Goal: Task Accomplishment & Management: Manage account settings

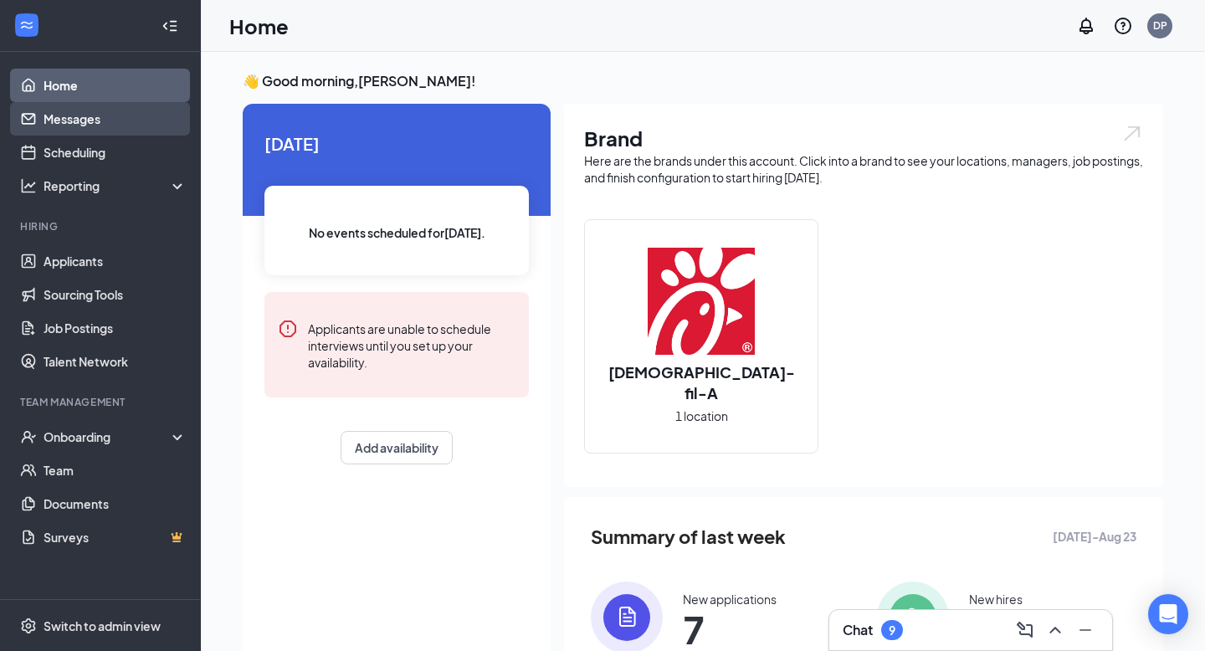
click at [109, 126] on link "Messages" at bounding box center [115, 118] width 143 height 33
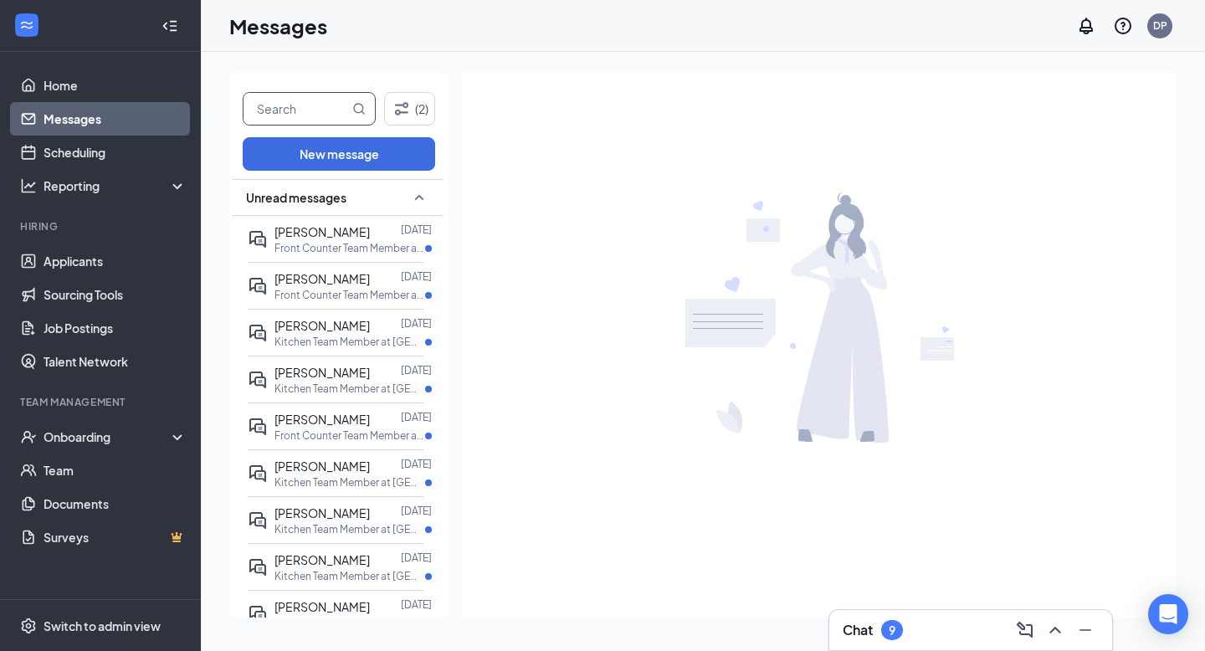
click at [325, 107] on input "text" at bounding box center [295, 109] width 105 height 32
type input "Nelly"
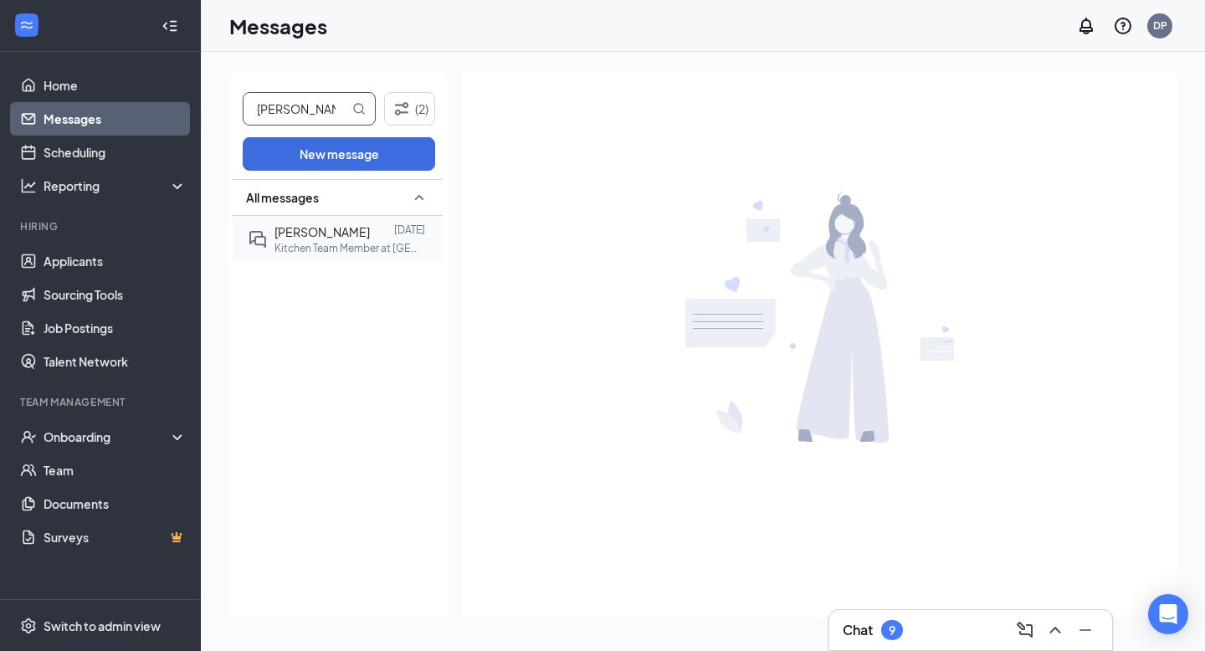
click at [335, 251] on p "Kitchen Team Member at Seven Corners In-Line" at bounding box center [349, 248] width 151 height 14
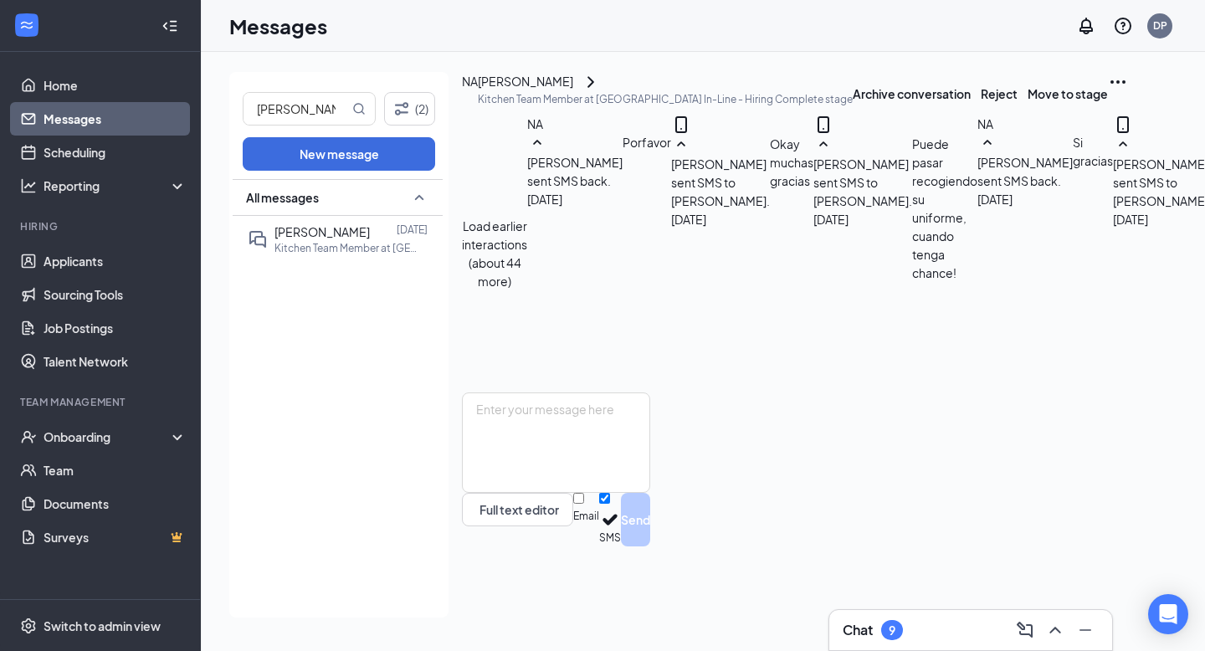
scroll to position [708, 0]
click at [1108, 92] on icon "Ellipses" at bounding box center [1118, 82] width 20 height 20
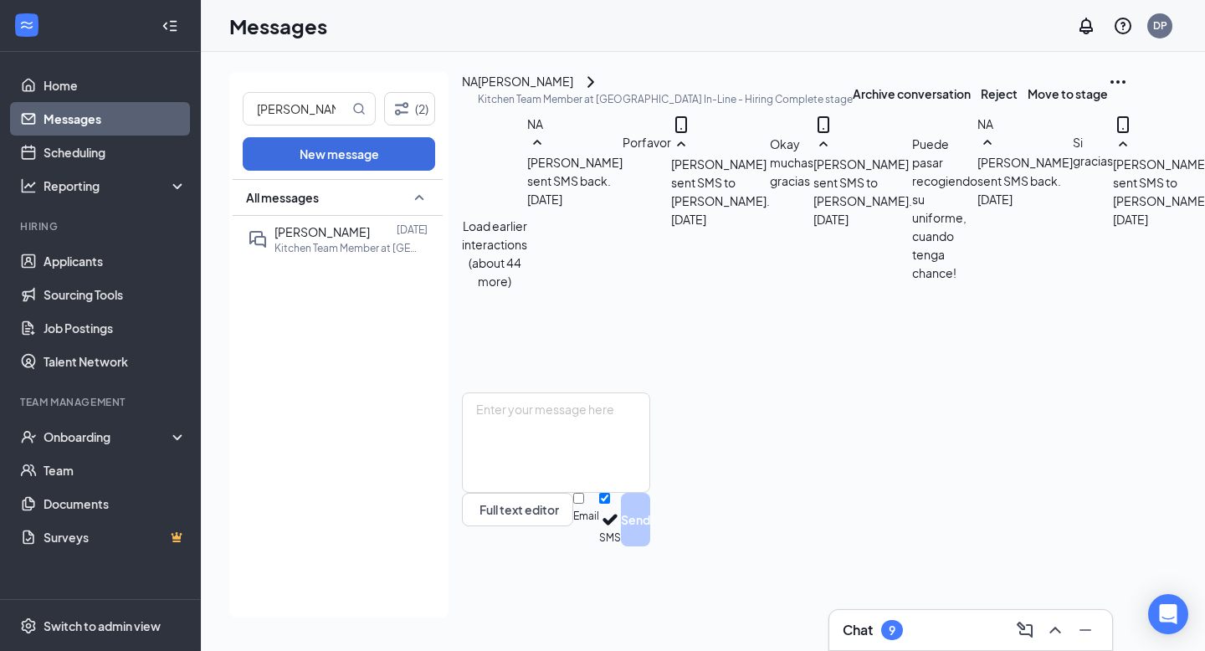
scroll to position [0, 0]
click at [527, 217] on button "Load earlier interactions (about 44 more)" at bounding box center [494, 254] width 65 height 74
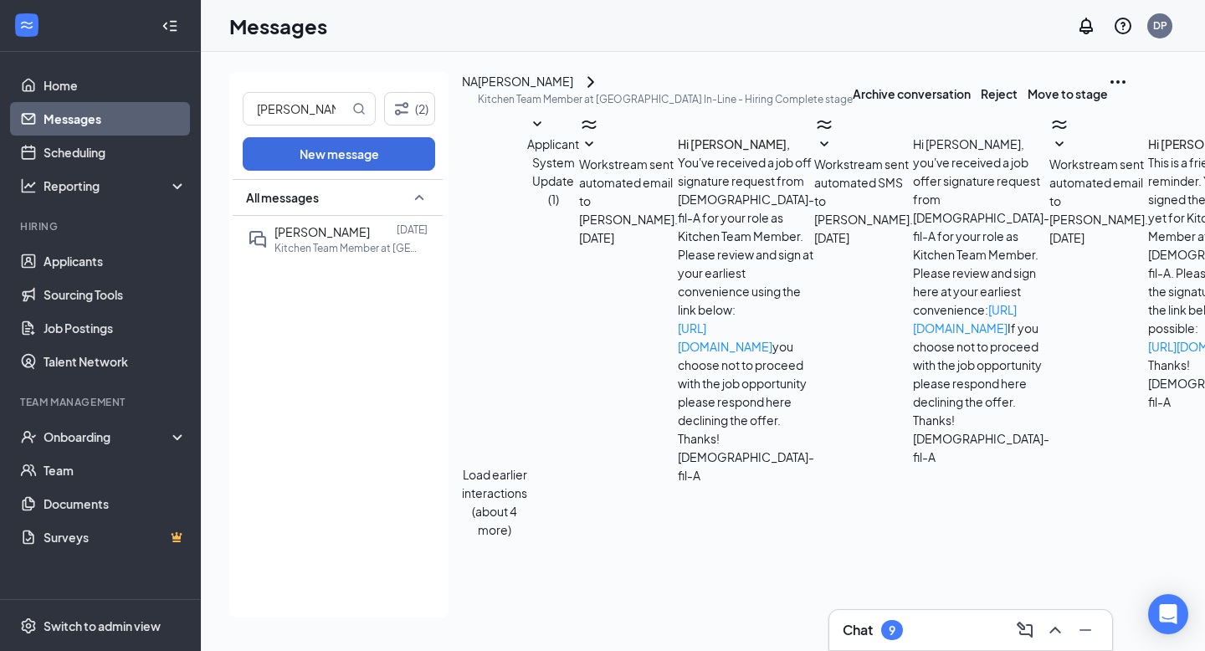
click at [527, 465] on button "Load earlier interactions (about 4 more)" at bounding box center [494, 502] width 65 height 74
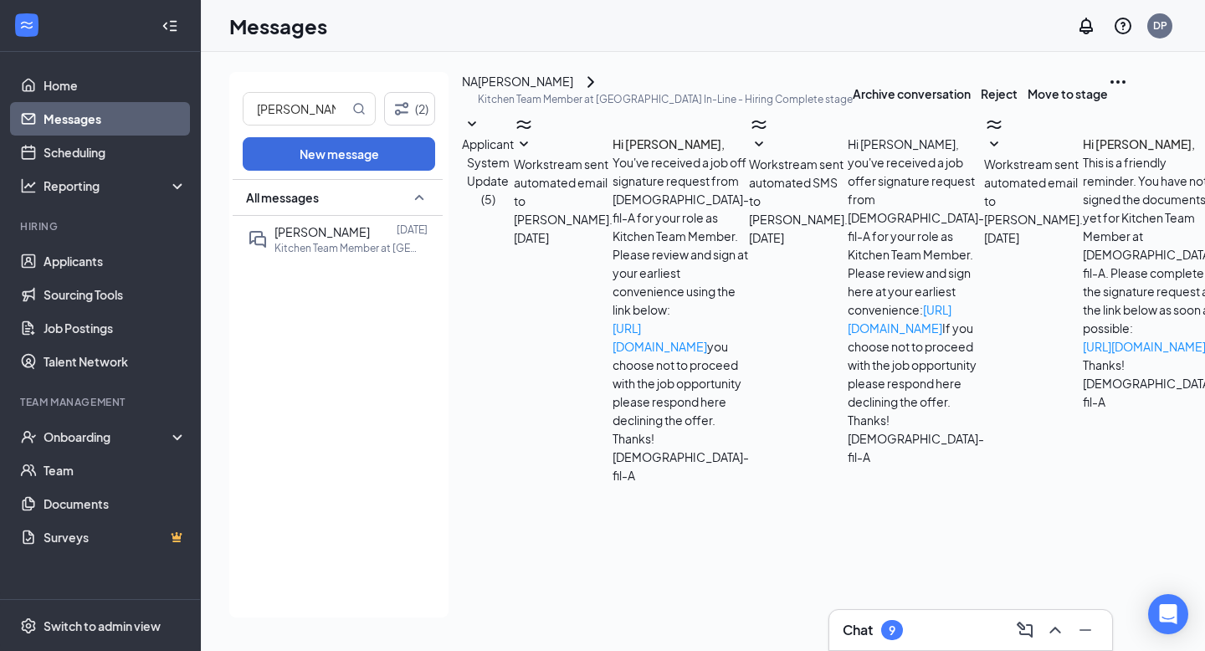
scroll to position [1344, 0]
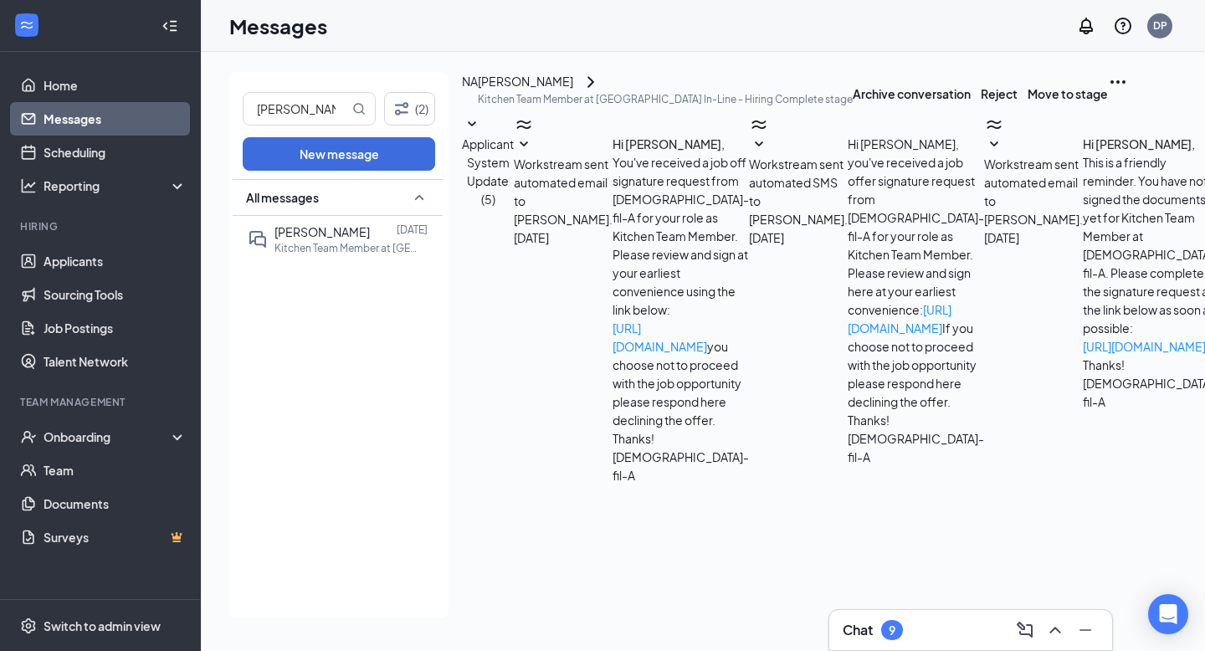
drag, startPoint x: 663, startPoint y: 214, endPoint x: 878, endPoint y: 250, distance: 217.2
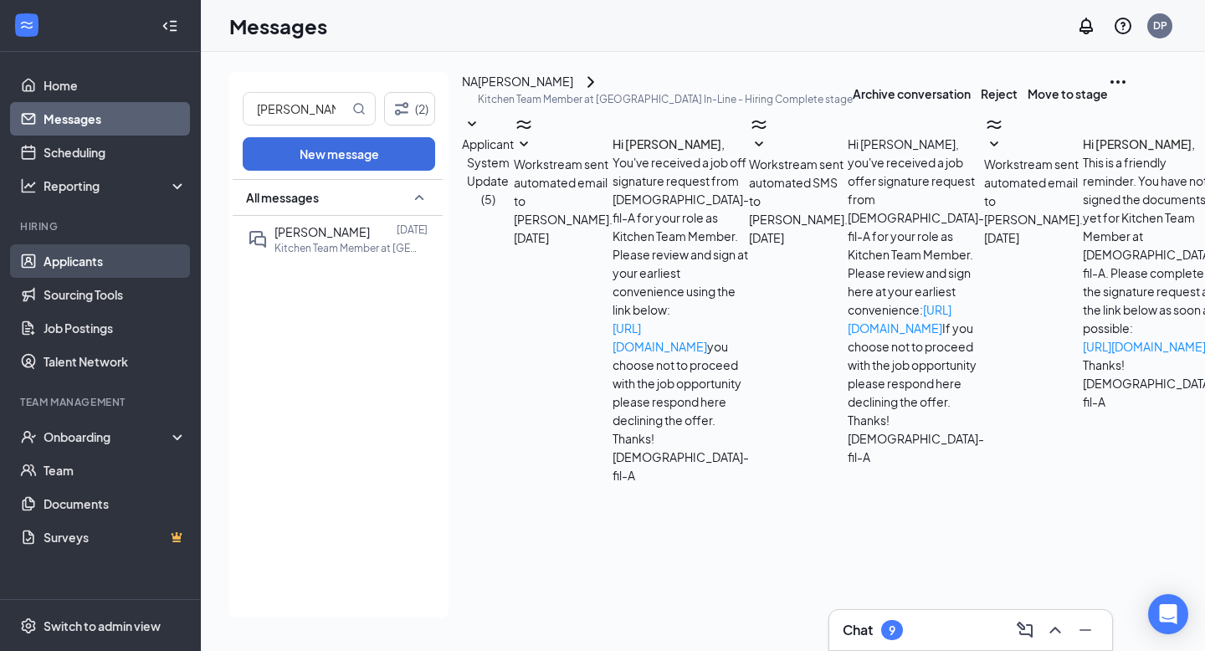
click at [104, 275] on link "Applicants" at bounding box center [115, 260] width 143 height 33
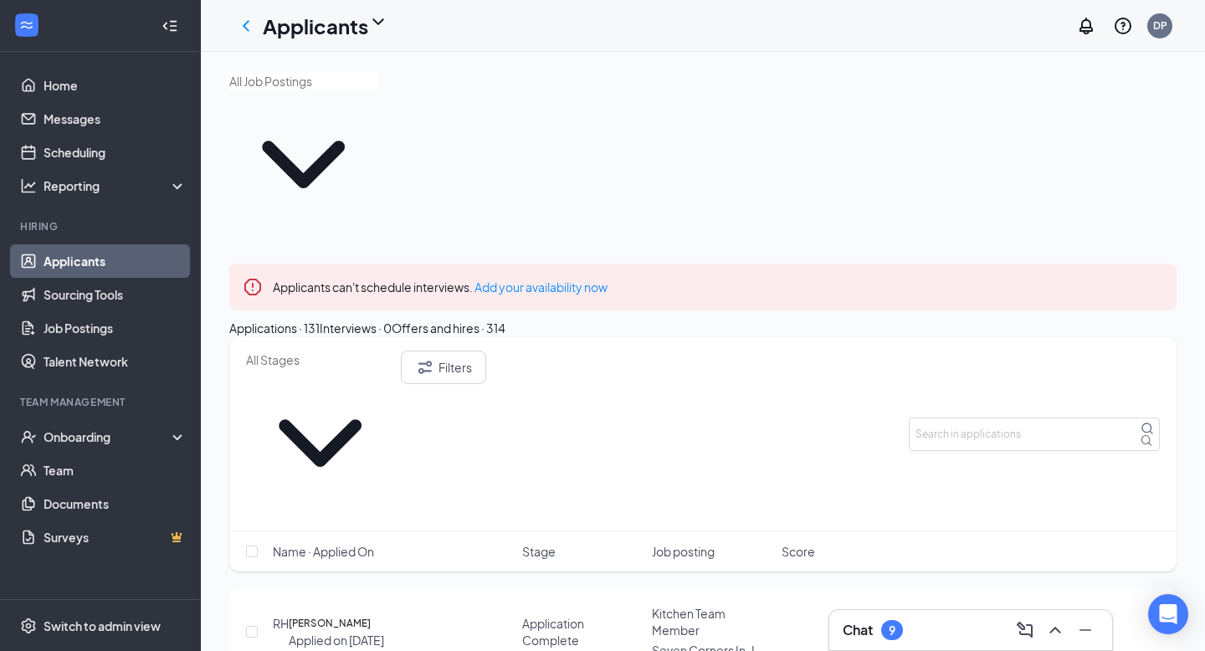
click at [392, 319] on div "Interviews · 0" at bounding box center [356, 328] width 72 height 18
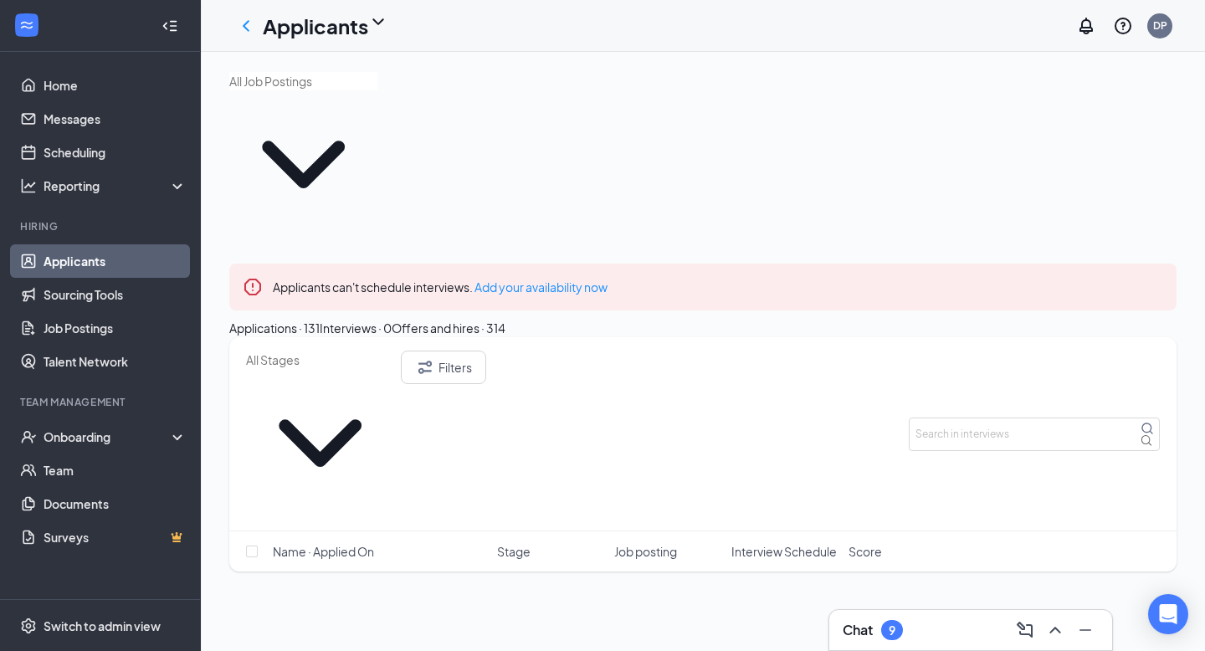
click at [320, 319] on button "Applications · 131" at bounding box center [274, 328] width 90 height 18
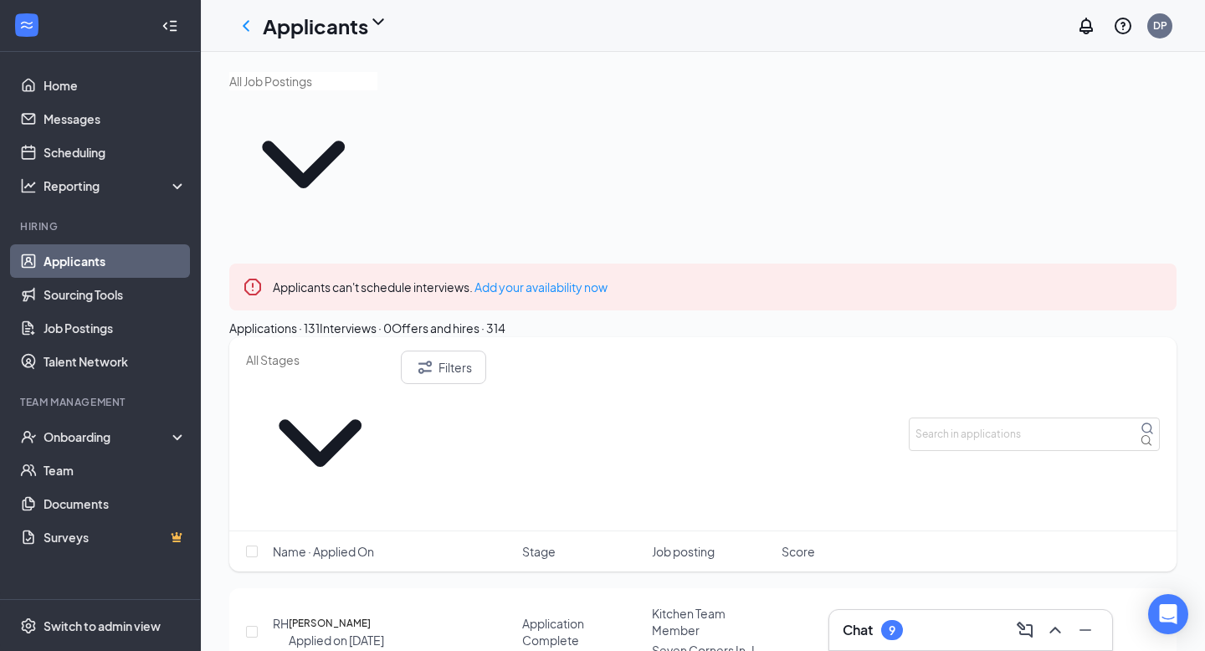
click at [1168, 282] on icon "Cross" at bounding box center [1173, 287] width 10 height 10
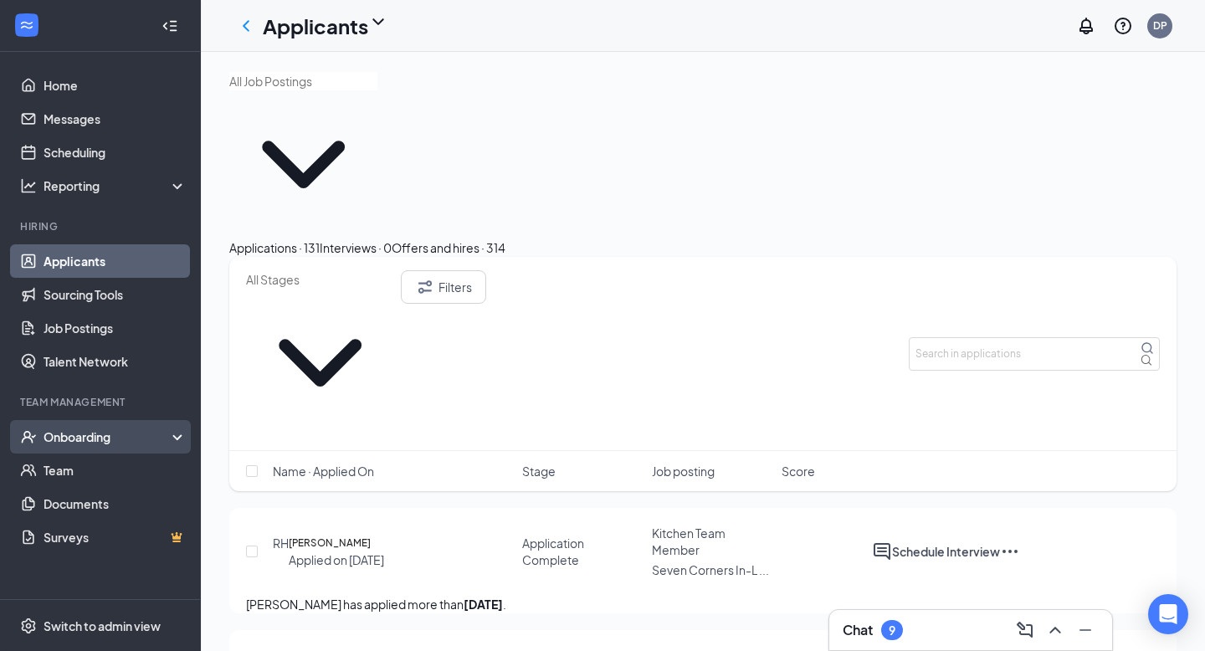
click at [150, 441] on div "Onboarding" at bounding box center [108, 436] width 129 height 17
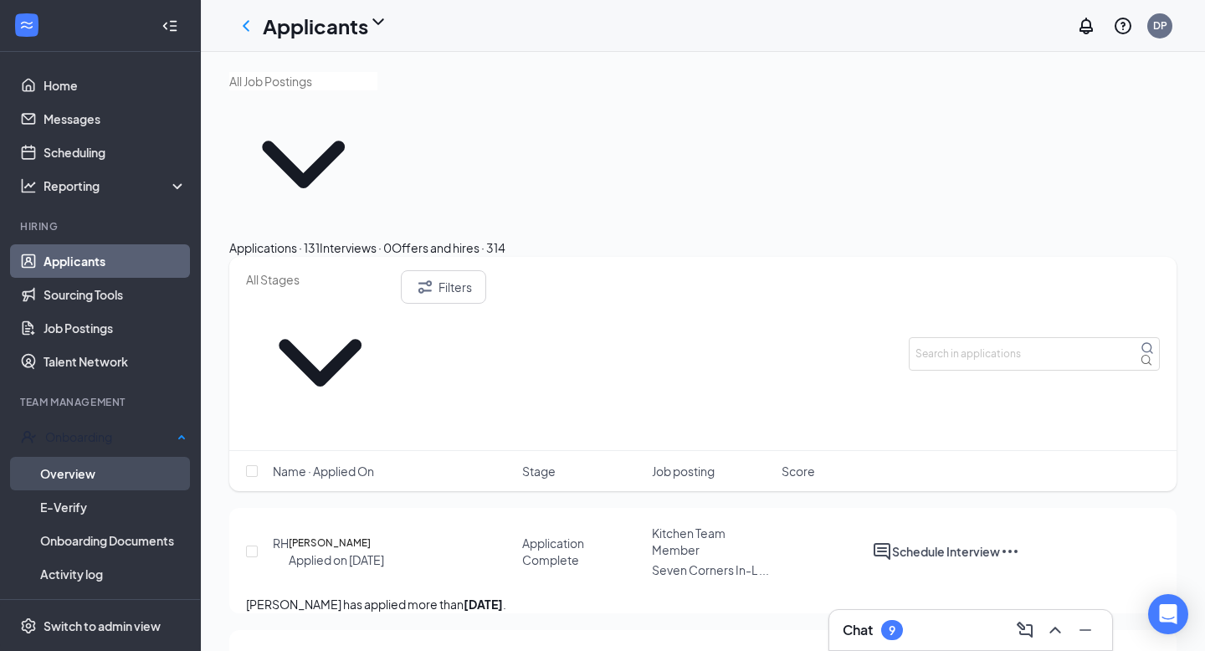
click at [118, 480] on link "Overview" at bounding box center [113, 473] width 146 height 33
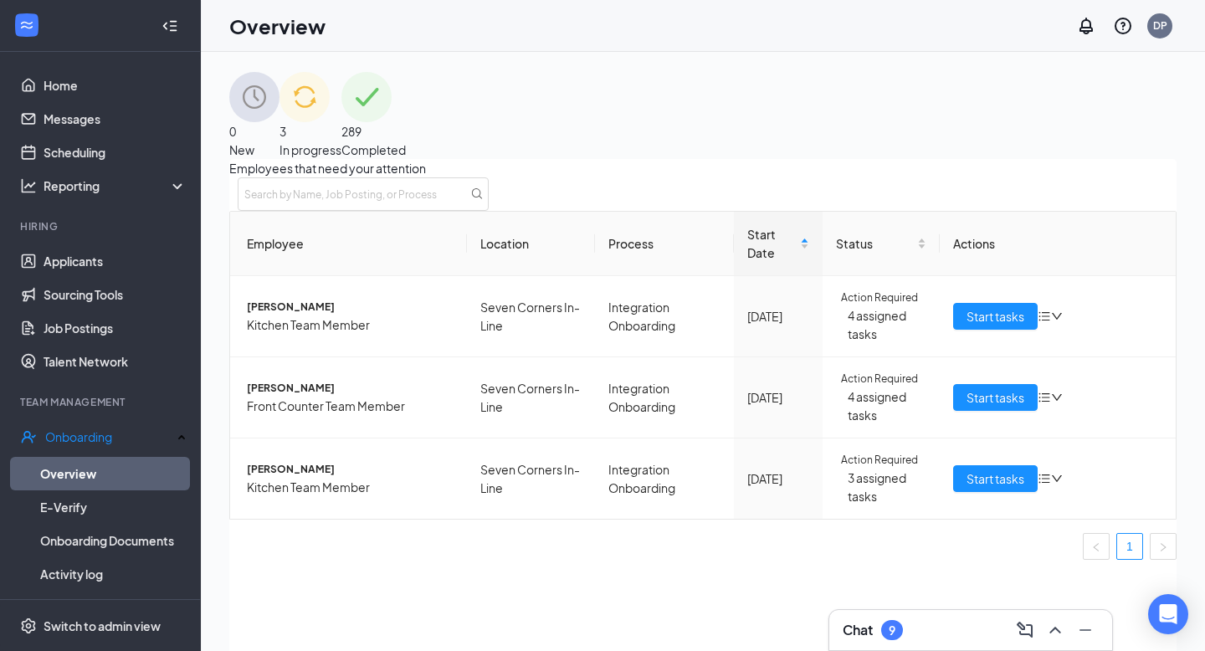
click at [341, 129] on div "3 In progress" at bounding box center [310, 115] width 62 height 87
click at [368, 415] on span "Kitchen Team Member" at bounding box center [350, 406] width 207 height 18
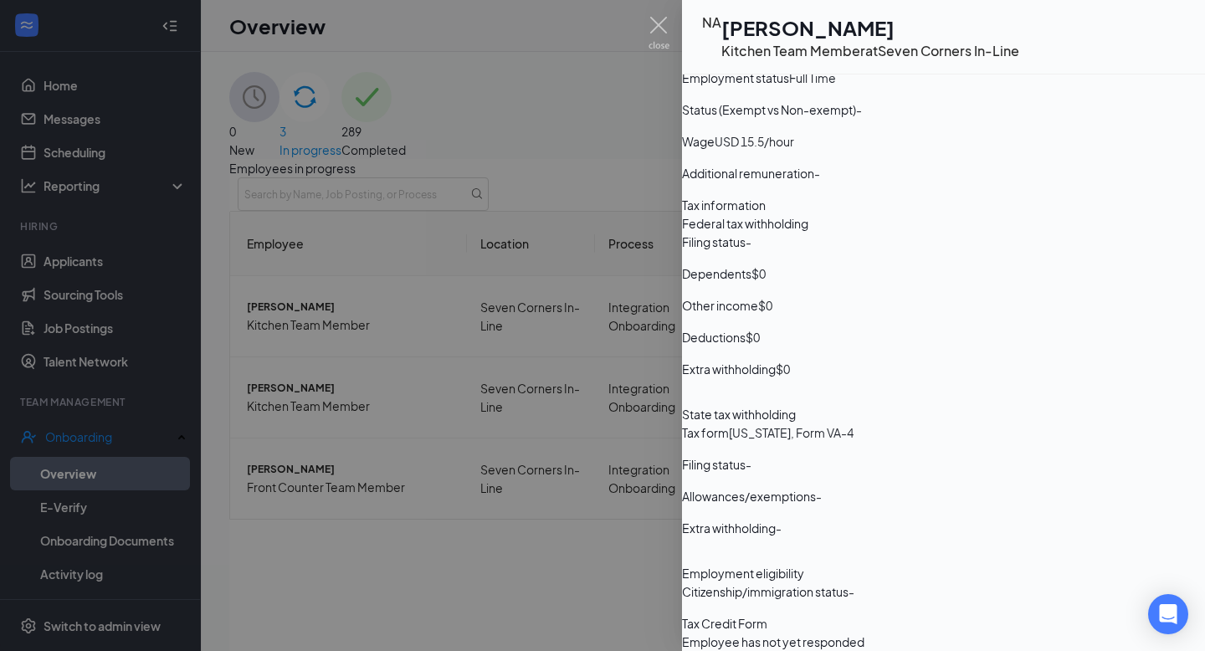
scroll to position [1505, 0]
click at [597, 335] on div at bounding box center [602, 325] width 1205 height 651
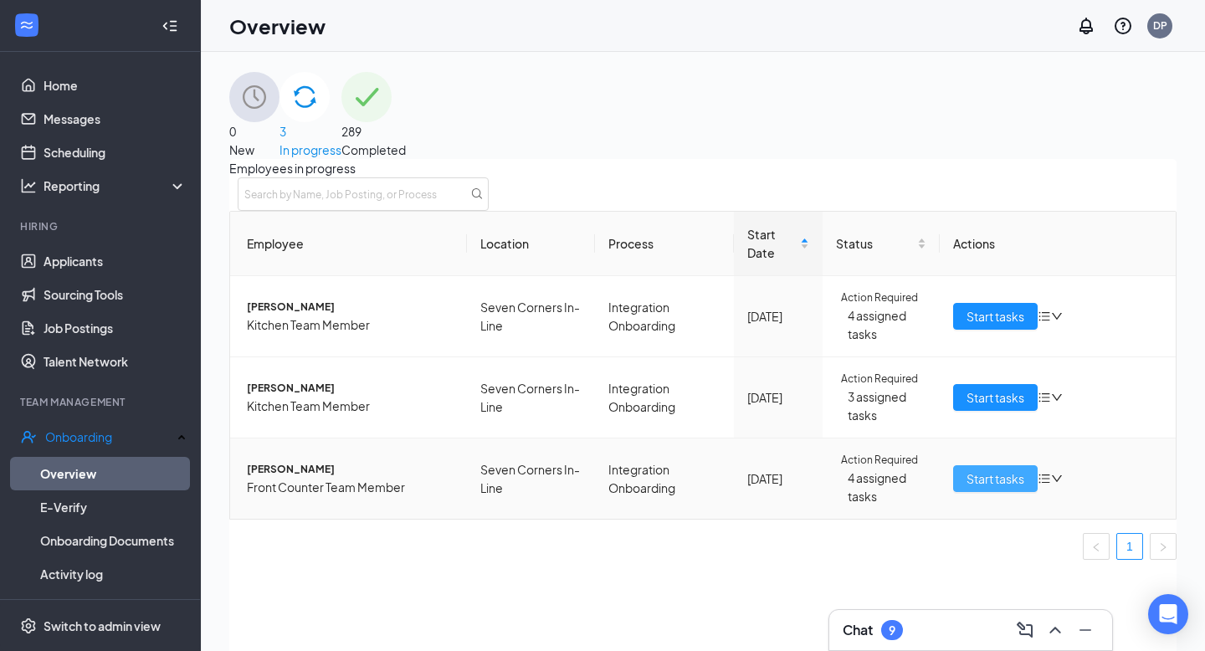
click at [983, 488] on span "Start tasks" at bounding box center [995, 478] width 58 height 18
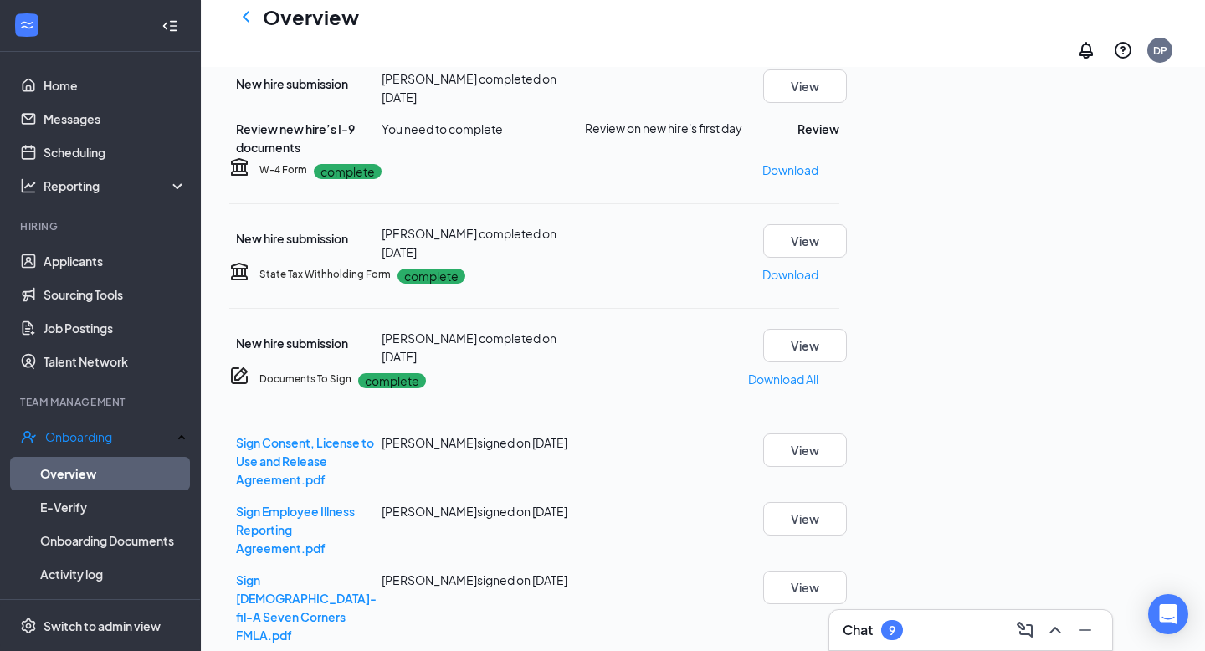
scroll to position [304, 0]
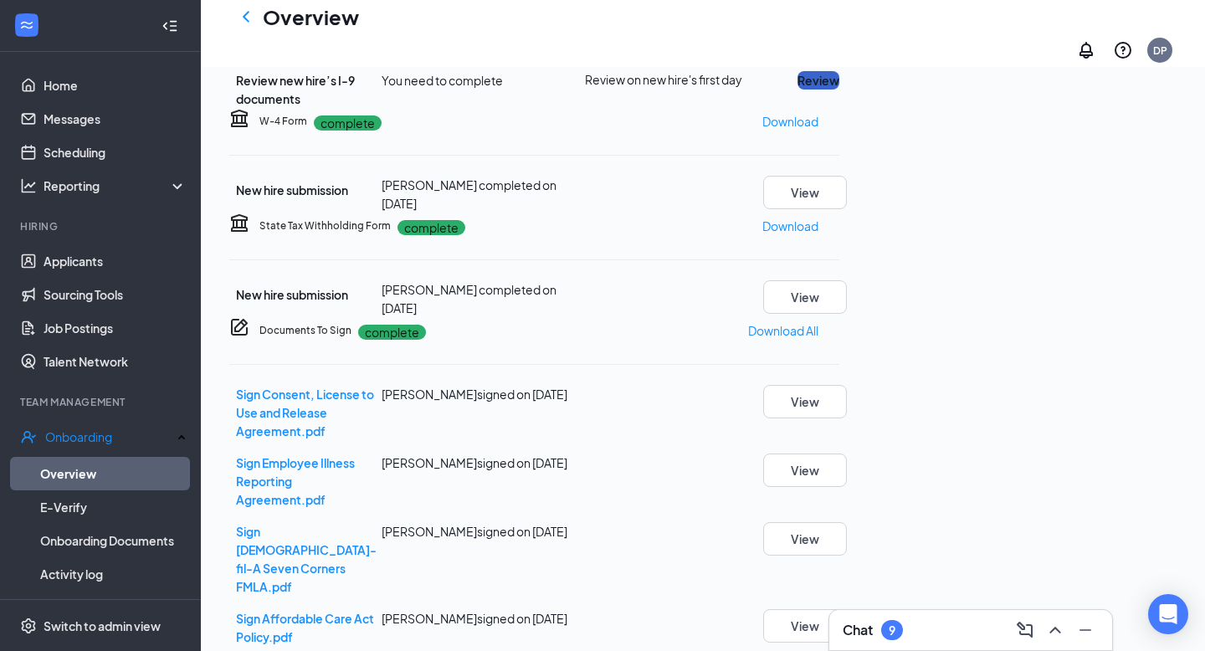
click at [839, 90] on button "Review" at bounding box center [818, 80] width 42 height 18
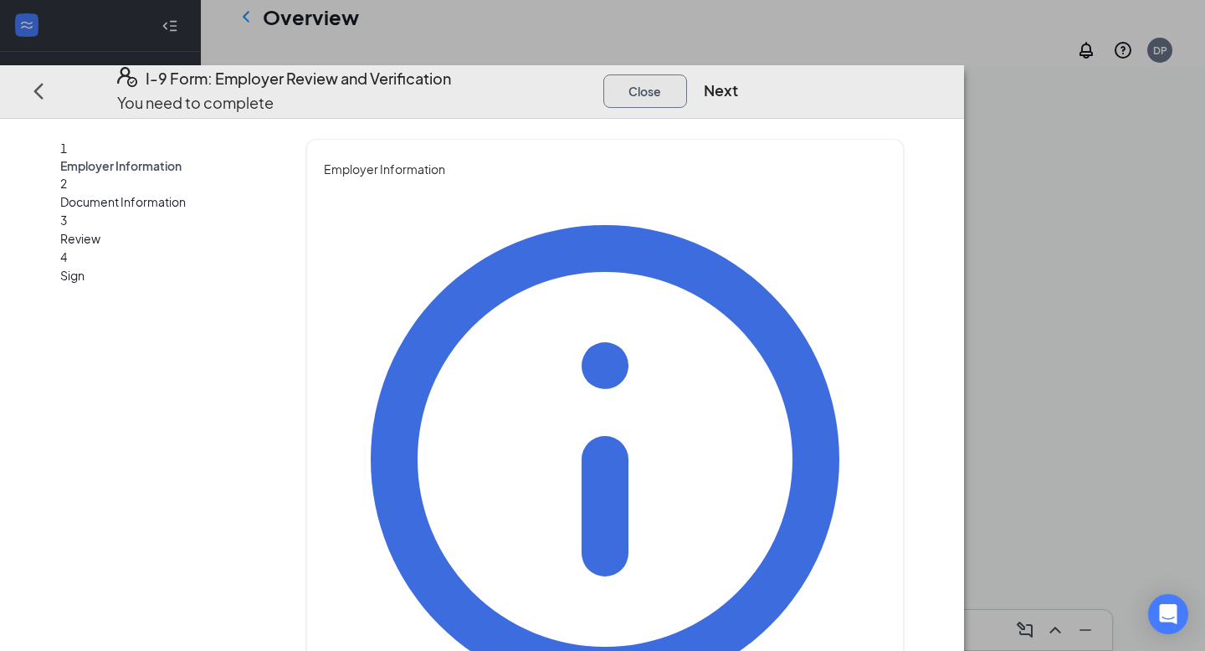
click at [687, 74] on button "Close" at bounding box center [645, 90] width 84 height 33
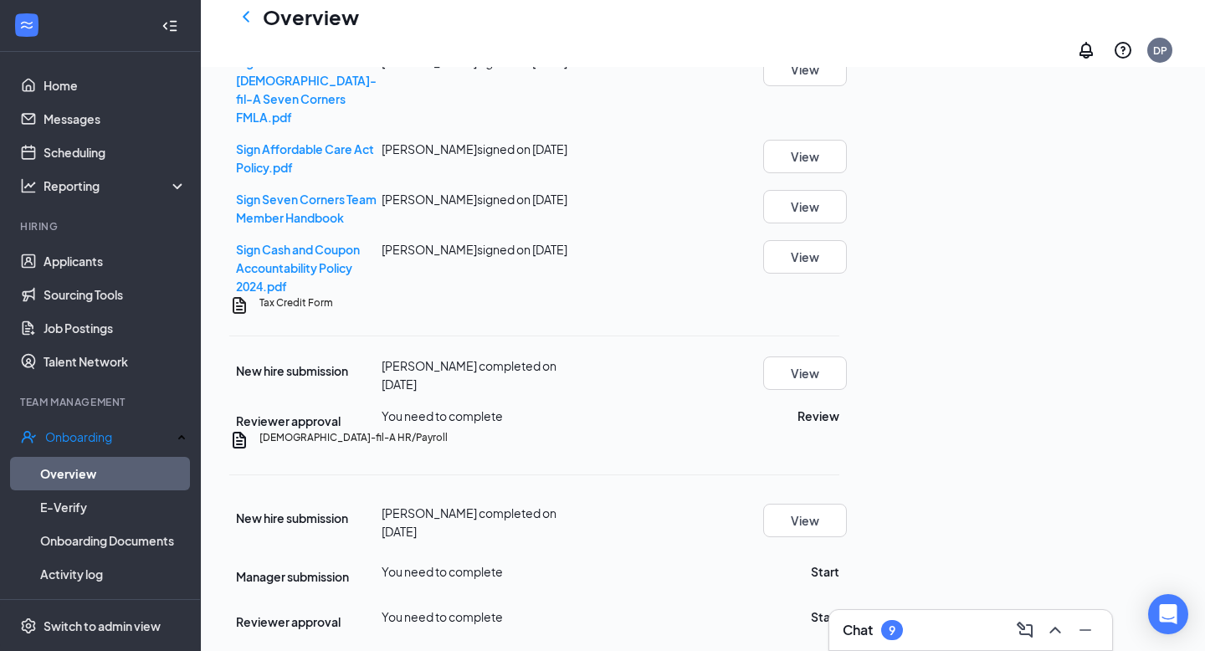
scroll to position [1028, 0]
click at [839, 407] on button "Review" at bounding box center [818, 416] width 42 height 18
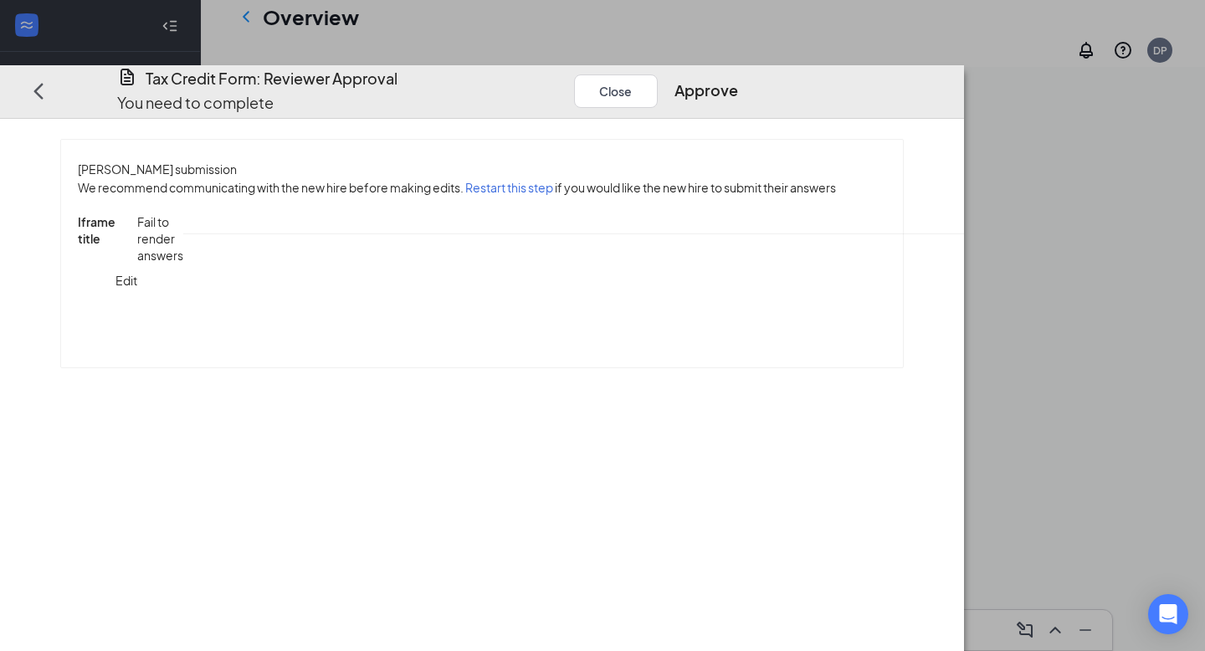
click at [964, 65] on div "Tax Credit Form: Reviewer Approval You need to complete Close Approve" at bounding box center [482, 92] width 964 height 54
click at [738, 79] on button "Approve" at bounding box center [706, 90] width 64 height 23
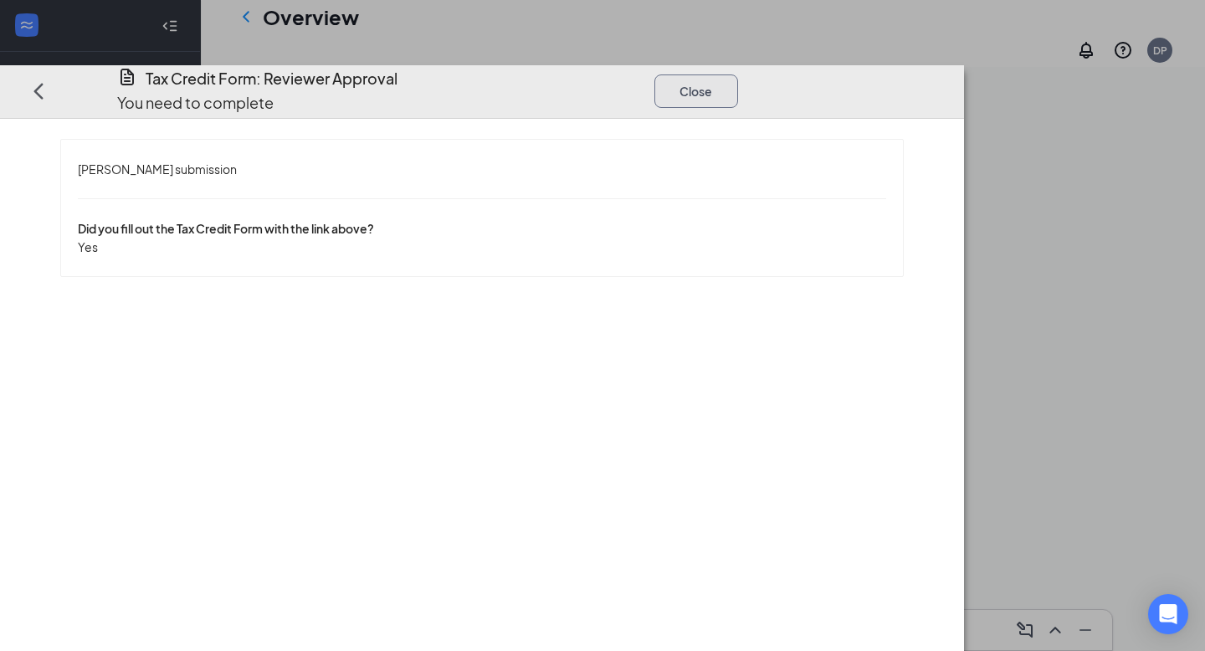
click at [738, 74] on button "Close" at bounding box center [696, 90] width 84 height 33
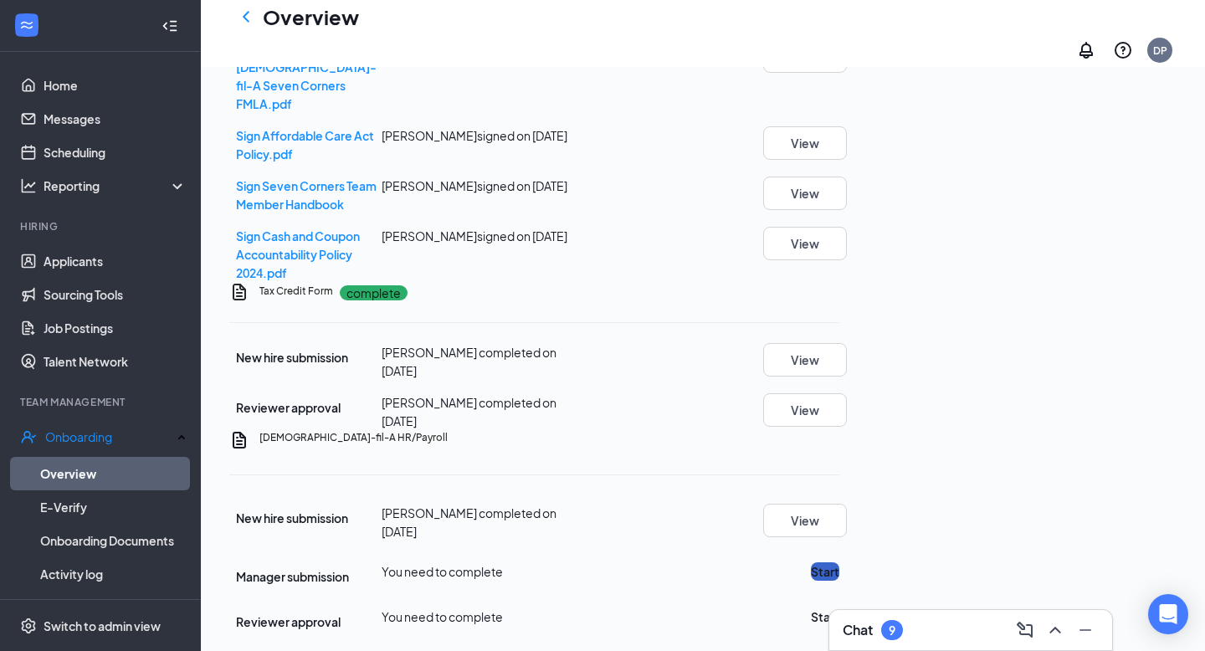
click at [839, 562] on button "Start" at bounding box center [825, 571] width 28 height 18
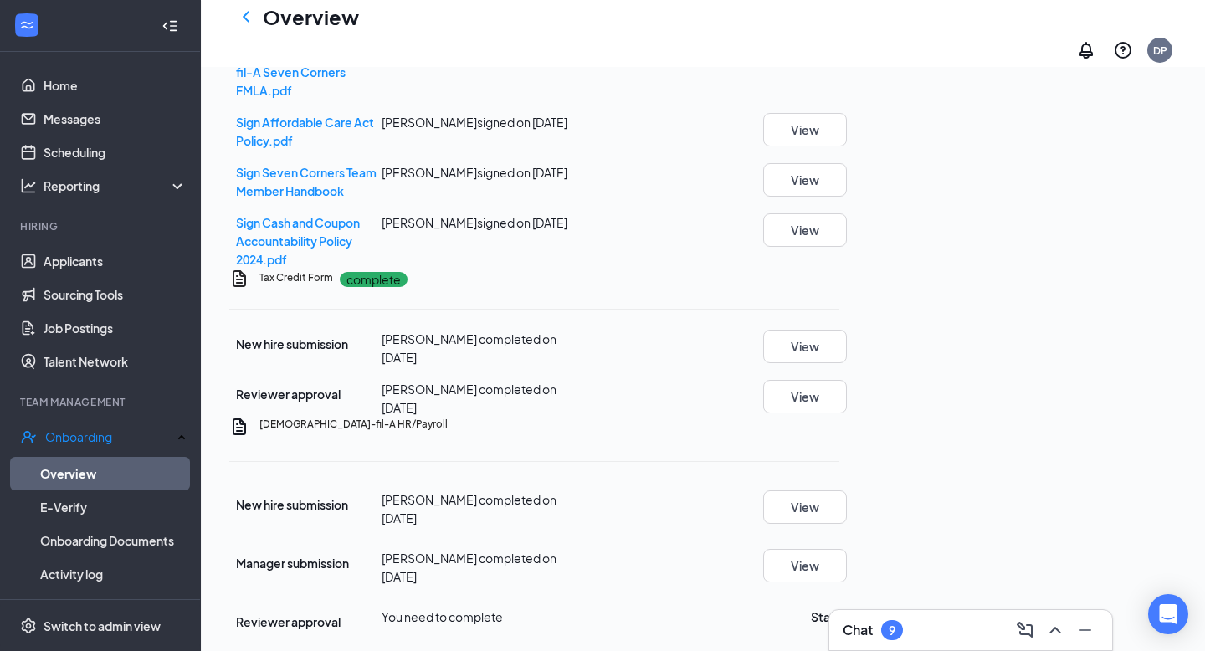
click at [839, 608] on div "Chick-fil-A HR/Payroll New hire submission Zohra Ouriaghli completed on Aug 26,…" at bounding box center [534, 524] width 610 height 214
click at [839, 599] on div "Reviewer approval You need to complete Start" at bounding box center [534, 615] width 610 height 32
click at [839, 607] on button "Start" at bounding box center [825, 616] width 28 height 18
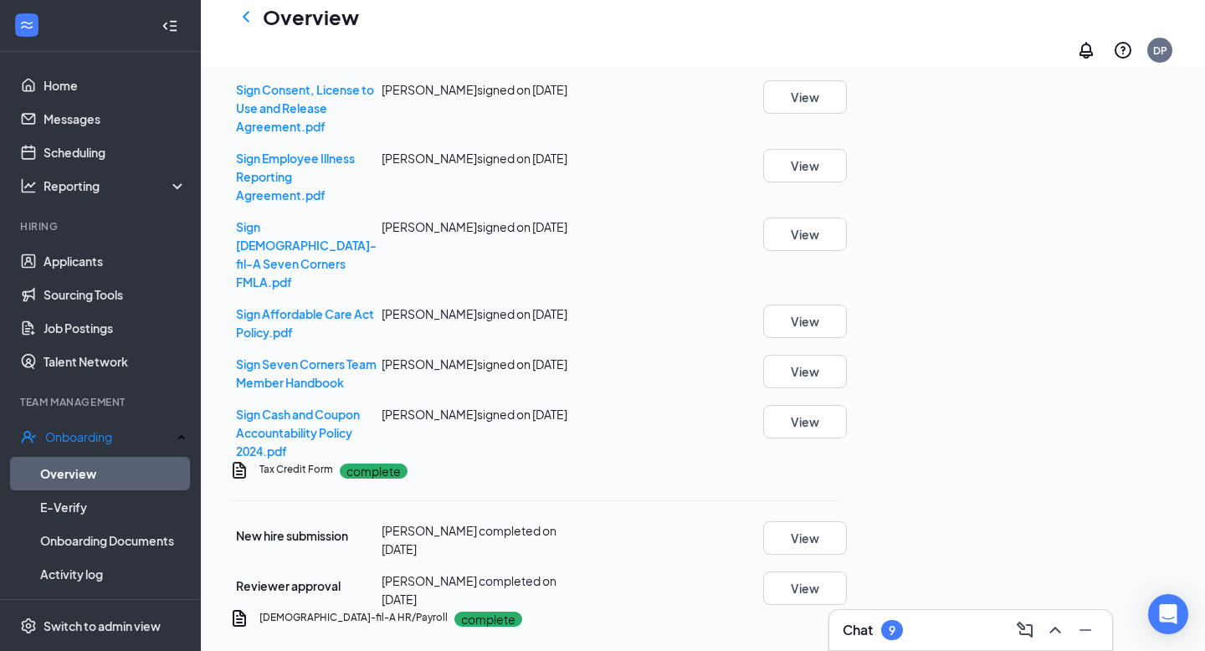
scroll to position [0, 0]
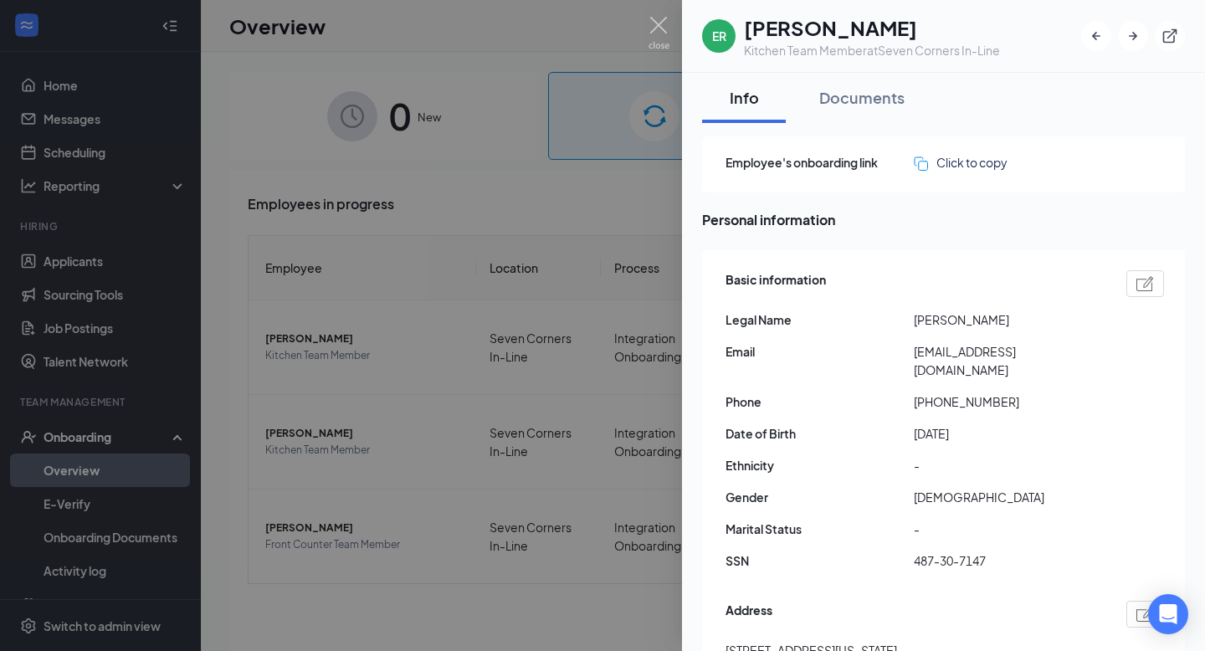
click at [602, 86] on div at bounding box center [602, 325] width 1205 height 651
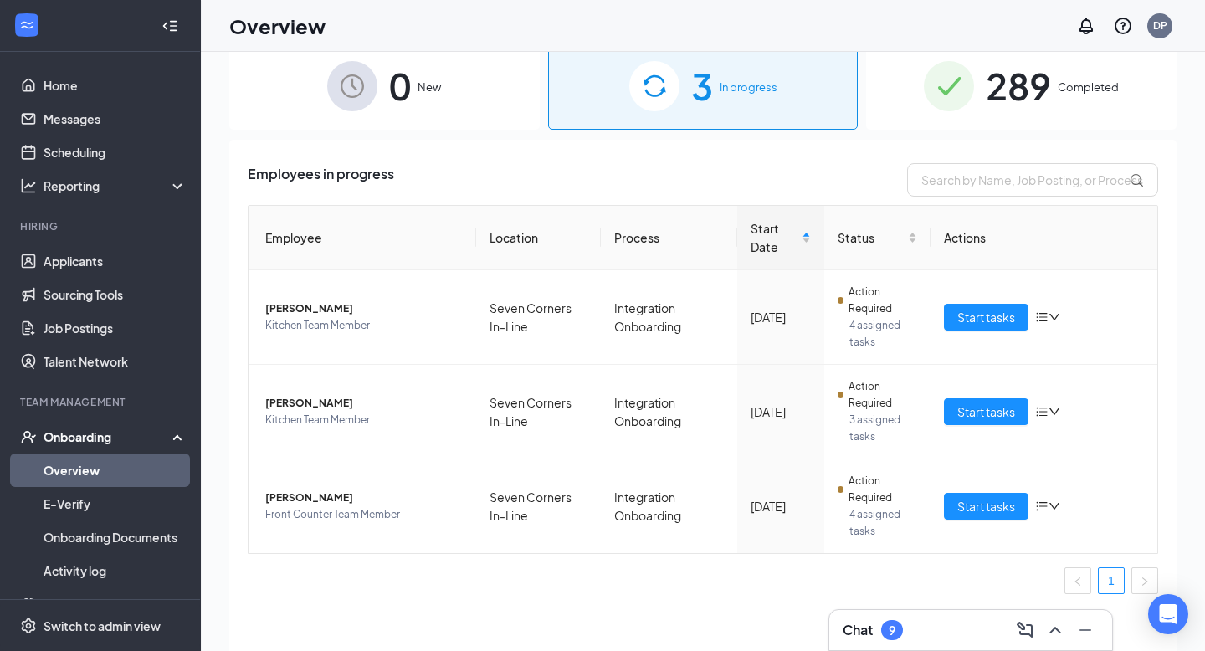
scroll to position [30, 0]
click at [999, 414] on span "Start tasks" at bounding box center [986, 411] width 58 height 18
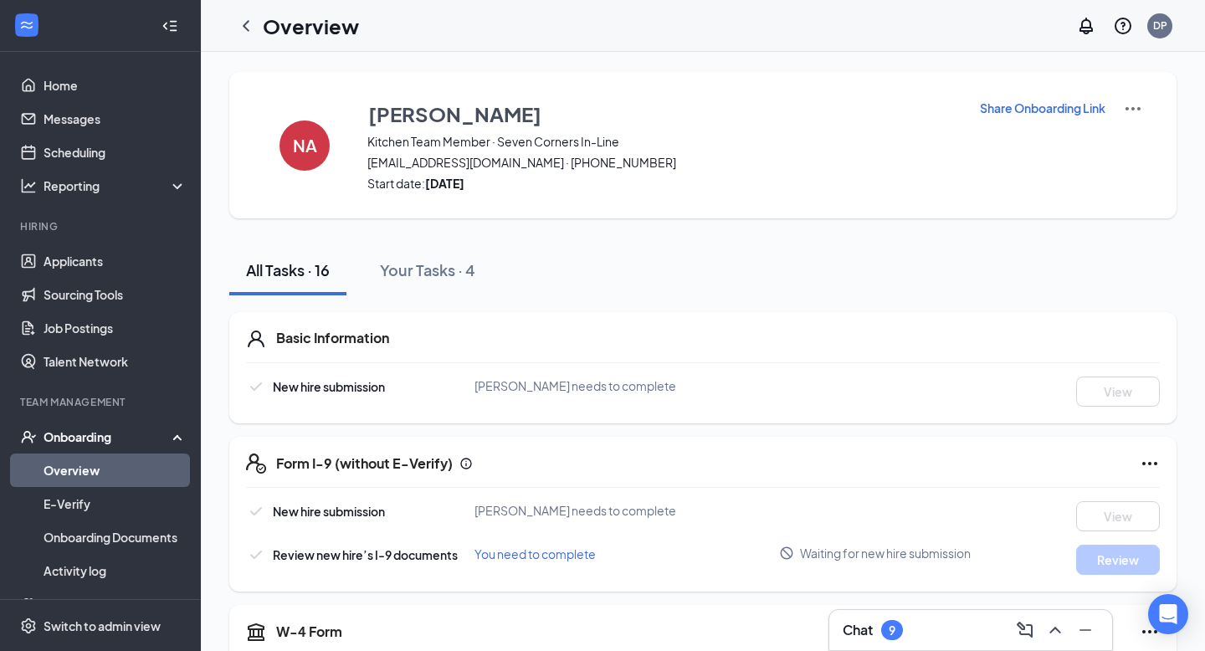
click at [1128, 105] on img at bounding box center [1133, 109] width 20 height 20
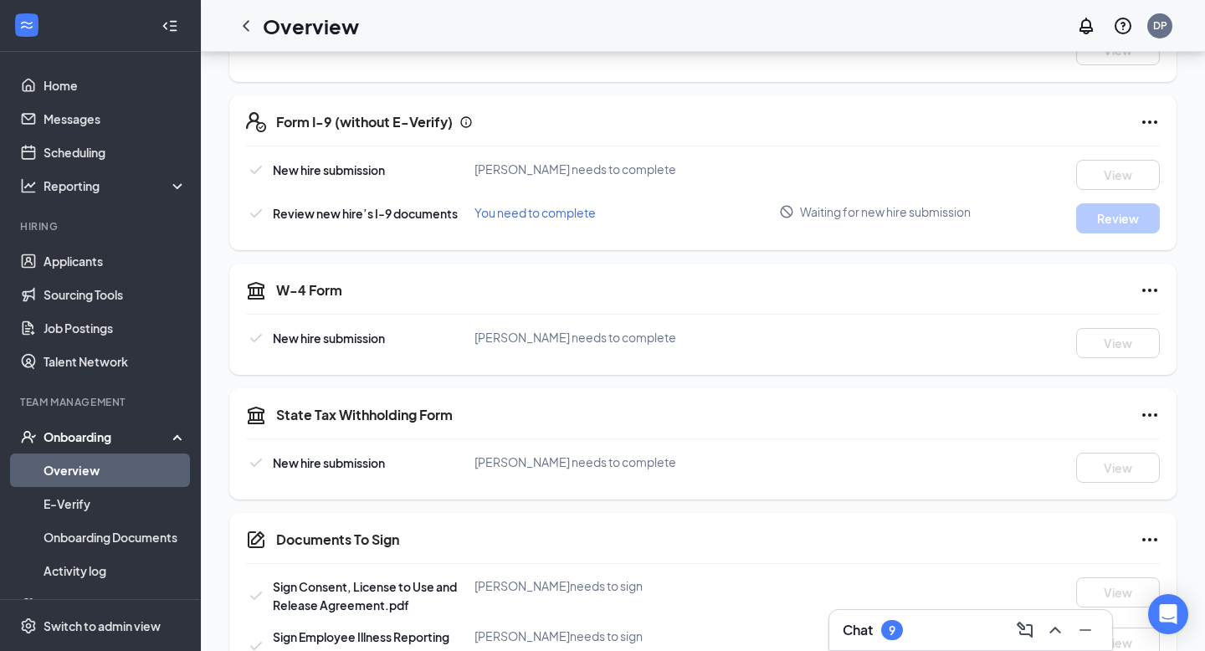
scroll to position [480, 0]
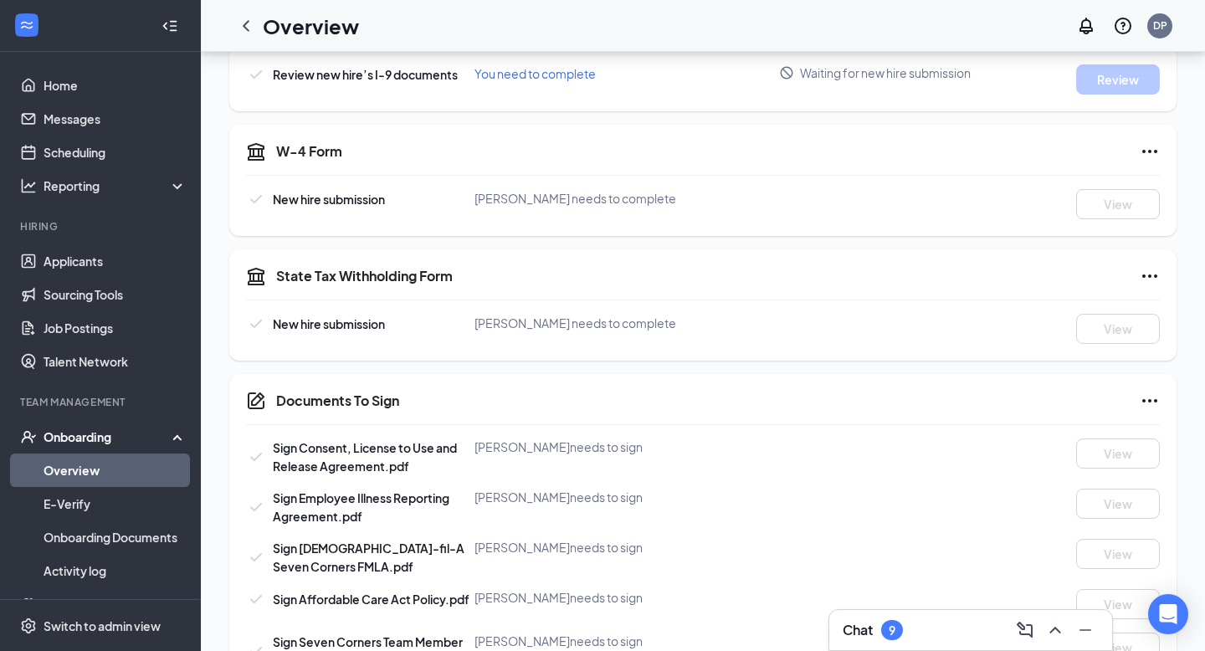
click at [586, 136] on div "W-4 Form New hire submission [PERSON_NAME] needs to complete View" at bounding box center [702, 180] width 947 height 111
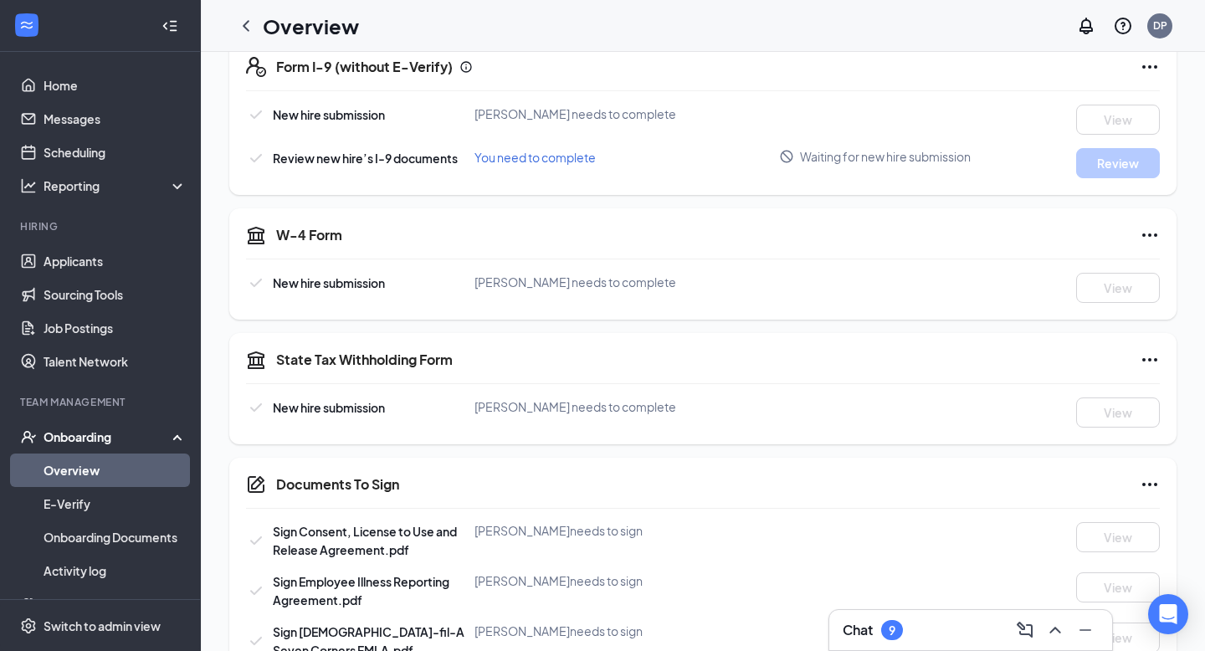
scroll to position [0, 0]
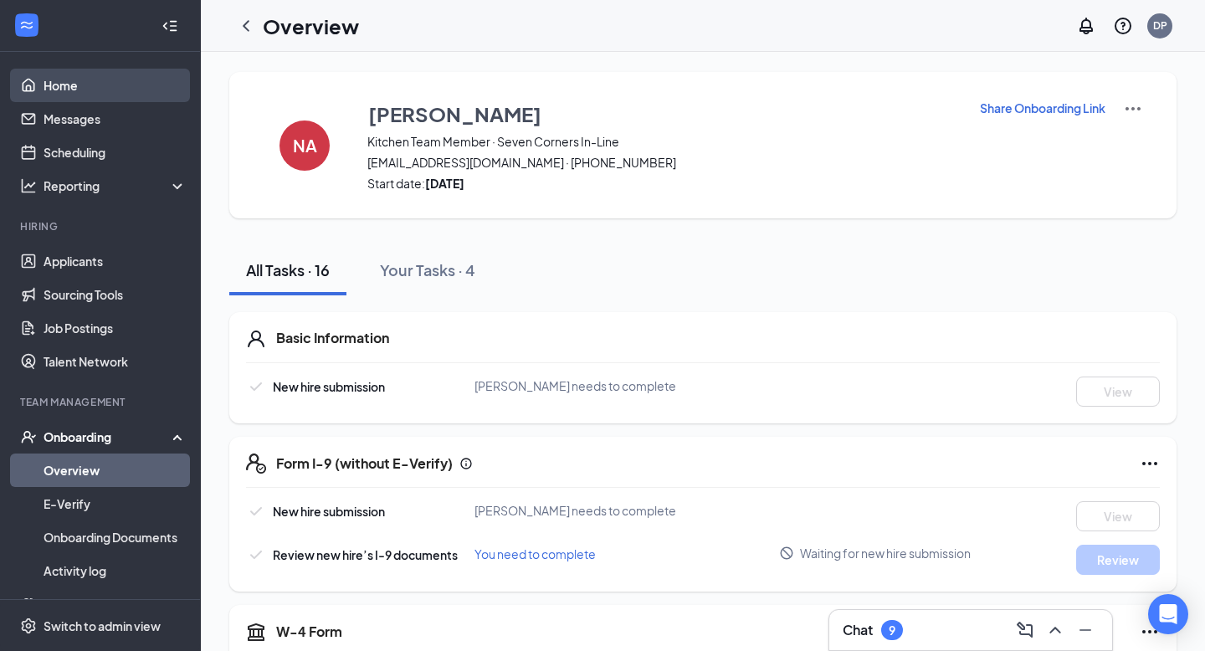
click at [90, 83] on link "Home" at bounding box center [115, 85] width 143 height 33
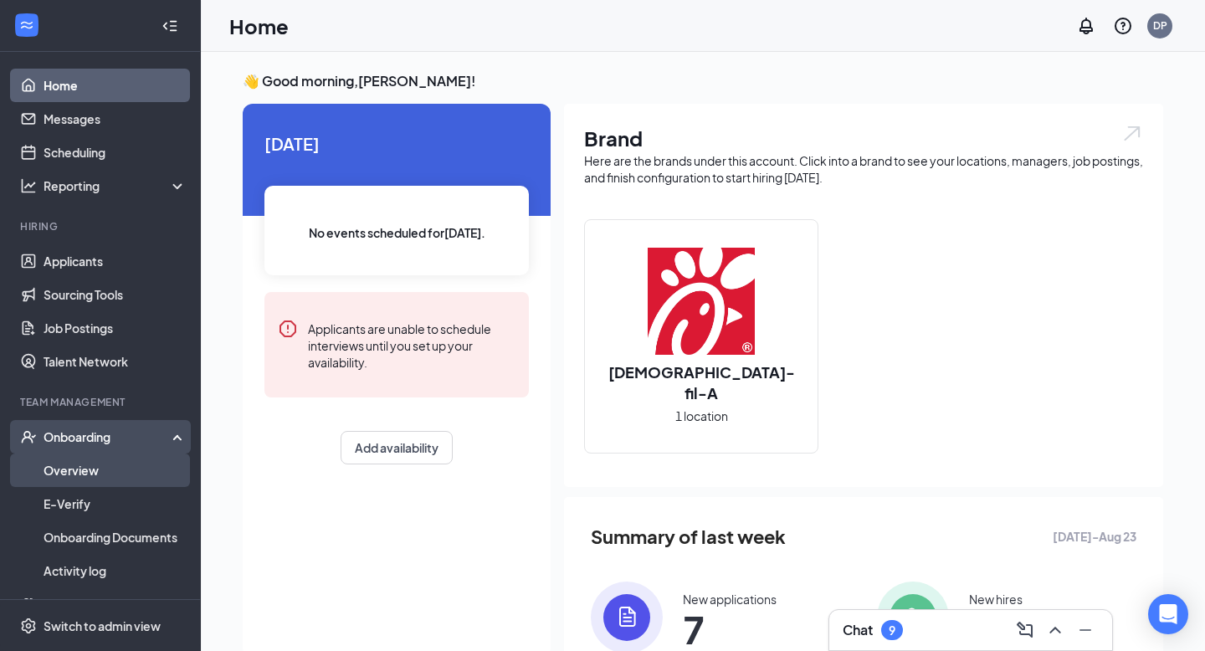
click at [88, 474] on link "Overview" at bounding box center [115, 469] width 143 height 33
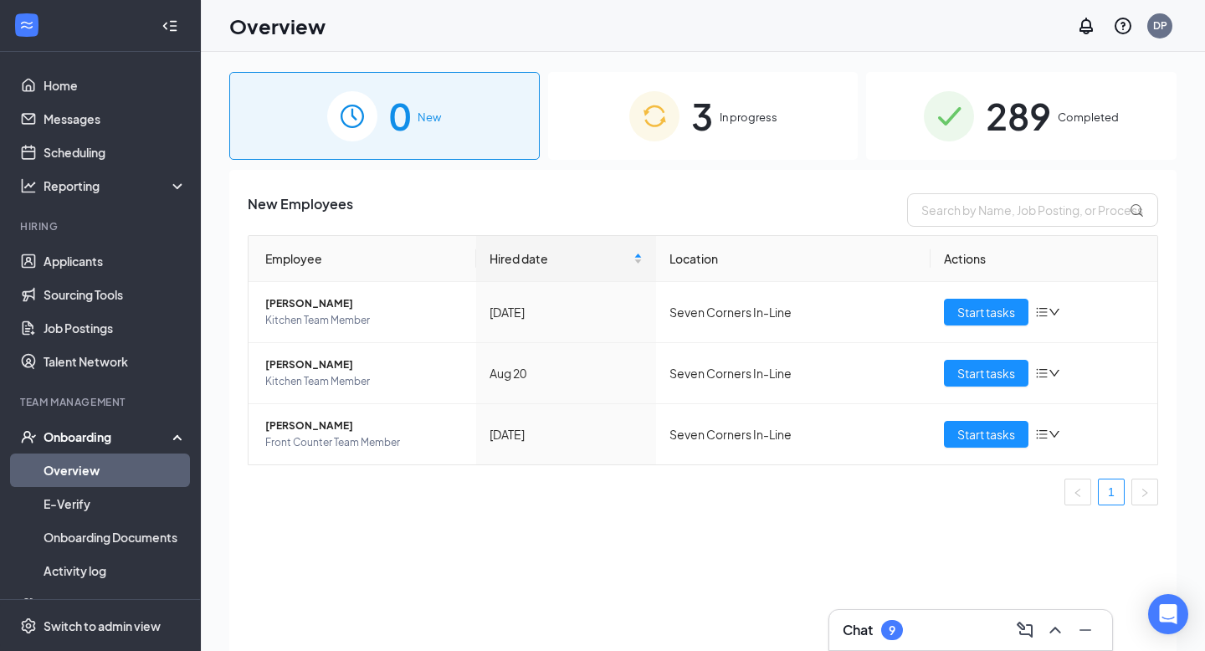
click at [88, 474] on link "Overview" at bounding box center [115, 469] width 143 height 33
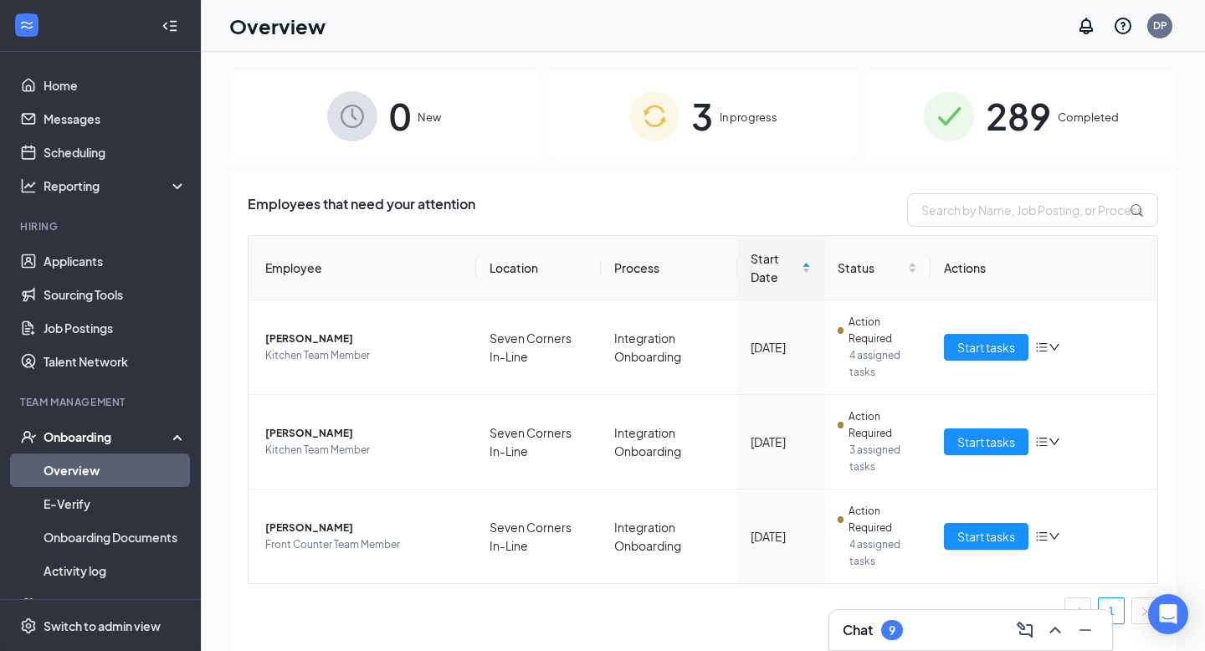
click at [699, 135] on span "3" at bounding box center [702, 116] width 22 height 58
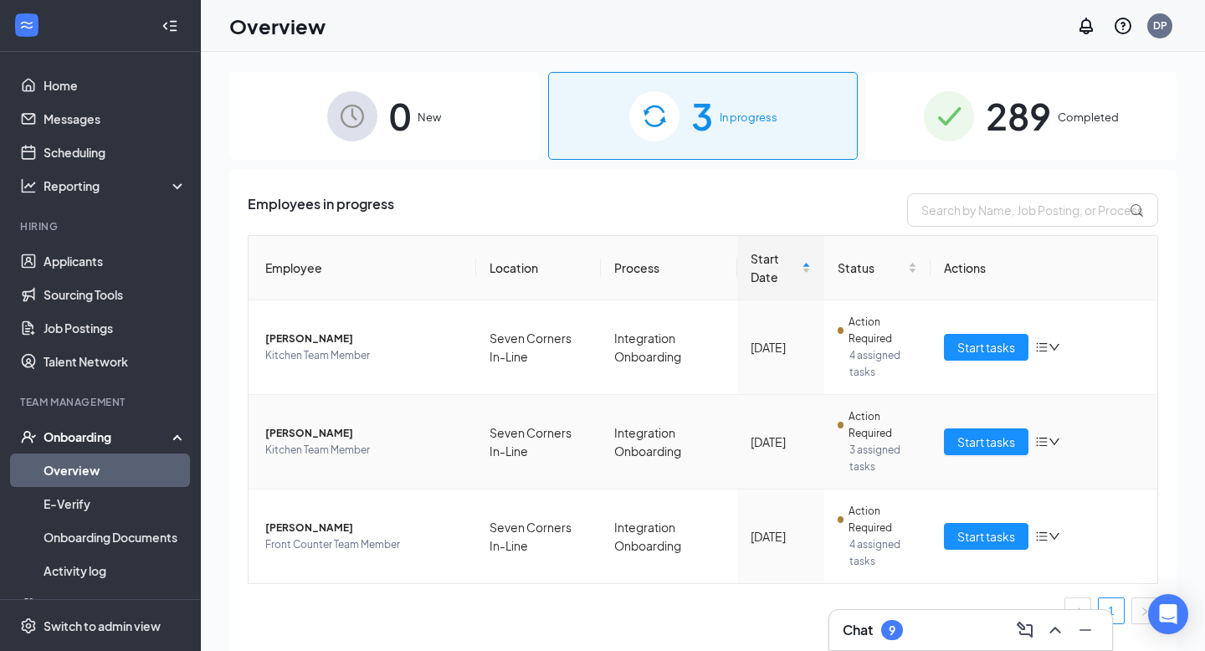
click at [1059, 445] on icon "down" at bounding box center [1054, 442] width 12 height 12
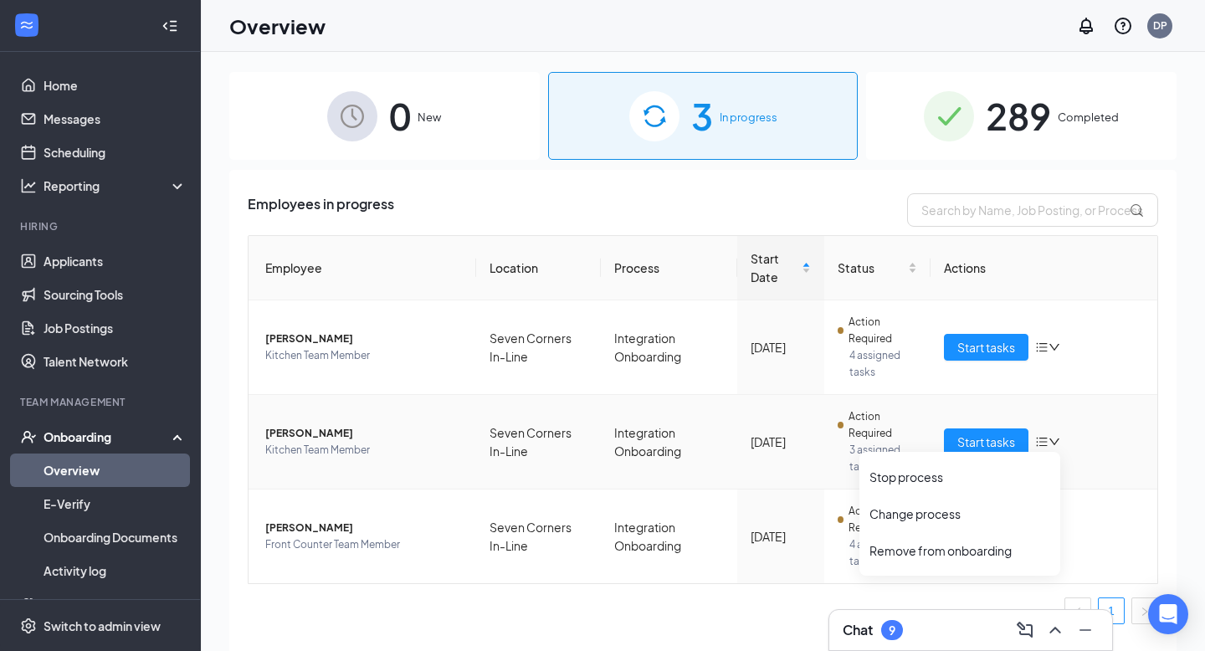
click at [273, 435] on span "[PERSON_NAME]" at bounding box center [363, 433] width 197 height 17
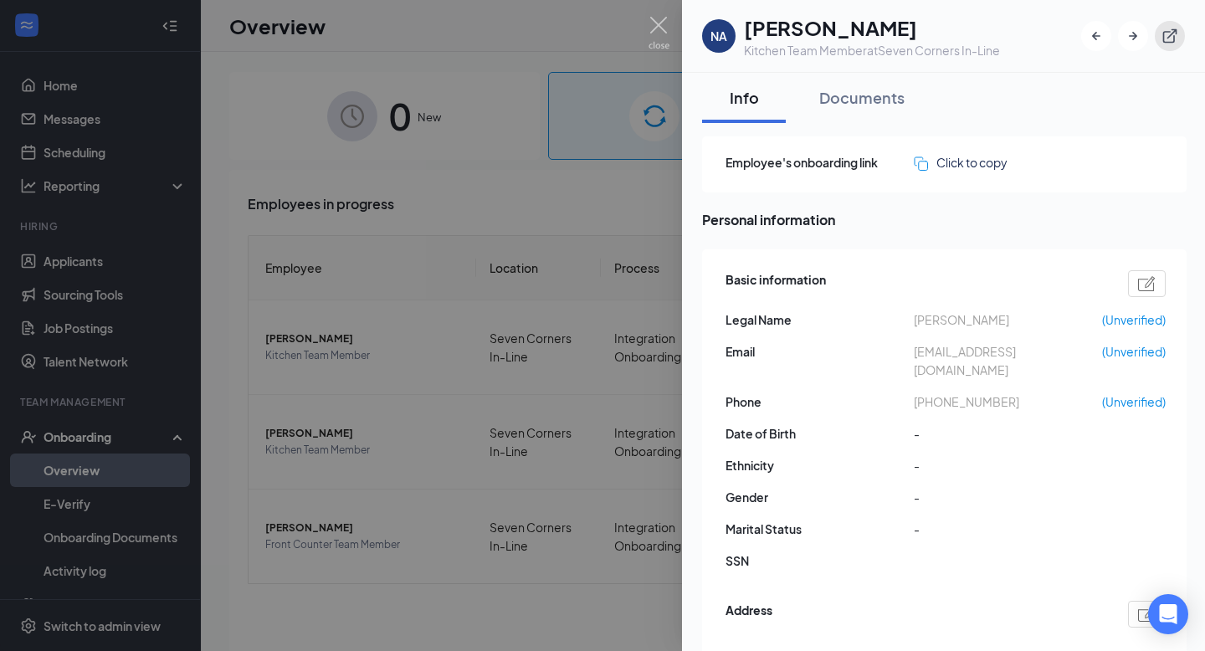
click at [1172, 28] on icon "ExternalLink" at bounding box center [1169, 36] width 17 height 17
click at [666, 18] on img at bounding box center [658, 33] width 21 height 33
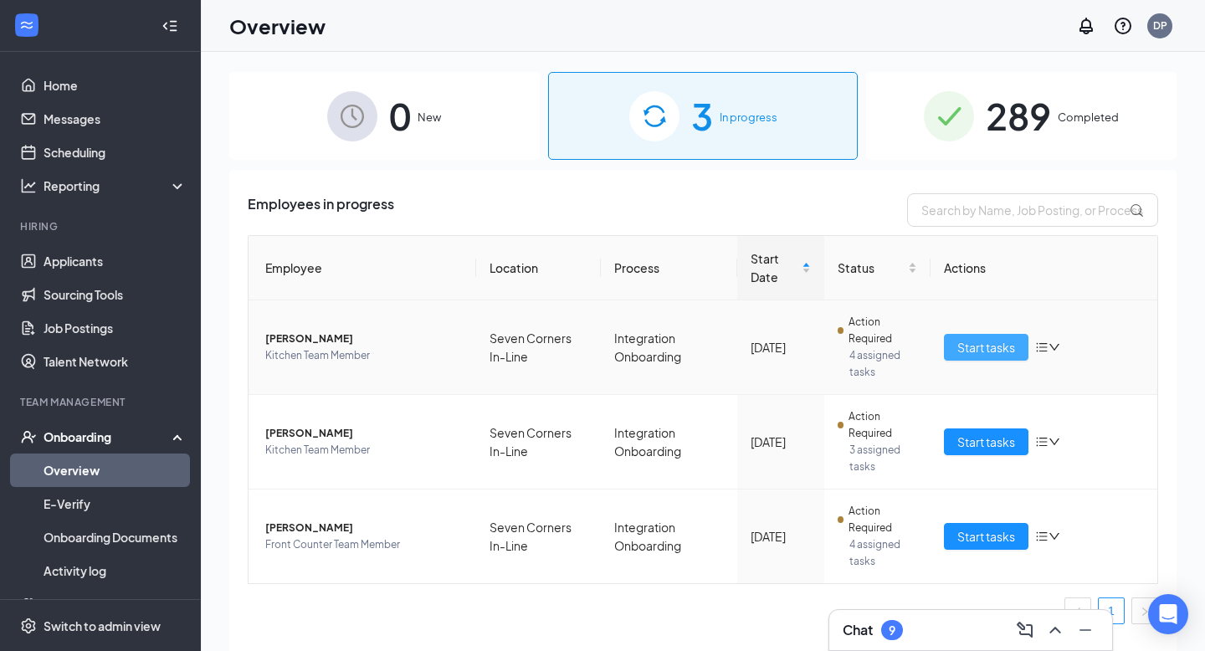
click at [957, 351] on span "Start tasks" at bounding box center [986, 347] width 58 height 18
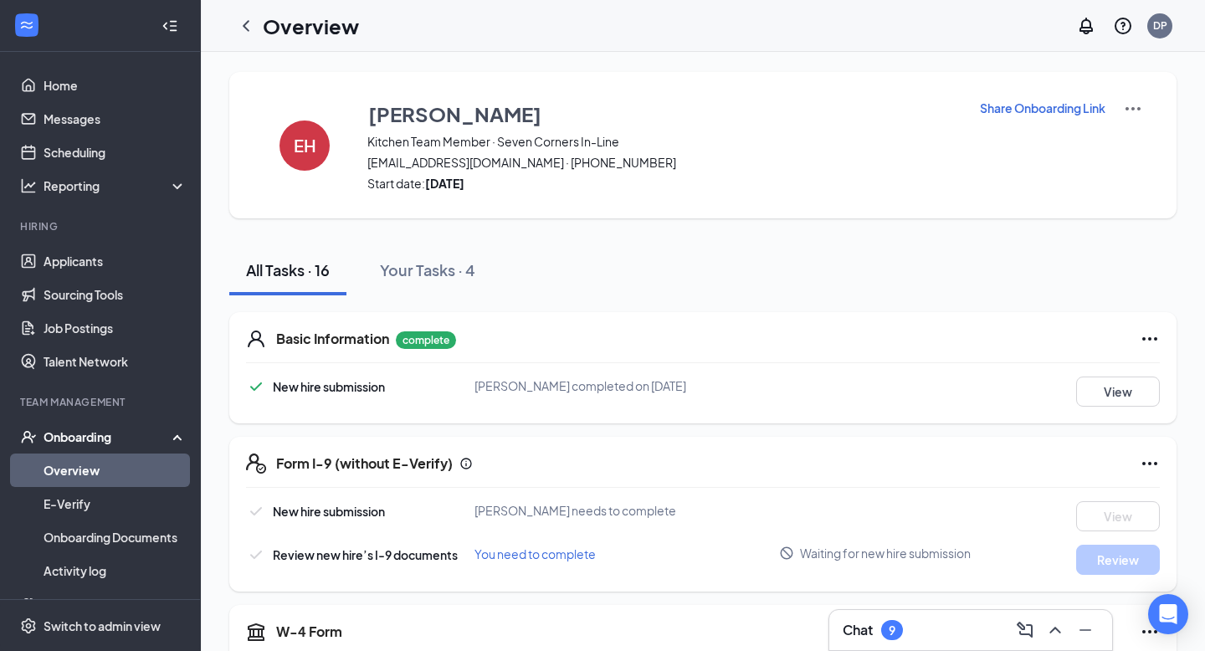
click at [1140, 105] on img at bounding box center [1133, 109] width 20 height 20
click at [1060, 79] on div "EH [PERSON_NAME] Kitchen Team Member · Seven Corners In-Line [EMAIL_ADDRESS][DO…" at bounding box center [702, 145] width 947 height 146
click at [248, 28] on icon "ChevronLeft" at bounding box center [246, 26] width 20 height 20
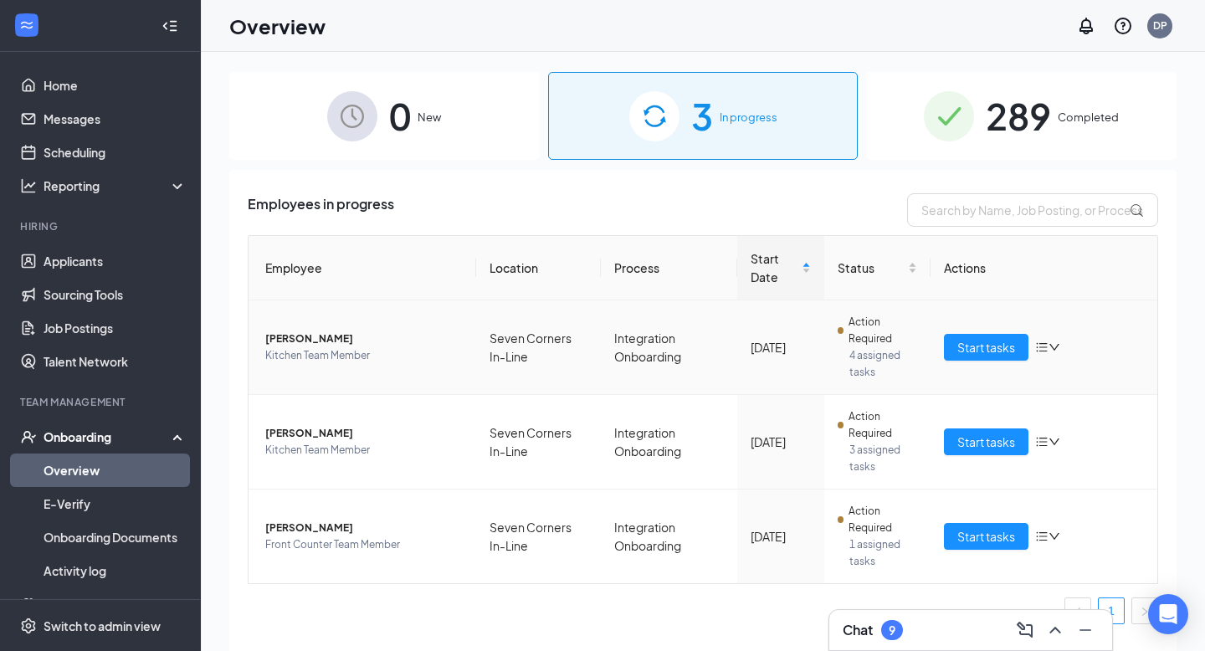
click at [1062, 356] on div "Start tasks" at bounding box center [1044, 347] width 201 height 27
click at [1056, 351] on icon "down" at bounding box center [1054, 347] width 12 height 12
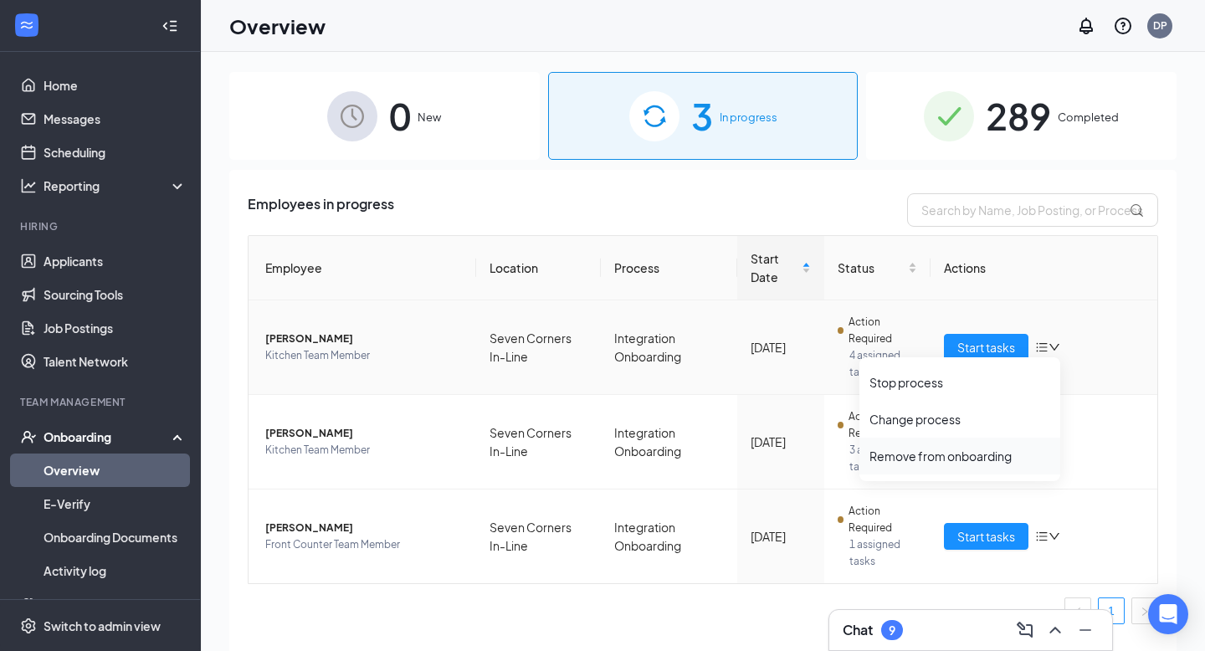
click at [955, 448] on div "Remove from onboarding" at bounding box center [959, 456] width 181 height 17
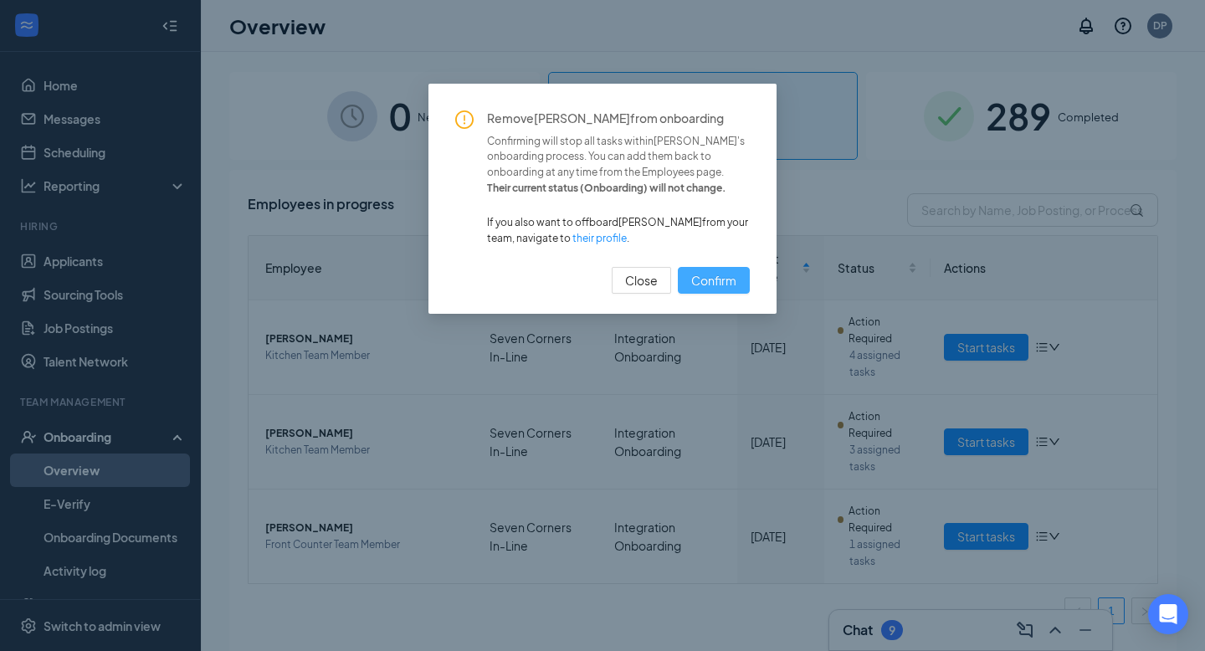
click at [723, 277] on span "Confirm" at bounding box center [713, 280] width 45 height 18
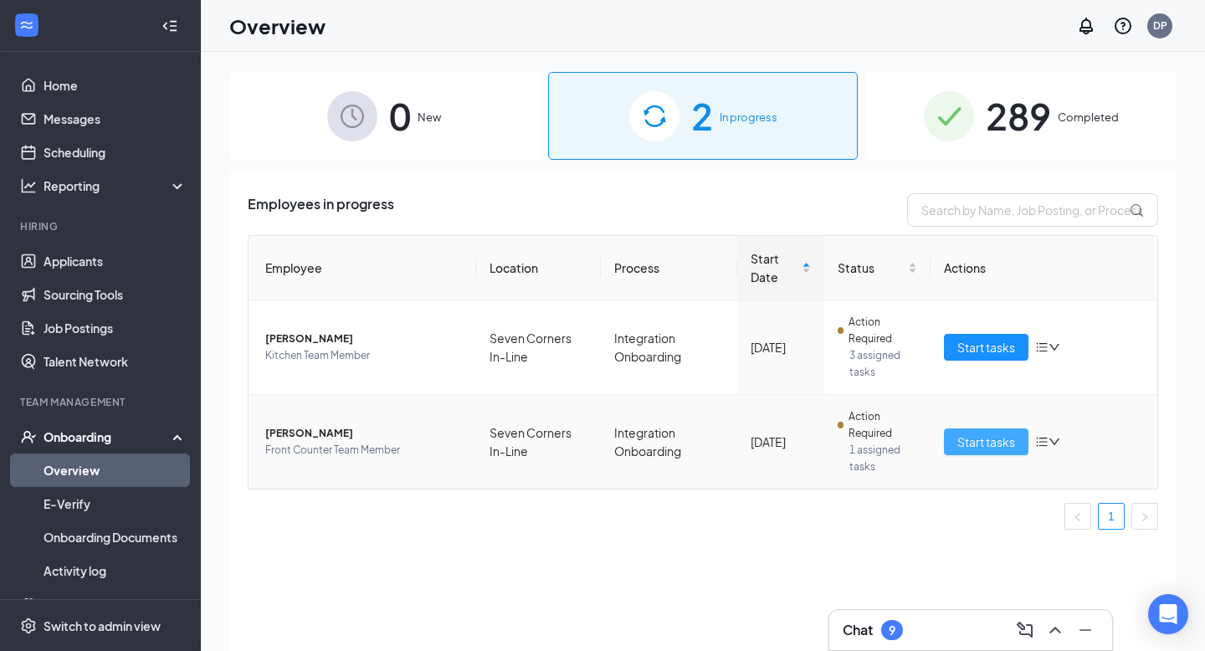
click at [994, 450] on span "Start tasks" at bounding box center [986, 442] width 58 height 18
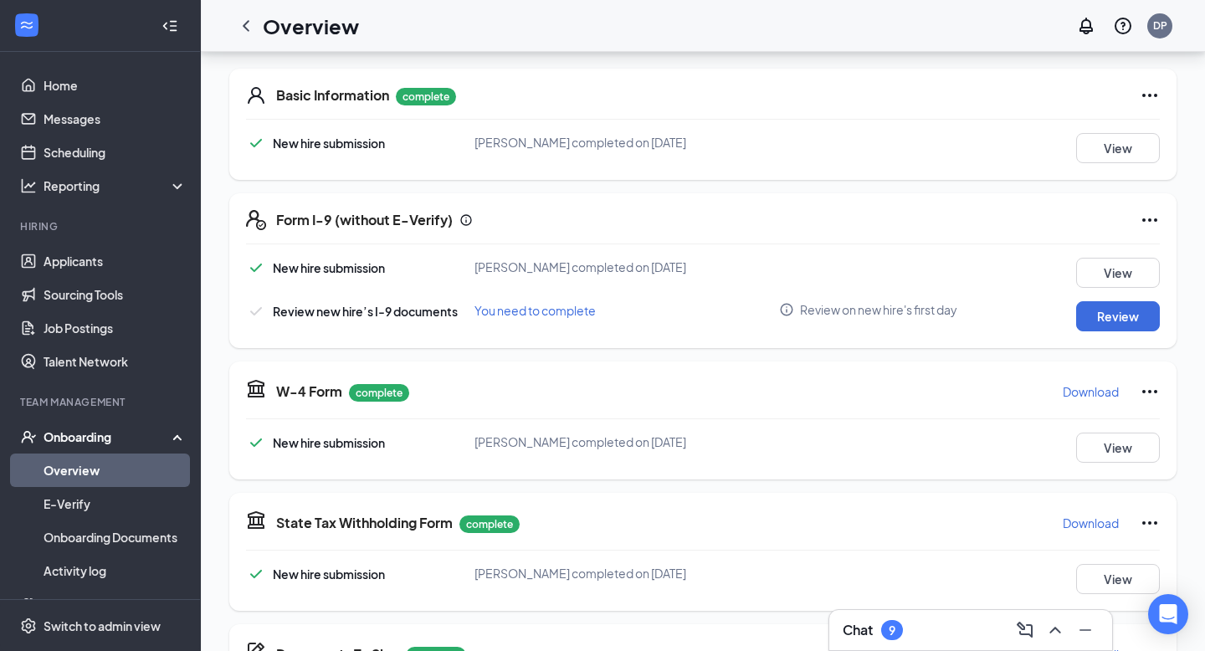
scroll to position [250, 0]
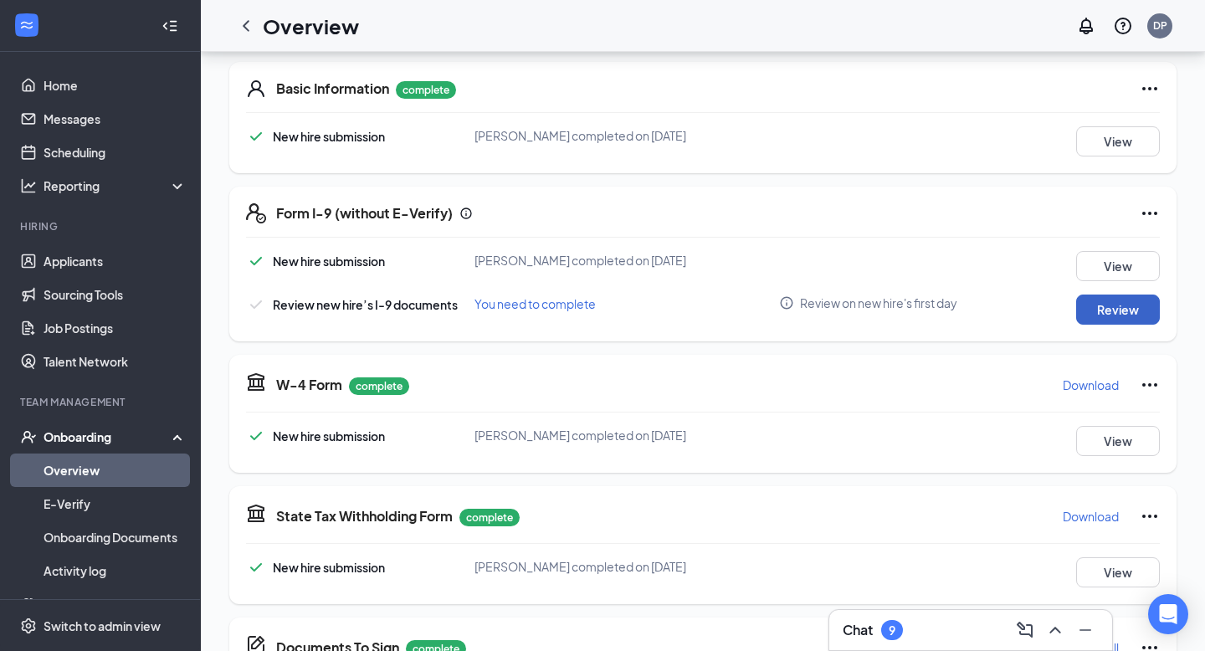
click at [1123, 315] on button "Review" at bounding box center [1118, 309] width 84 height 30
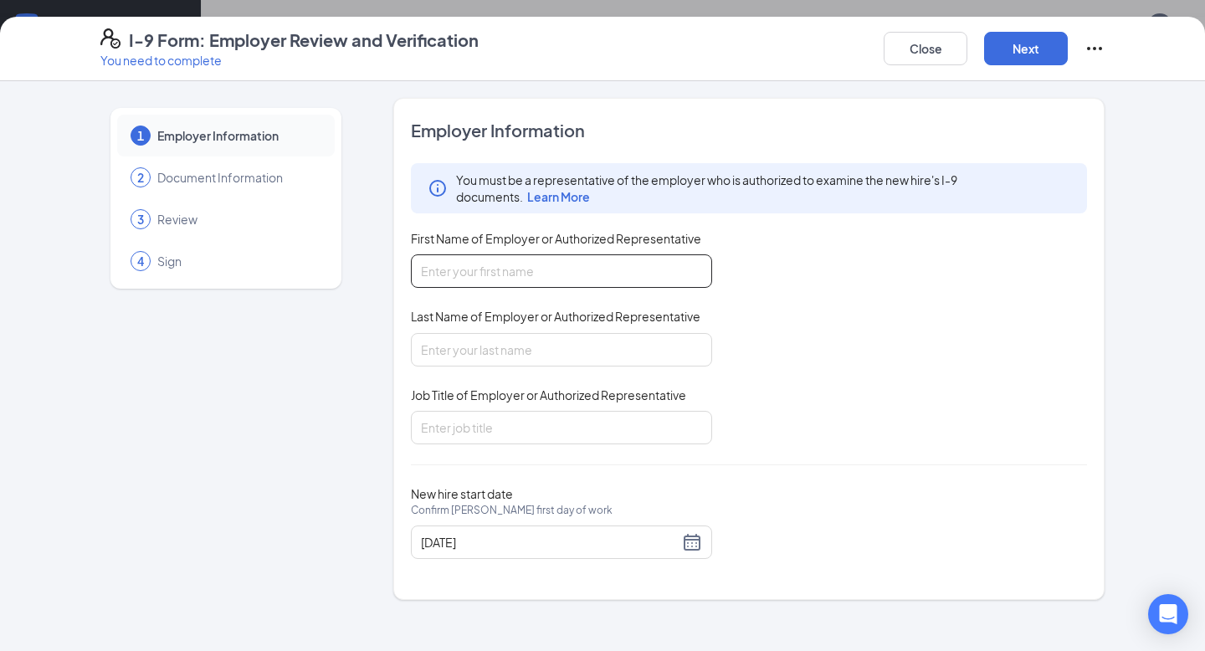
click at [507, 260] on input "First Name of Employer or Authorized Representative" at bounding box center [561, 270] width 301 height 33
type input "[PERSON_NAME]"
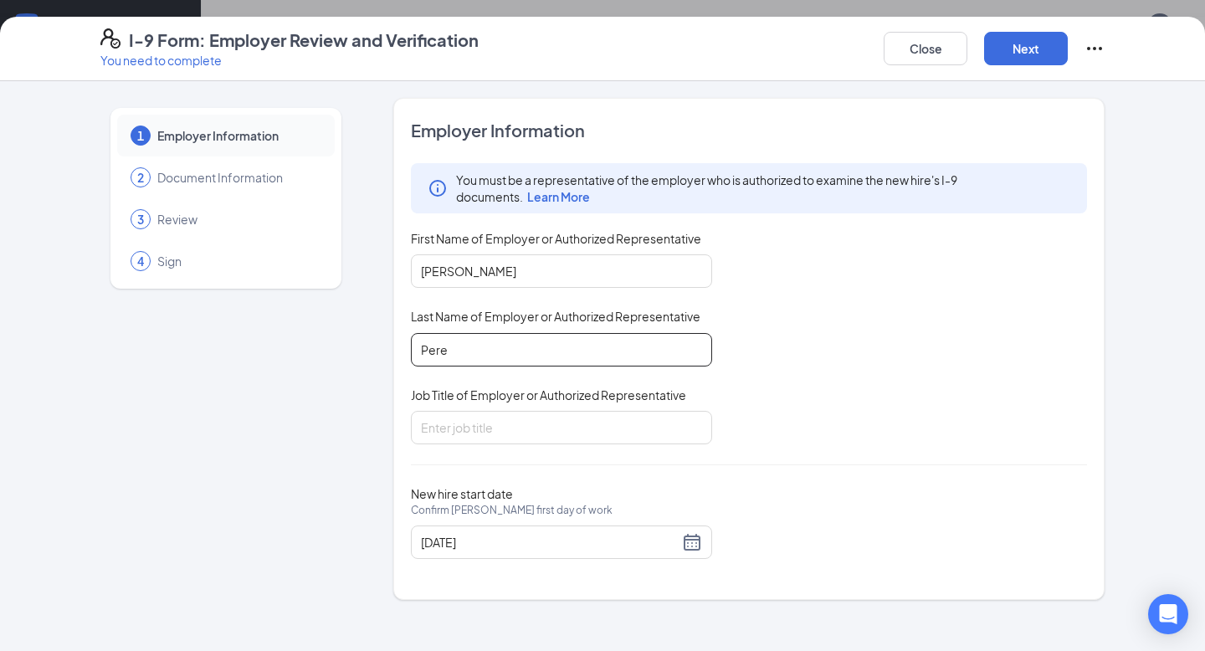
click at [494, 345] on input "Pere" at bounding box center [561, 349] width 301 height 33
type input "[PERSON_NAME]"
type input "Executive Talent Director"
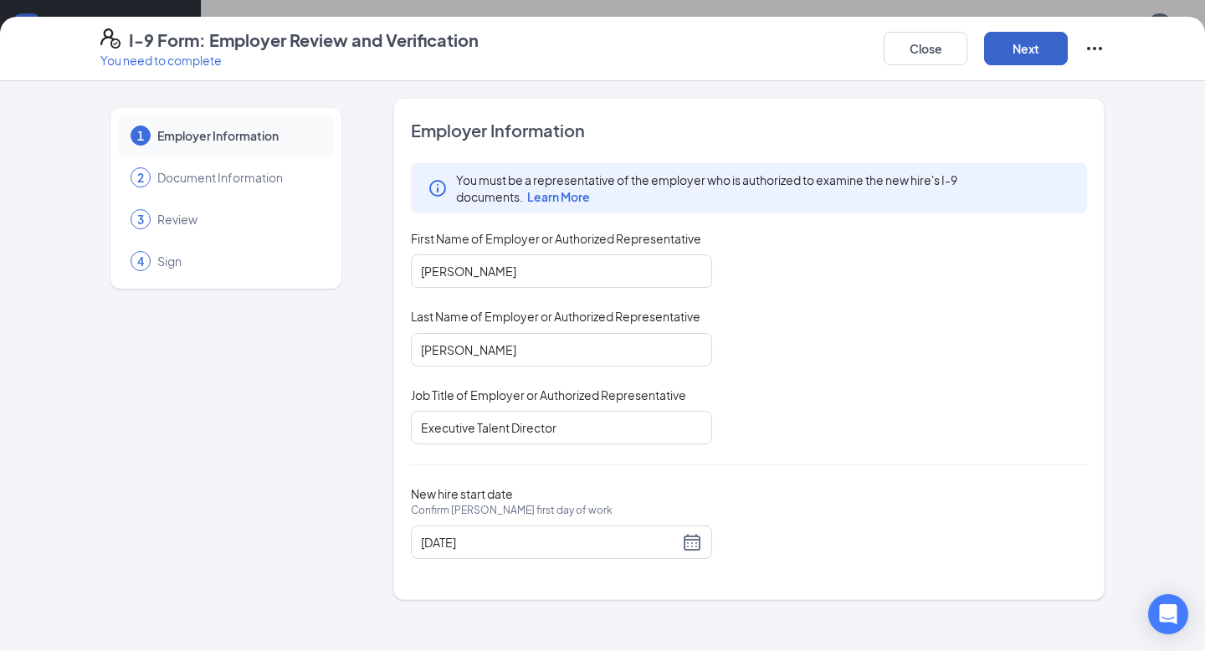
click at [1023, 54] on button "Next" at bounding box center [1026, 48] width 84 height 33
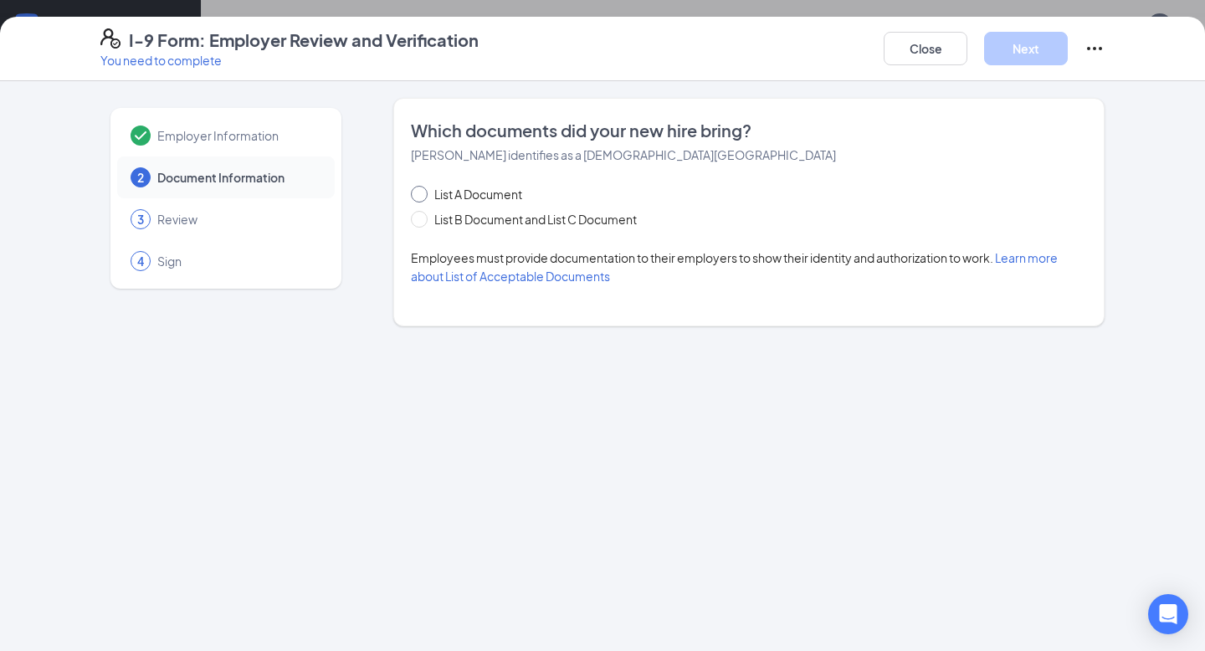
click at [517, 188] on span "List A Document" at bounding box center [478, 194] width 101 height 18
click at [422, 188] on input "List A Document" at bounding box center [417, 192] width 12 height 12
radio input "true"
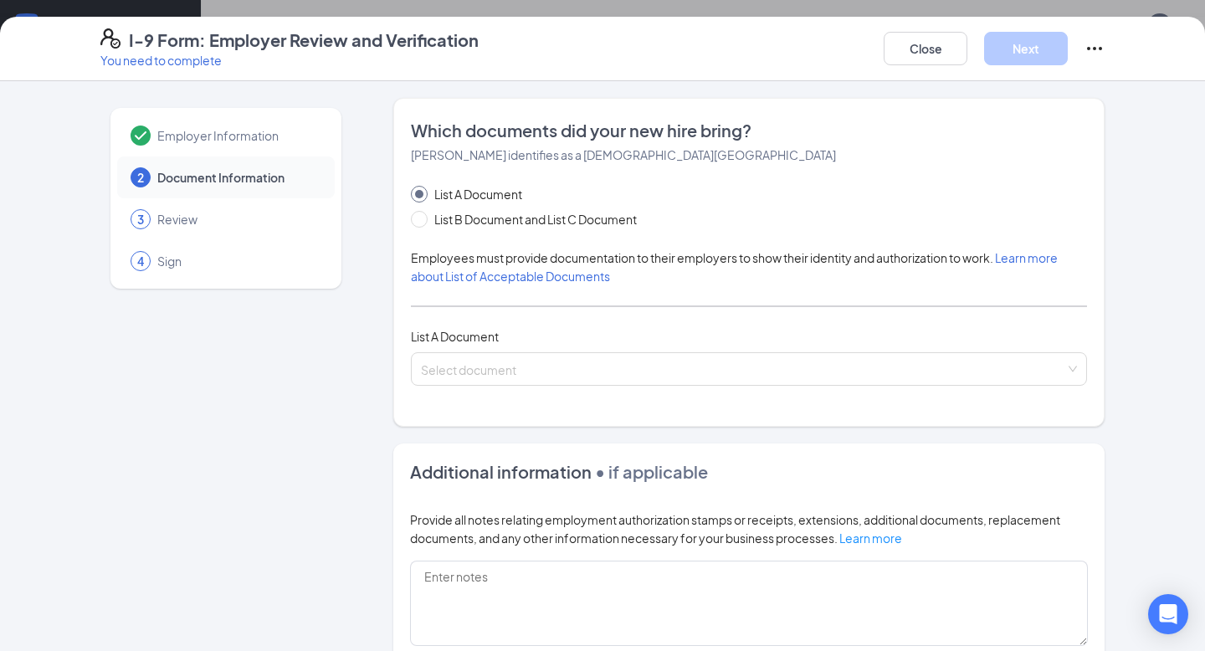
click at [529, 335] on div "List A Document" at bounding box center [749, 336] width 676 height 18
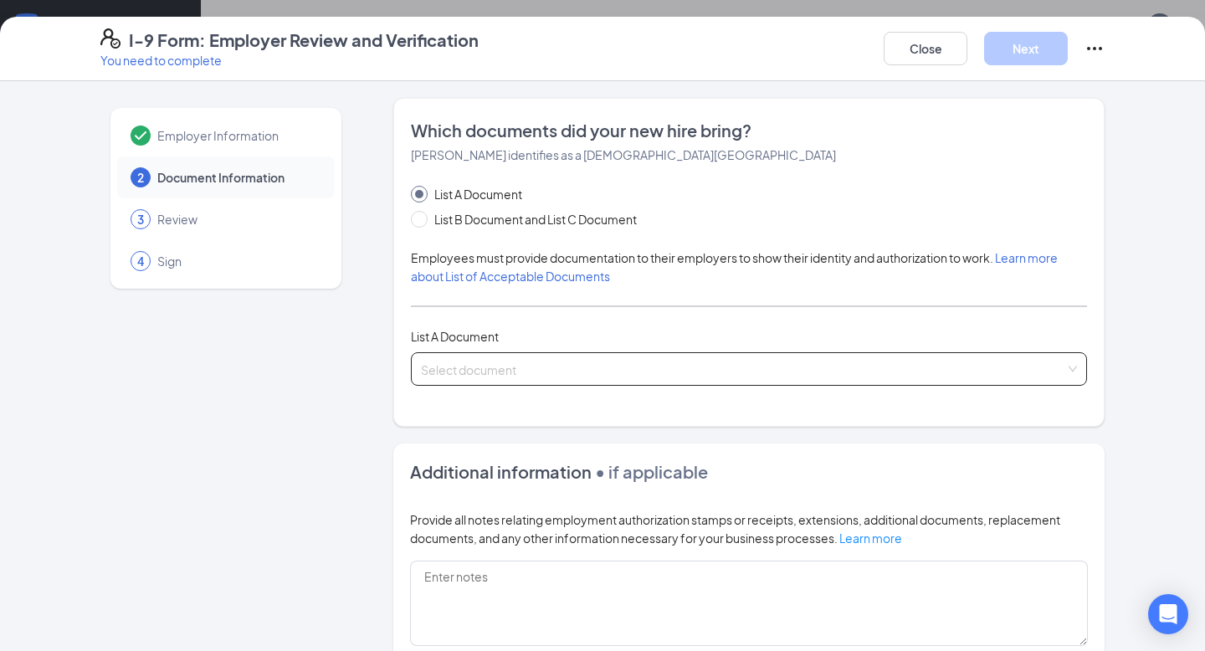
click at [528, 370] on input "search" at bounding box center [743, 365] width 644 height 25
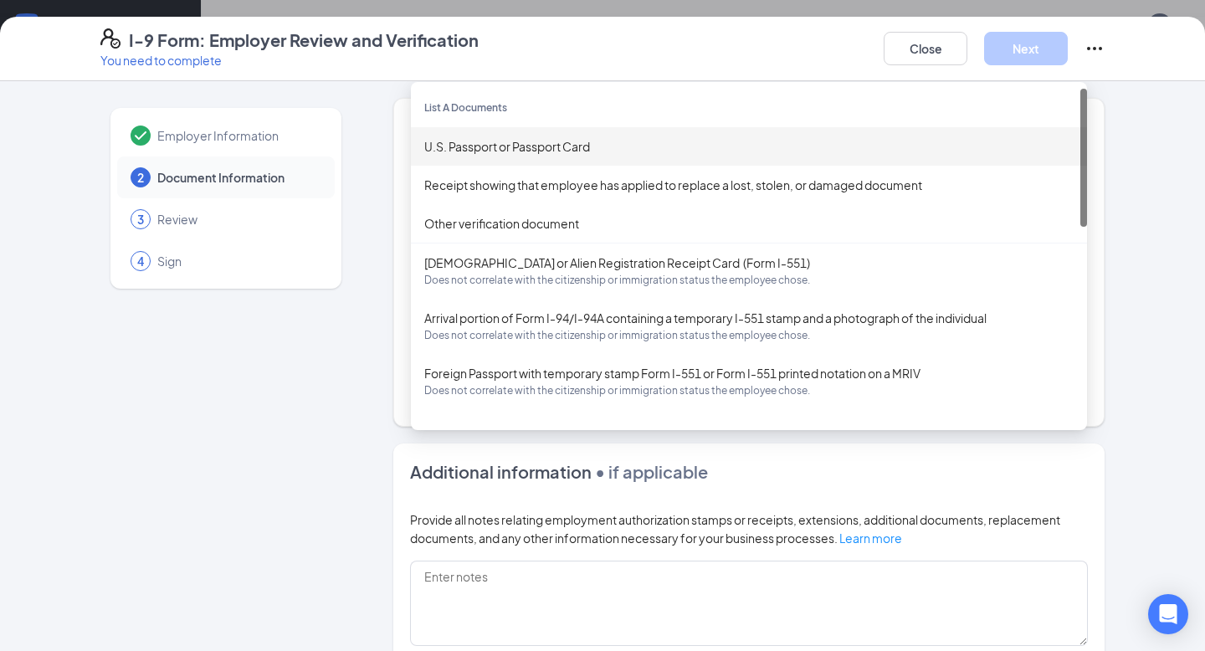
click at [562, 149] on div "U.S. Passport or Passport Card" at bounding box center [748, 146] width 649 height 18
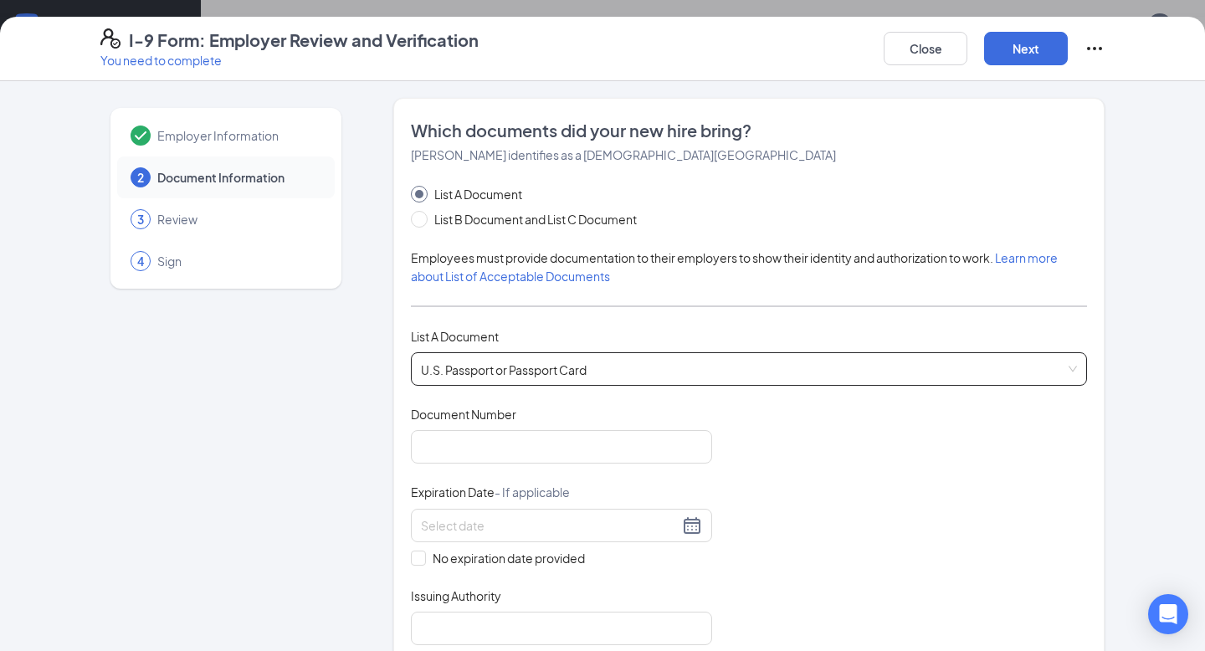
scroll to position [117, 0]
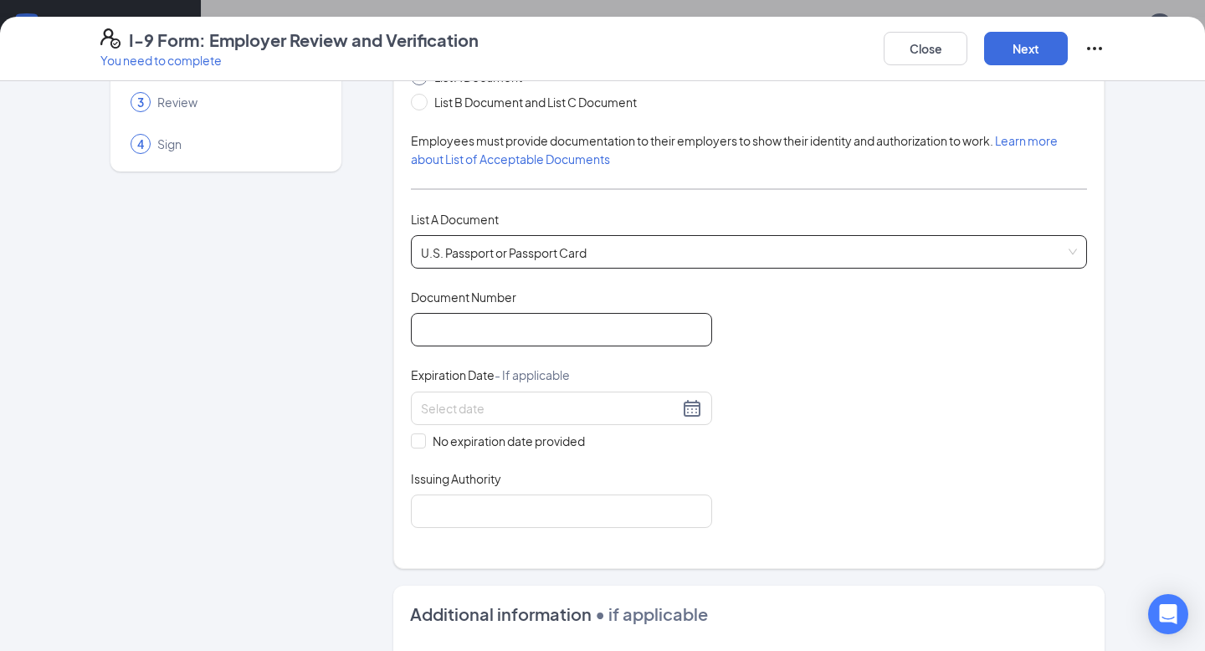
click at [453, 327] on input "Document Number" at bounding box center [561, 329] width 301 height 33
type input "A34654575"
click at [698, 400] on div at bounding box center [561, 408] width 281 height 20
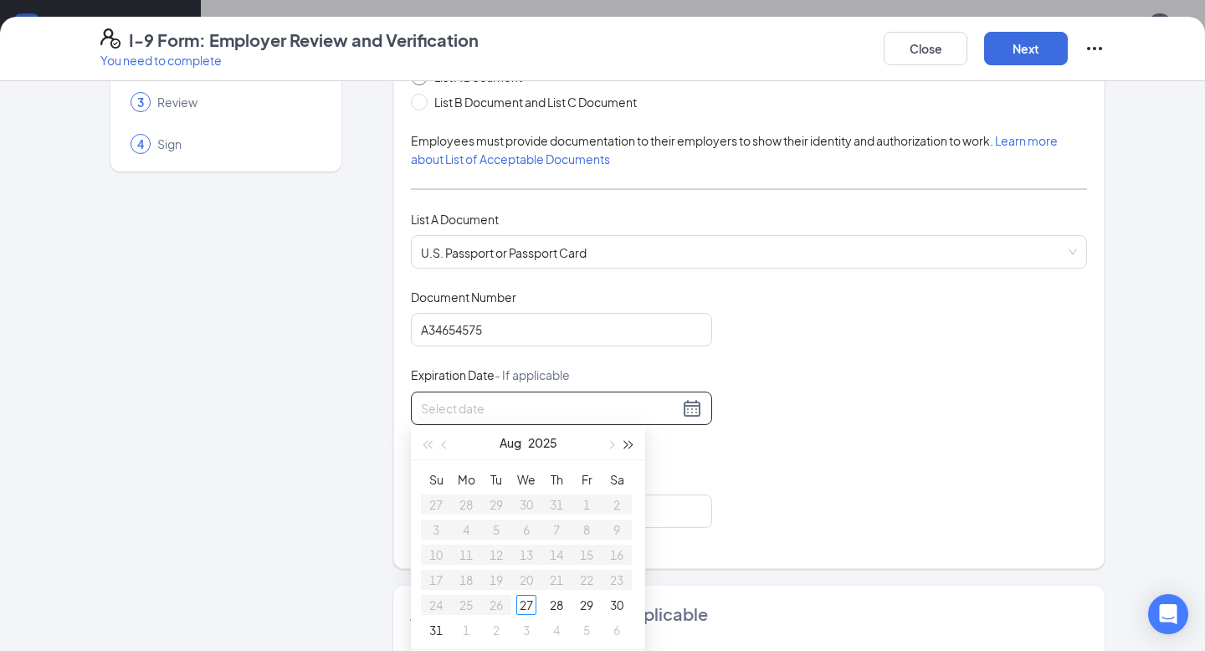
click at [629, 445] on span "button" at bounding box center [629, 445] width 8 height 8
click at [610, 448] on span "button" at bounding box center [610, 445] width 8 height 8
click at [633, 448] on button "button" at bounding box center [629, 442] width 18 height 33
click at [447, 444] on span "button" at bounding box center [446, 445] width 8 height 8
click at [446, 444] on span "button" at bounding box center [446, 445] width 8 height 8
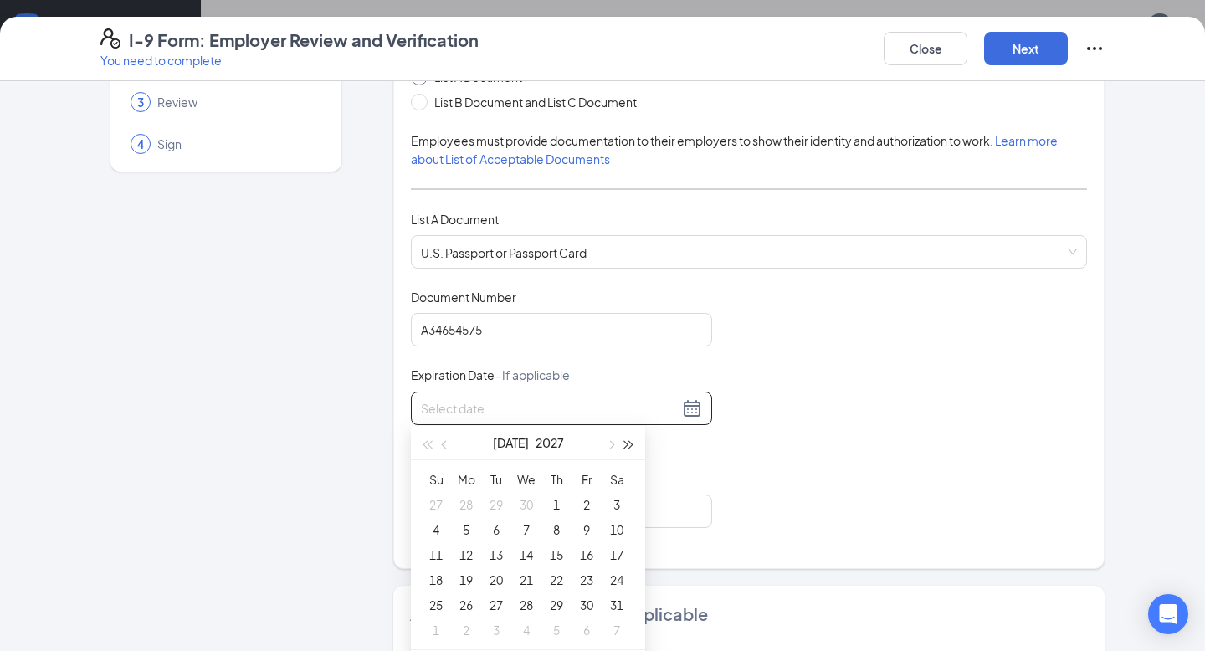
click at [627, 446] on span "button" at bounding box center [629, 445] width 8 height 8
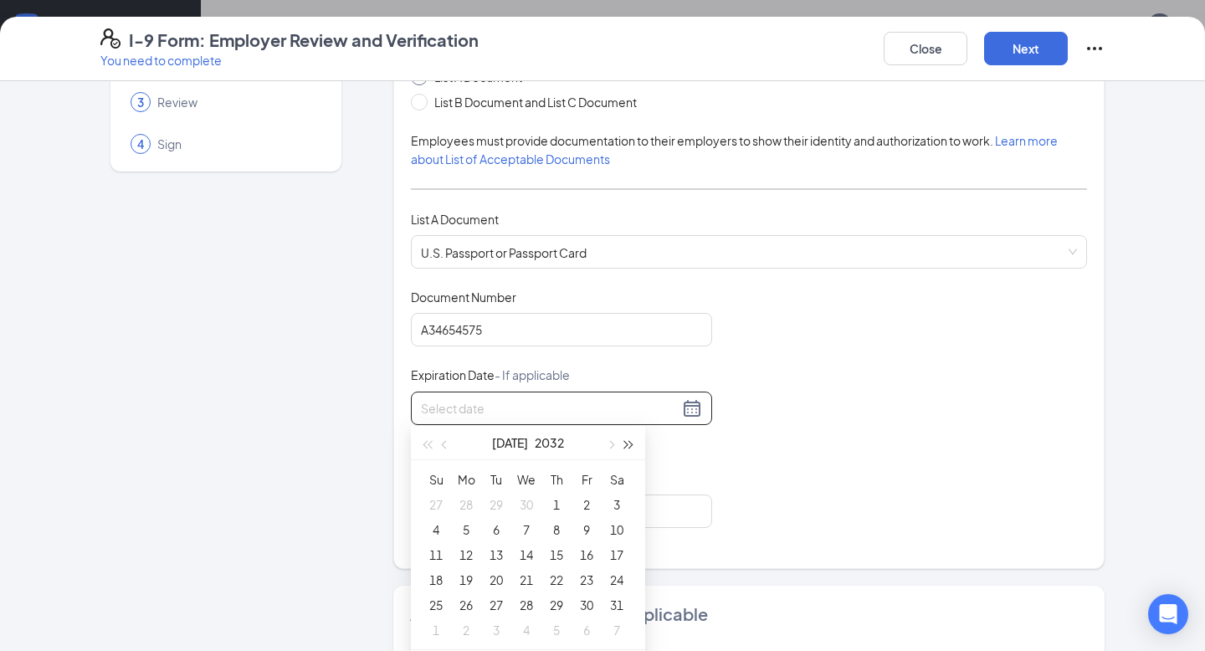
click at [627, 446] on span "button" at bounding box center [629, 445] width 8 height 8
type input "[DATE]"
click at [433, 579] on div "17" at bounding box center [436, 580] width 20 height 20
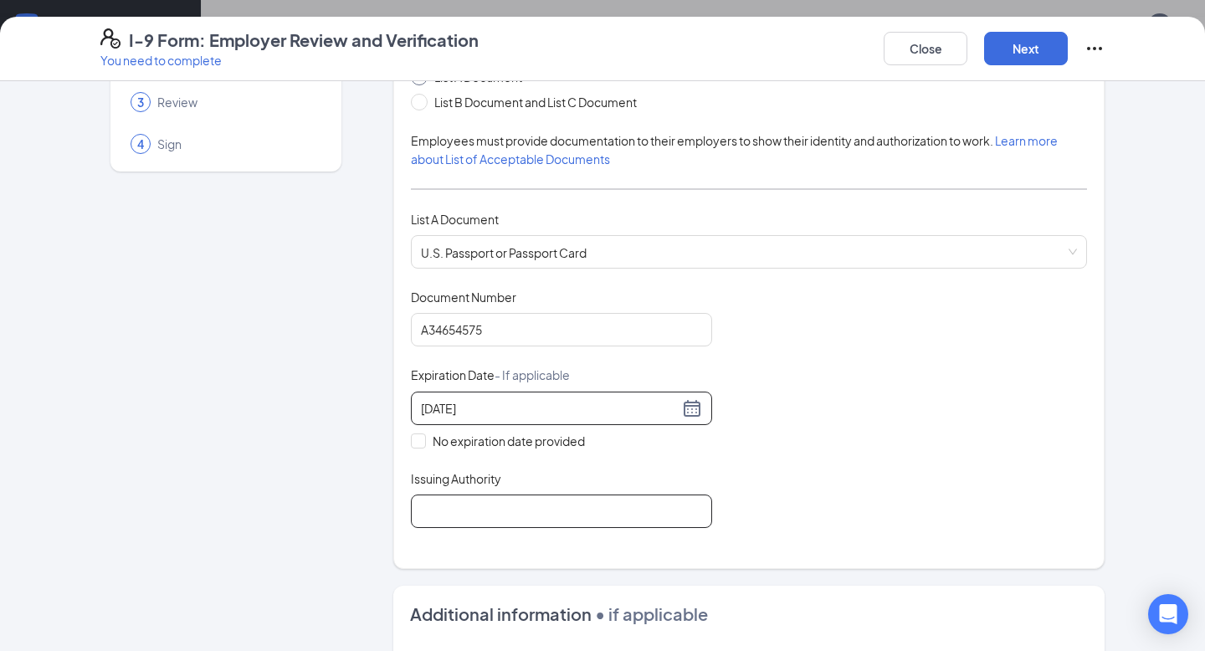
click at [490, 494] on input "Issuing Authority" at bounding box center [561, 510] width 301 height 33
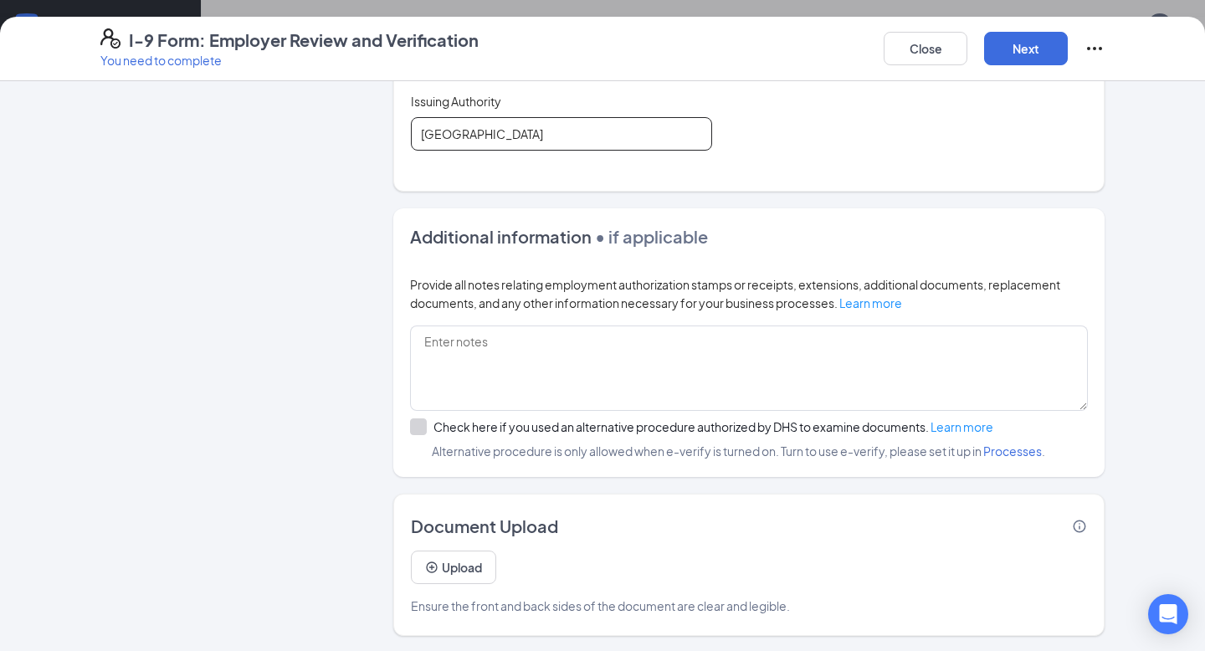
scroll to position [482, 0]
type input "[GEOGRAPHIC_DATA]"
click at [454, 556] on button "Upload" at bounding box center [453, 567] width 85 height 33
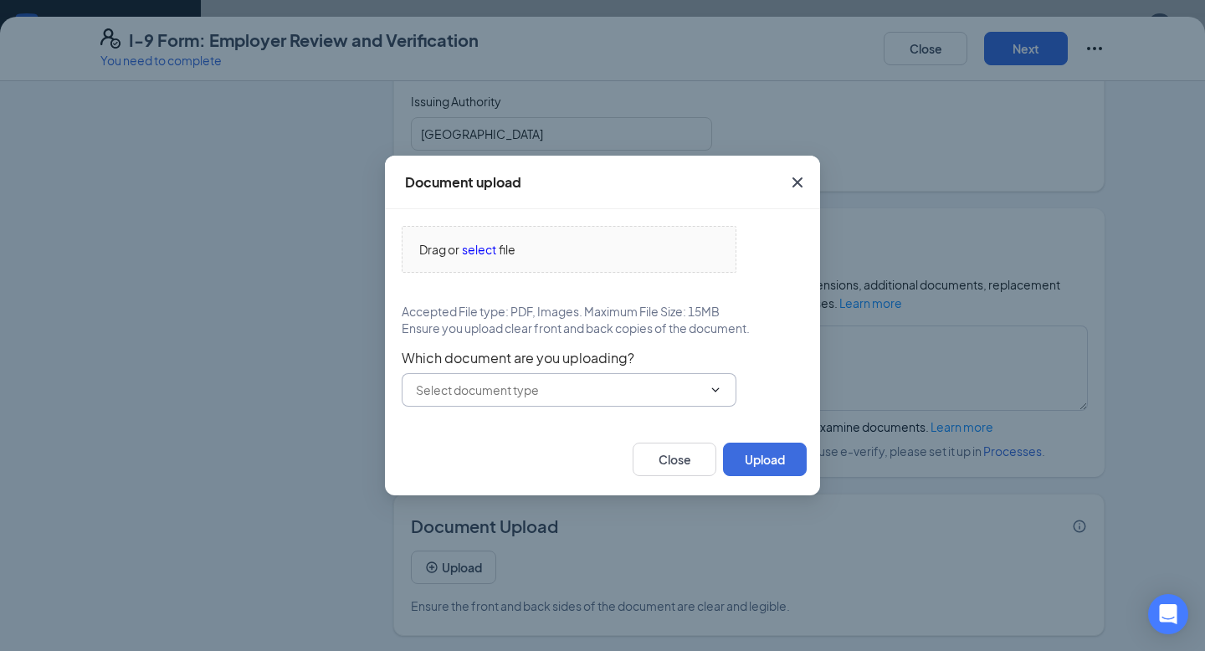
click at [500, 385] on input "text" at bounding box center [559, 390] width 286 height 18
click at [616, 428] on div "U.S. Passport or Passport Card" at bounding box center [569, 429] width 308 height 18
type input "U.S. Passport or Passport Card"
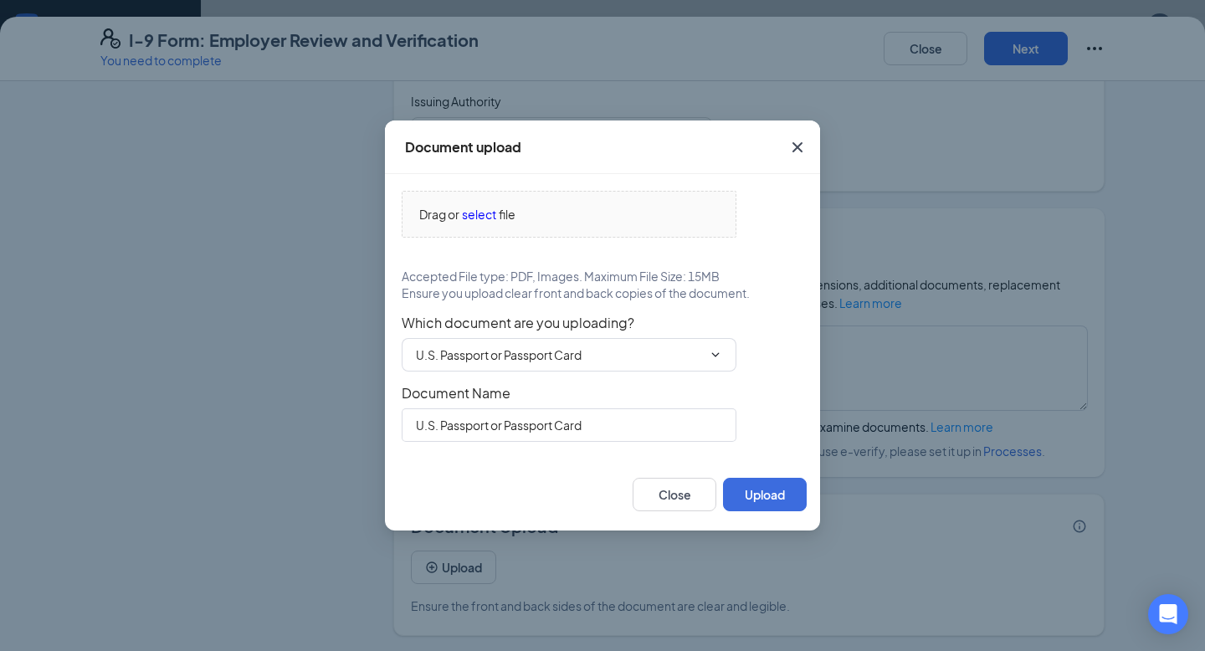
click at [606, 184] on div "Drag or select file Accepted File type: PDF, Images. Maximum File Size: 15MB En…" at bounding box center [602, 316] width 435 height 284
click at [482, 223] on span "Drag or select file" at bounding box center [568, 214] width 333 height 45
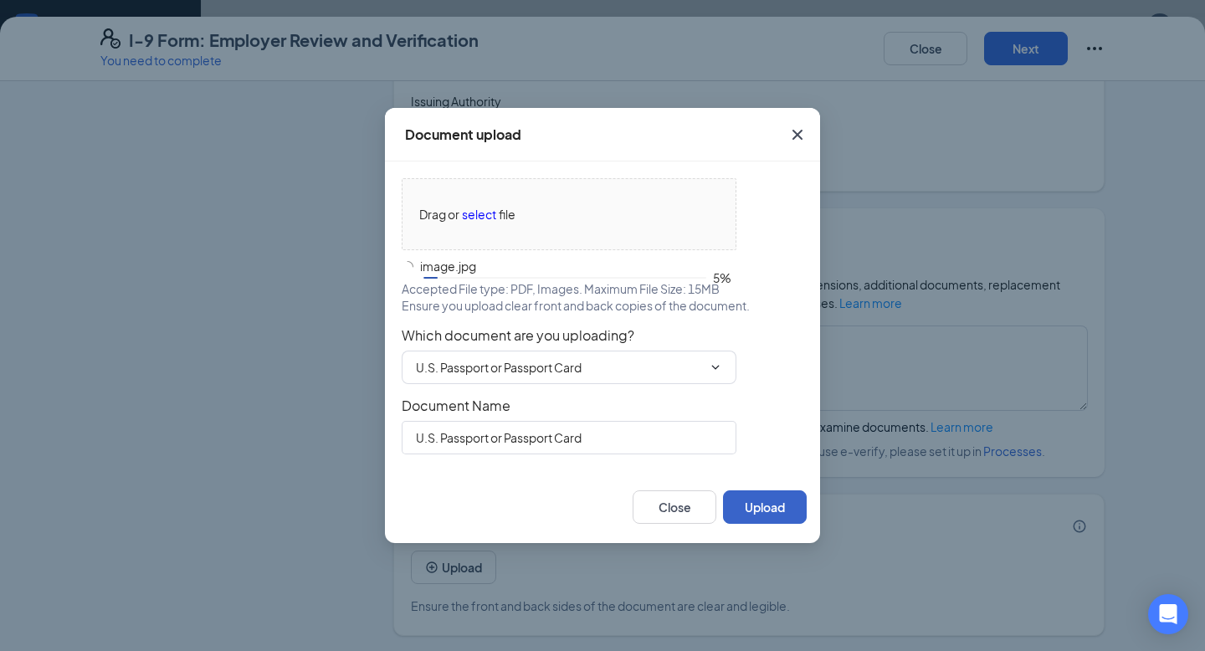
click at [770, 494] on button "Upload" at bounding box center [765, 506] width 84 height 33
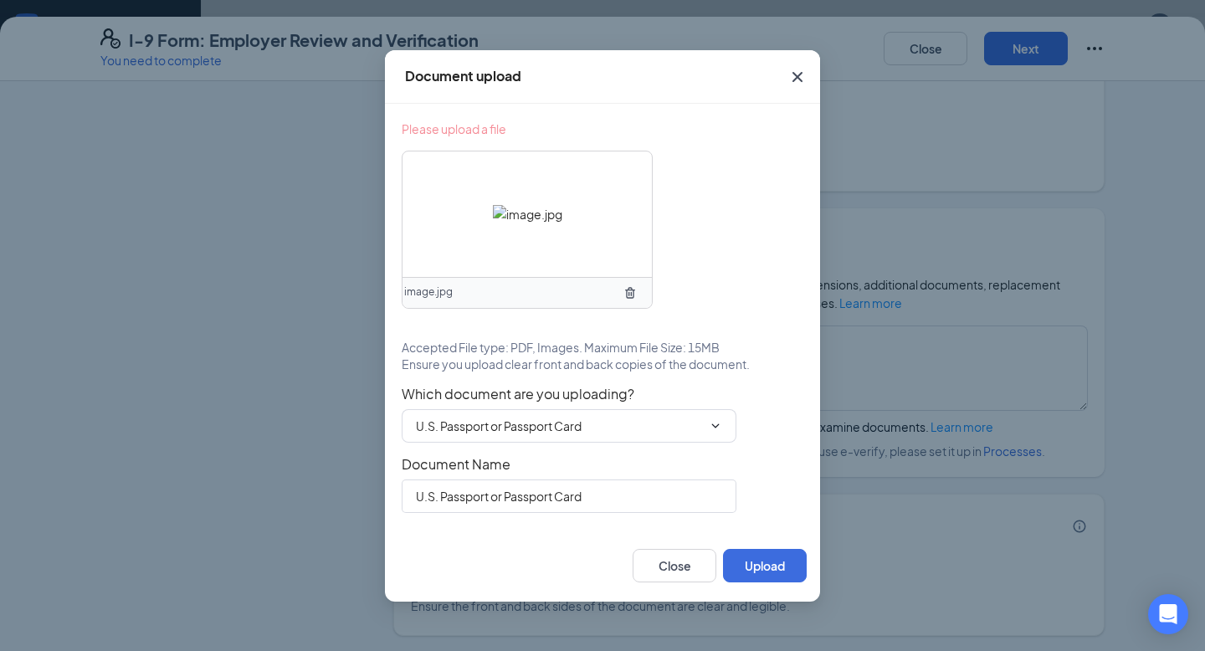
click at [764, 530] on div "Close Upload" at bounding box center [602, 566] width 435 height 72
click at [761, 580] on button "Upload" at bounding box center [765, 565] width 84 height 33
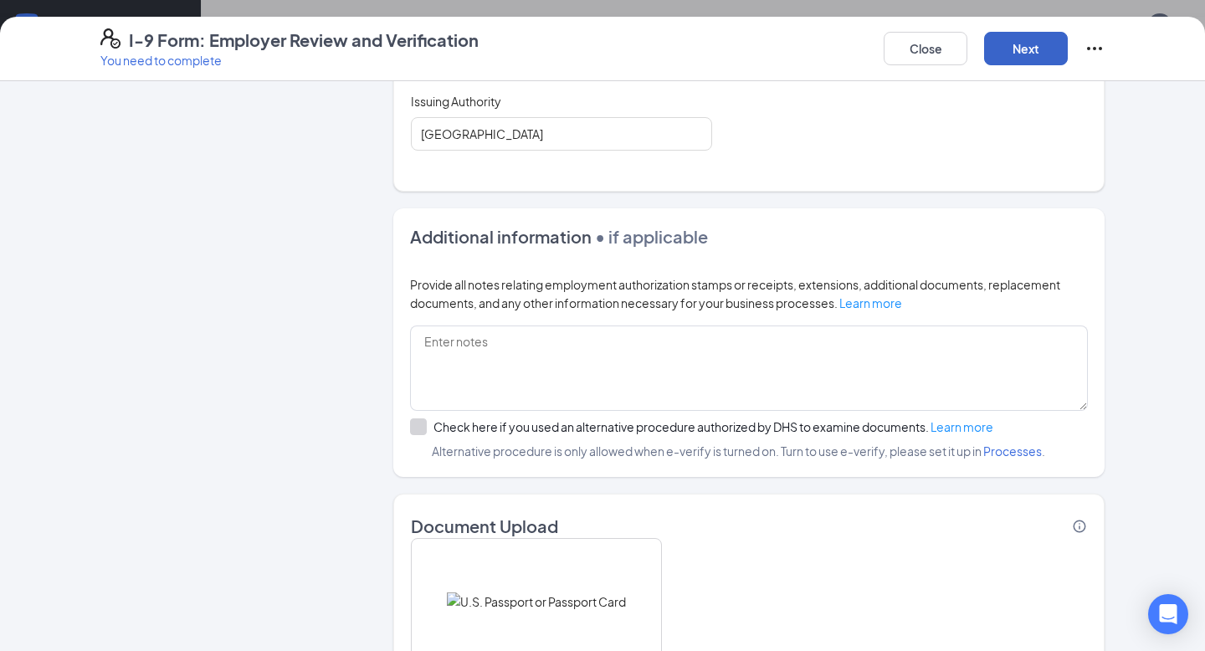
click at [1012, 44] on button "Next" at bounding box center [1026, 48] width 84 height 33
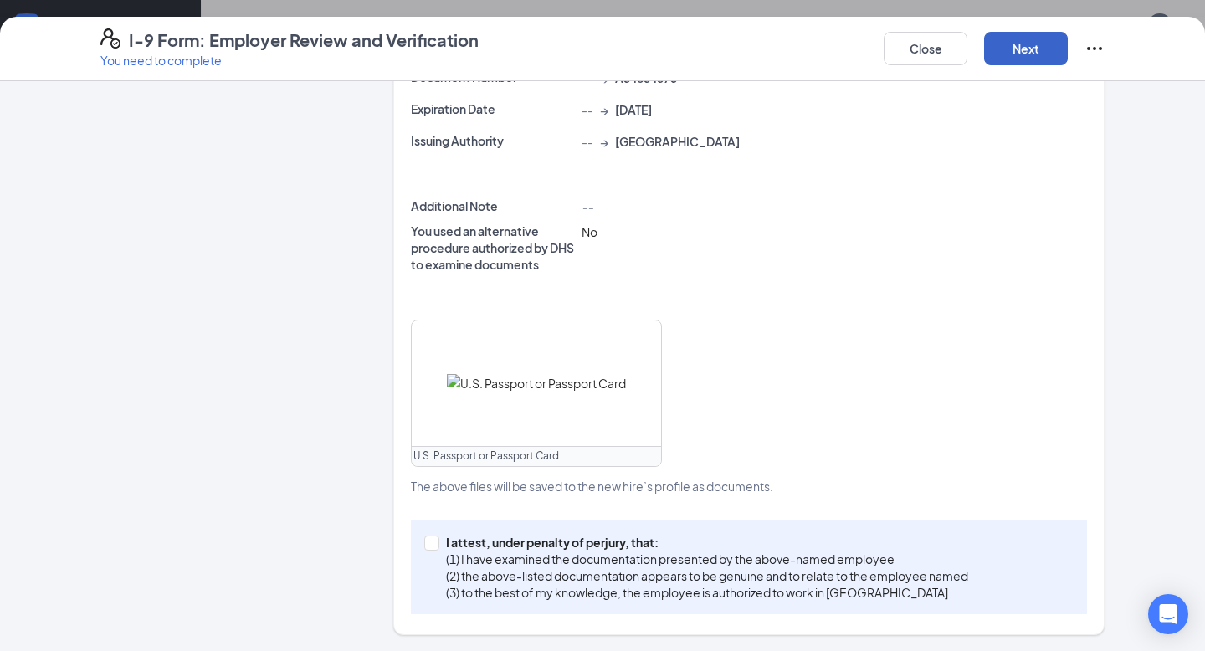
scroll to position [1028, 0]
click at [583, 572] on p "(2) the above-listed documentation appears to be genuine and to relate to the e…" at bounding box center [707, 575] width 522 height 17
click at [436, 547] on input "I attest, under penalty of [PERSON_NAME], that: (1) I have examined the documen…" at bounding box center [430, 541] width 12 height 12
checkbox input "true"
click at [1029, 55] on button "Next" at bounding box center [1026, 48] width 84 height 33
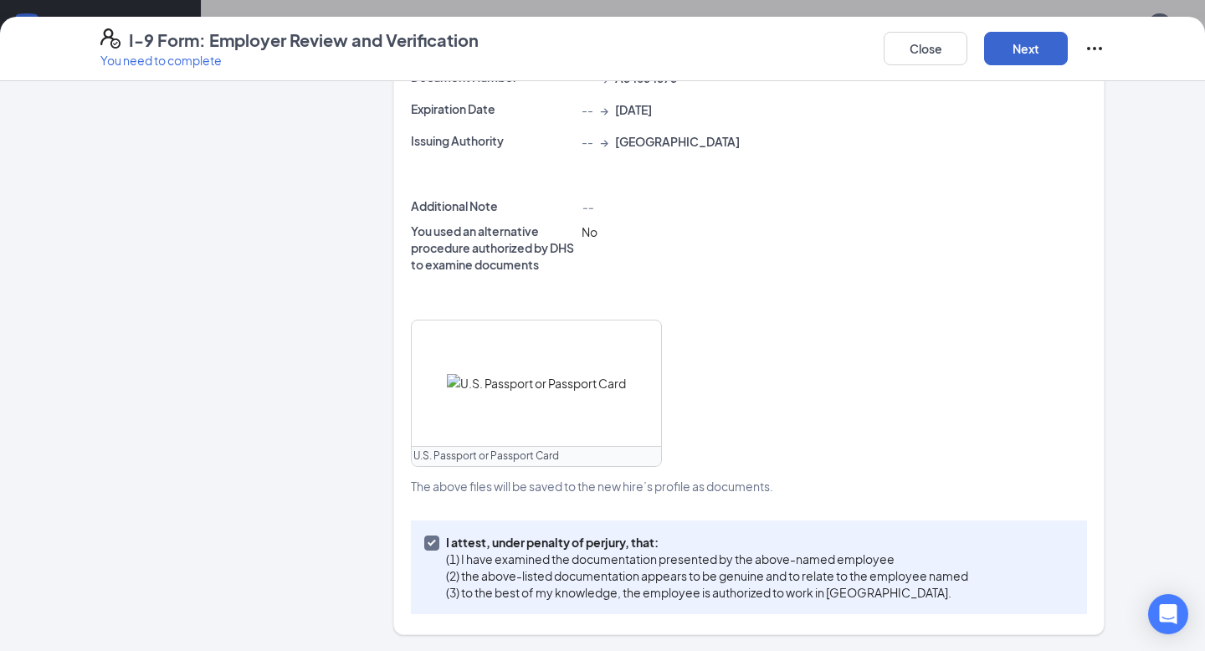
scroll to position [0, 0]
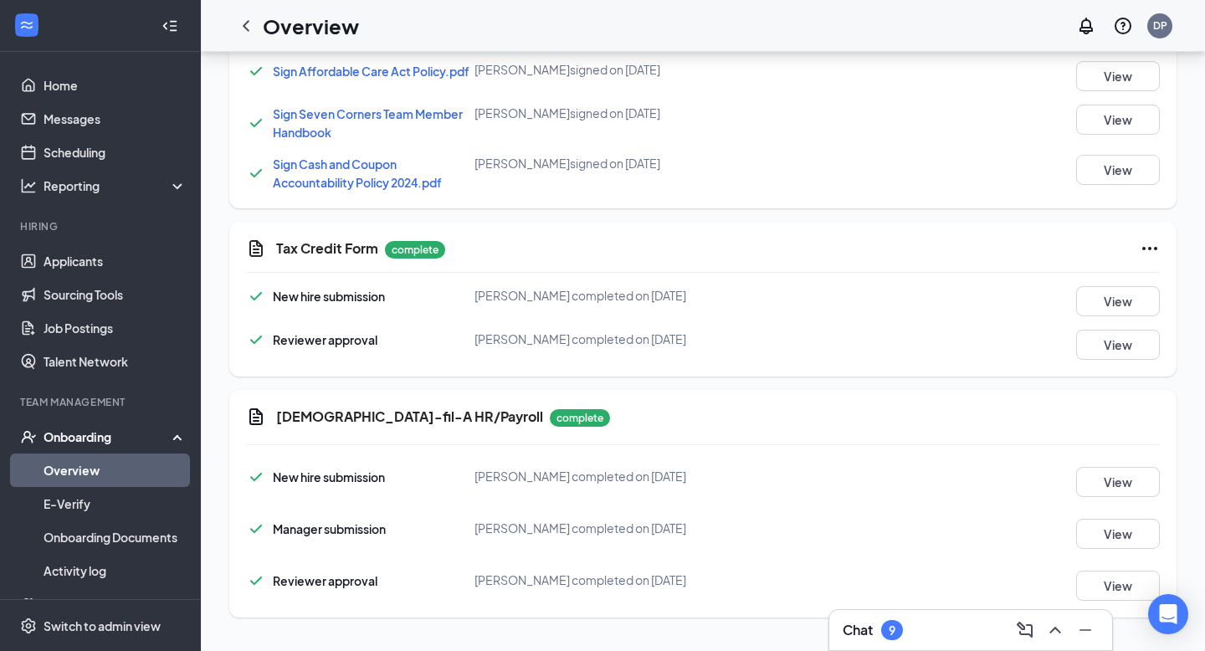
click at [578, 224] on div "I-9 Form: Employer Review and Verification You need to complete Close Employer …" at bounding box center [602, 325] width 1205 height 651
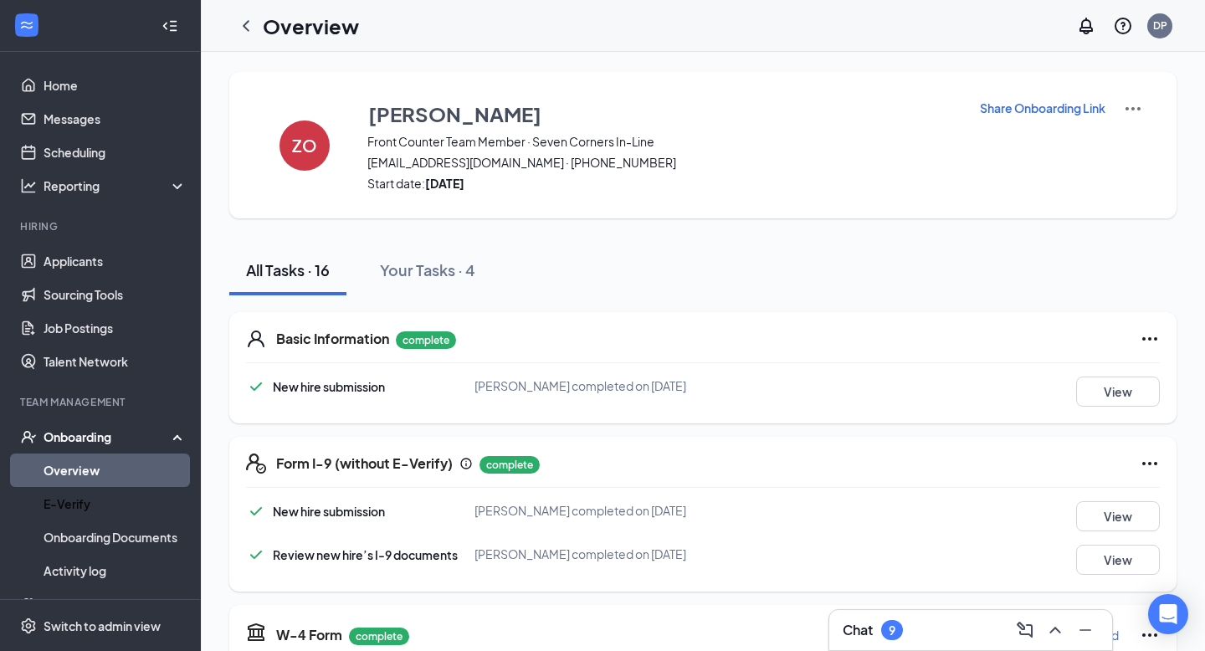
click at [132, 475] on link "Overview" at bounding box center [115, 469] width 143 height 33
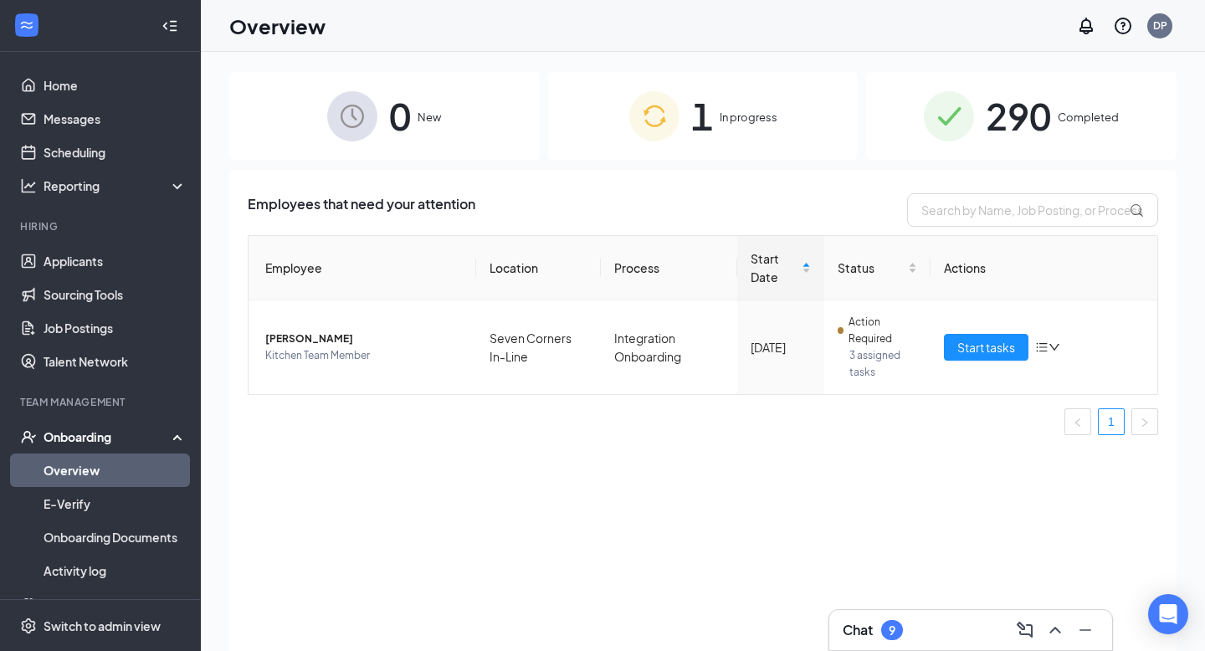
click at [816, 109] on div "1 In progress" at bounding box center [703, 116] width 310 height 88
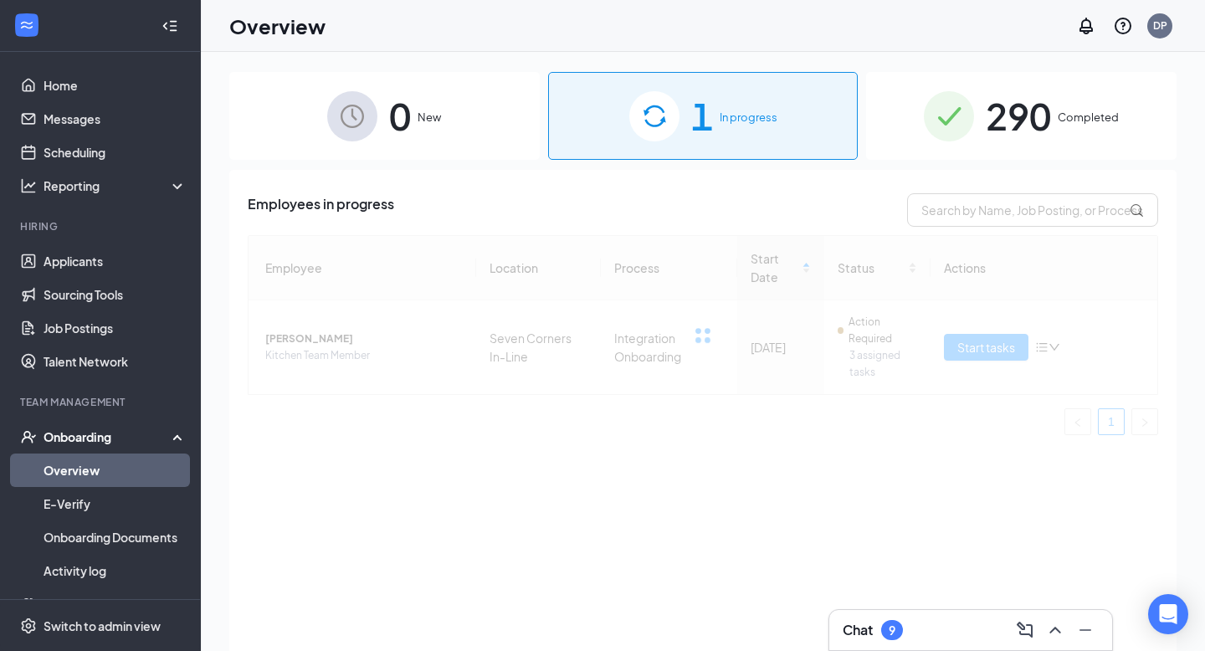
click at [1060, 124] on span "Completed" at bounding box center [1088, 117] width 61 height 17
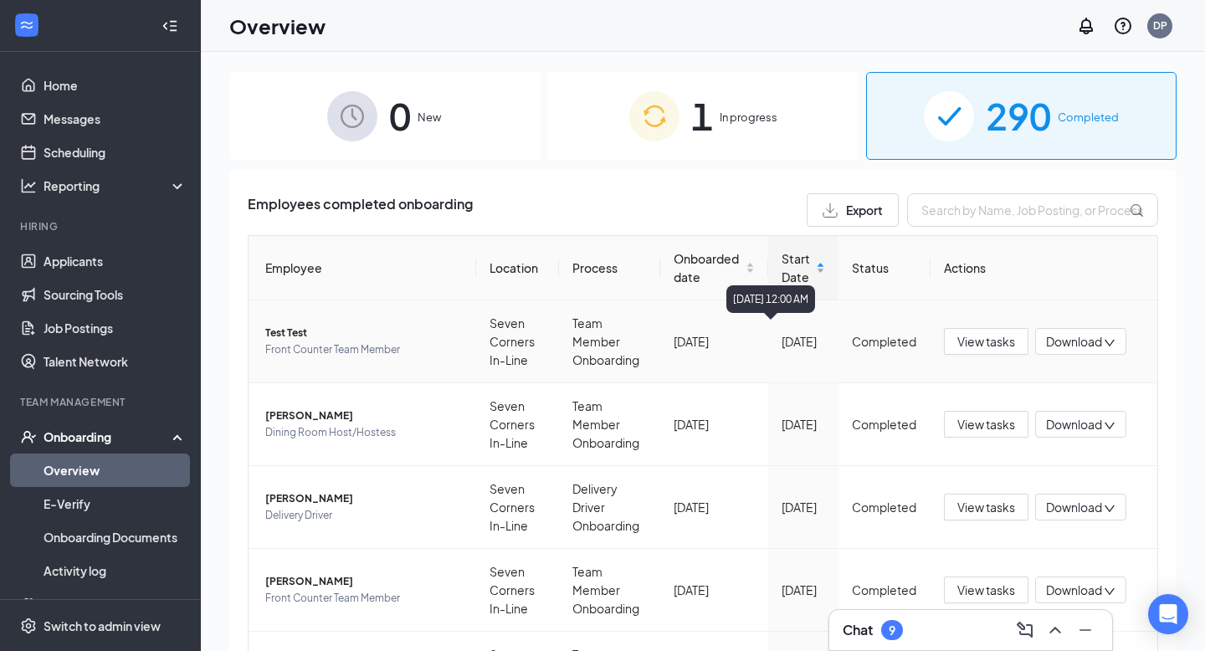
click at [781, 269] on div "Start Date" at bounding box center [803, 267] width 44 height 37
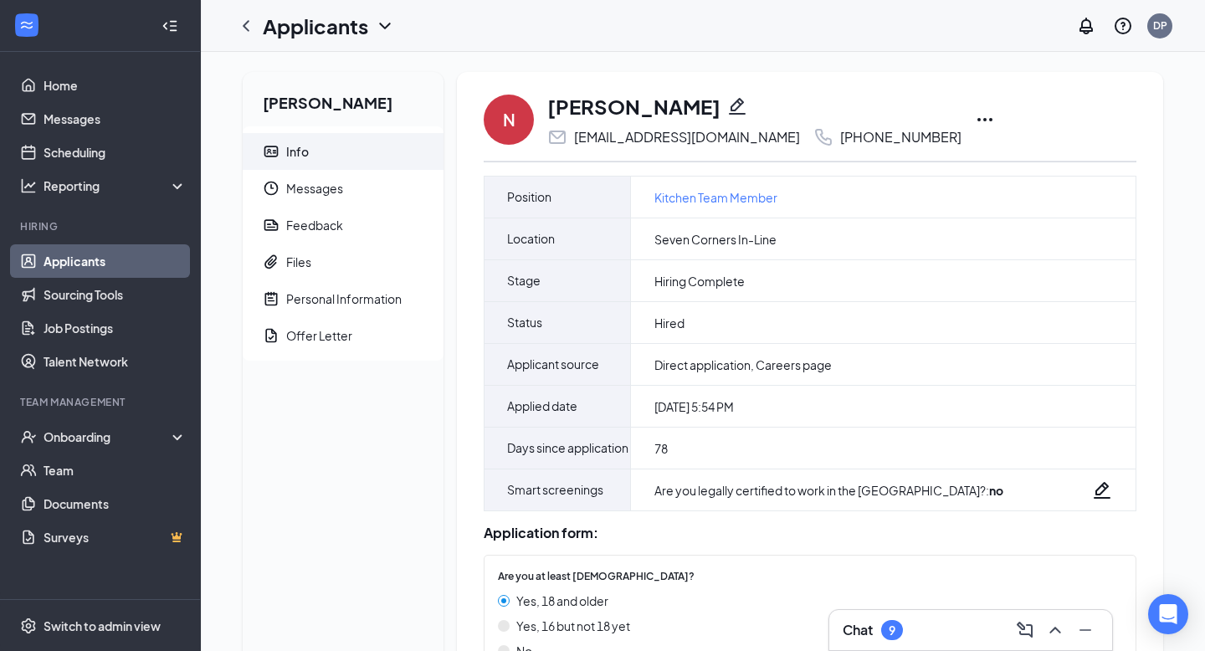
click at [975, 118] on icon "Ellipses" at bounding box center [985, 120] width 20 height 20
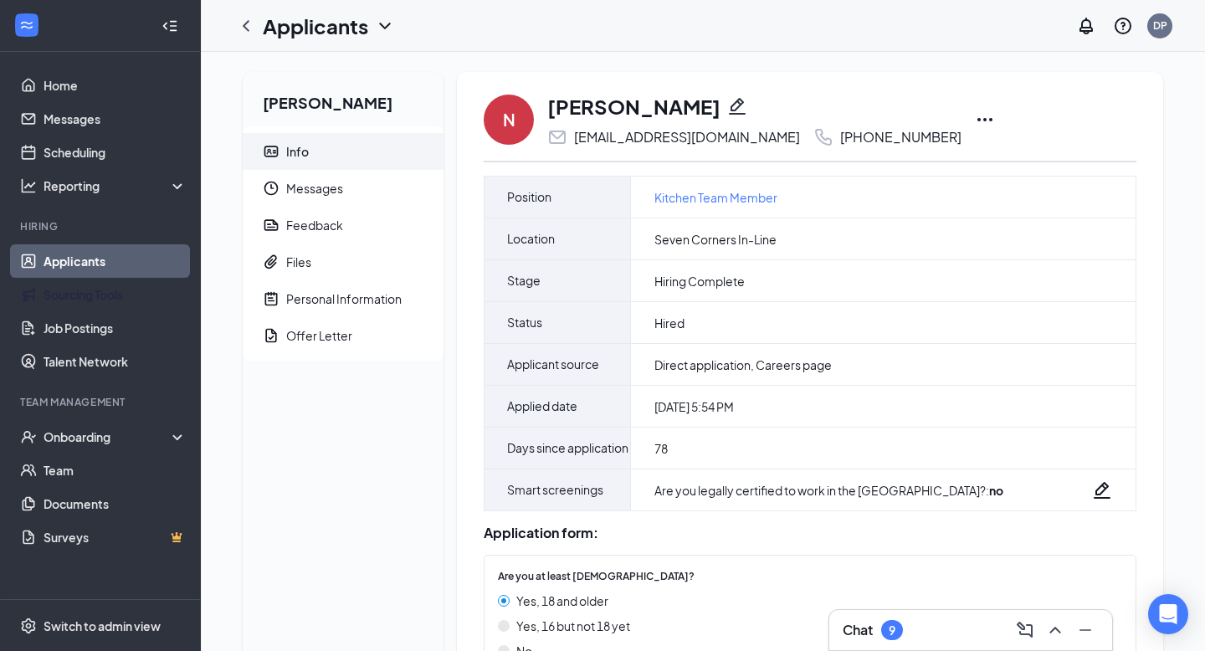
click at [115, 269] on link "Applicants" at bounding box center [115, 260] width 143 height 33
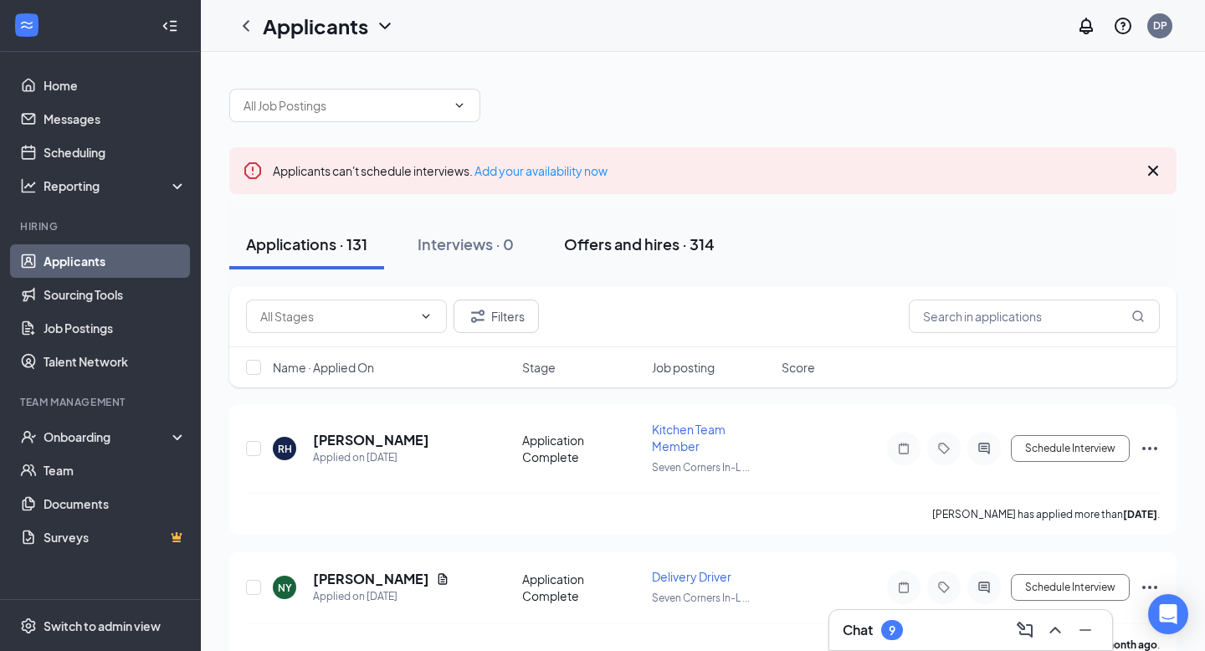
click at [648, 248] on div "Offers and hires · 314" at bounding box center [639, 243] width 151 height 21
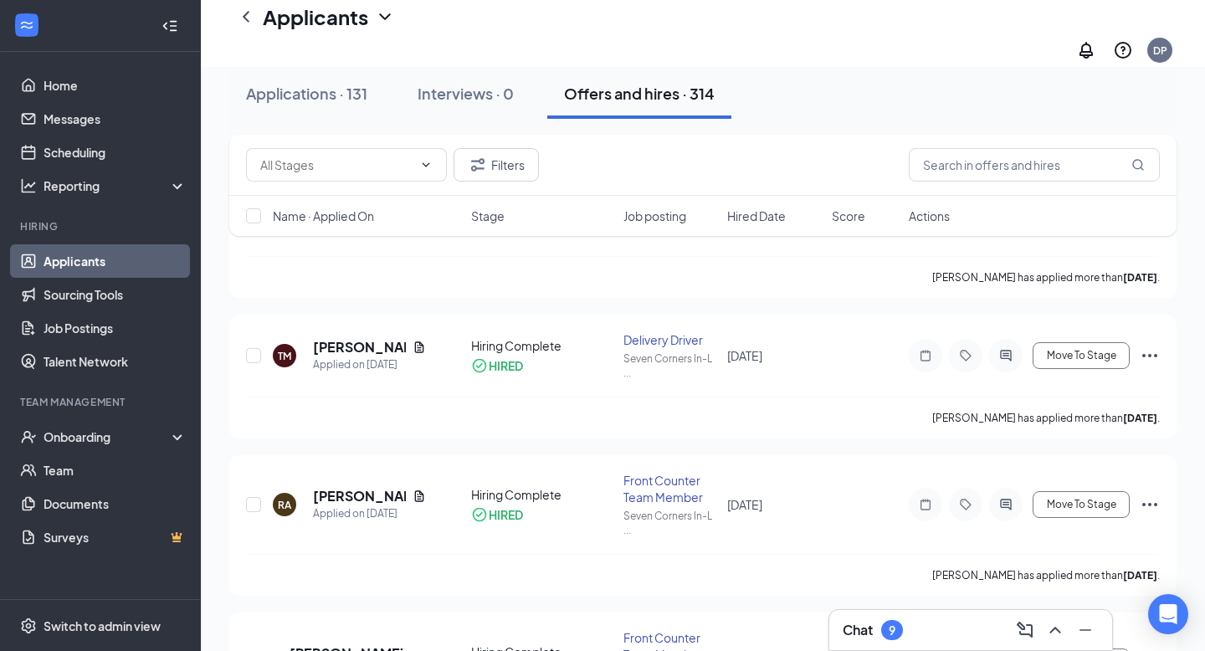
scroll to position [406, 0]
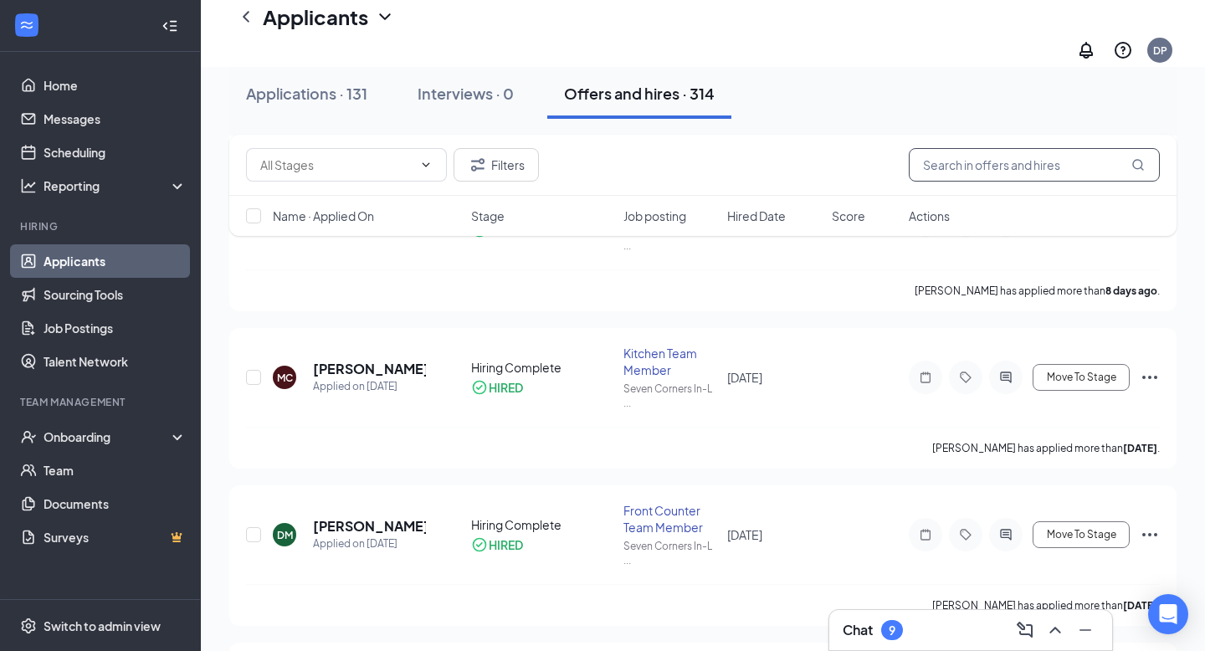
click at [964, 158] on input "text" at bounding box center [1034, 164] width 251 height 33
type input "nelly"
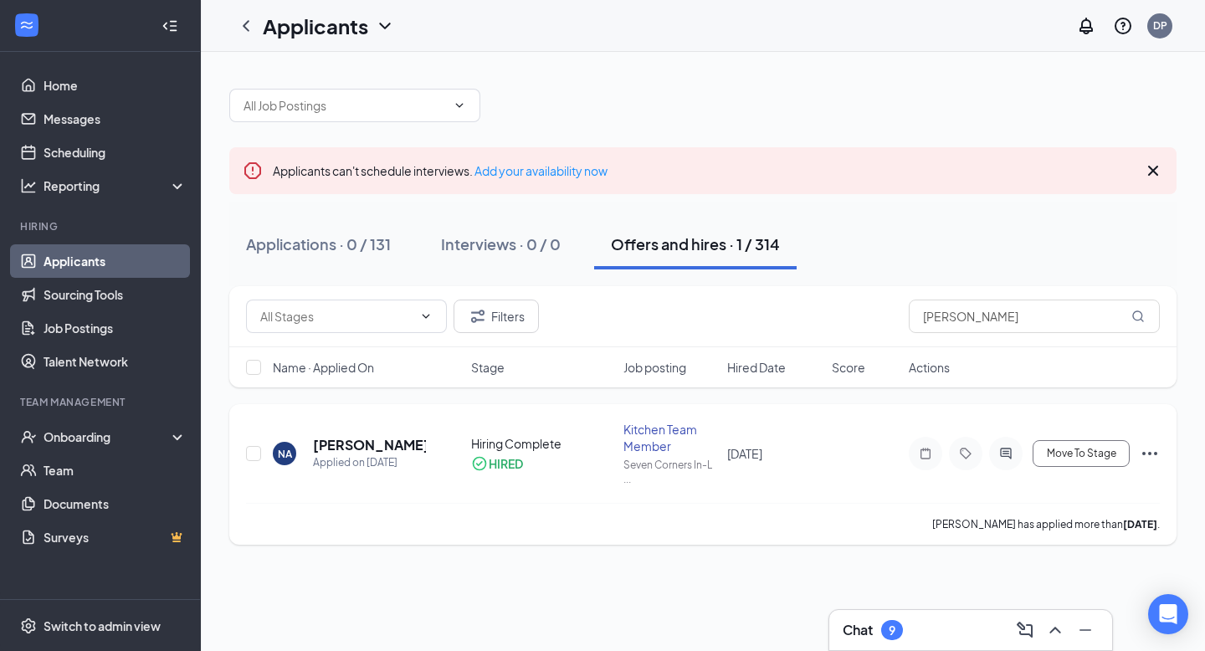
click at [1144, 457] on icon "Ellipses" at bounding box center [1149, 453] width 20 height 20
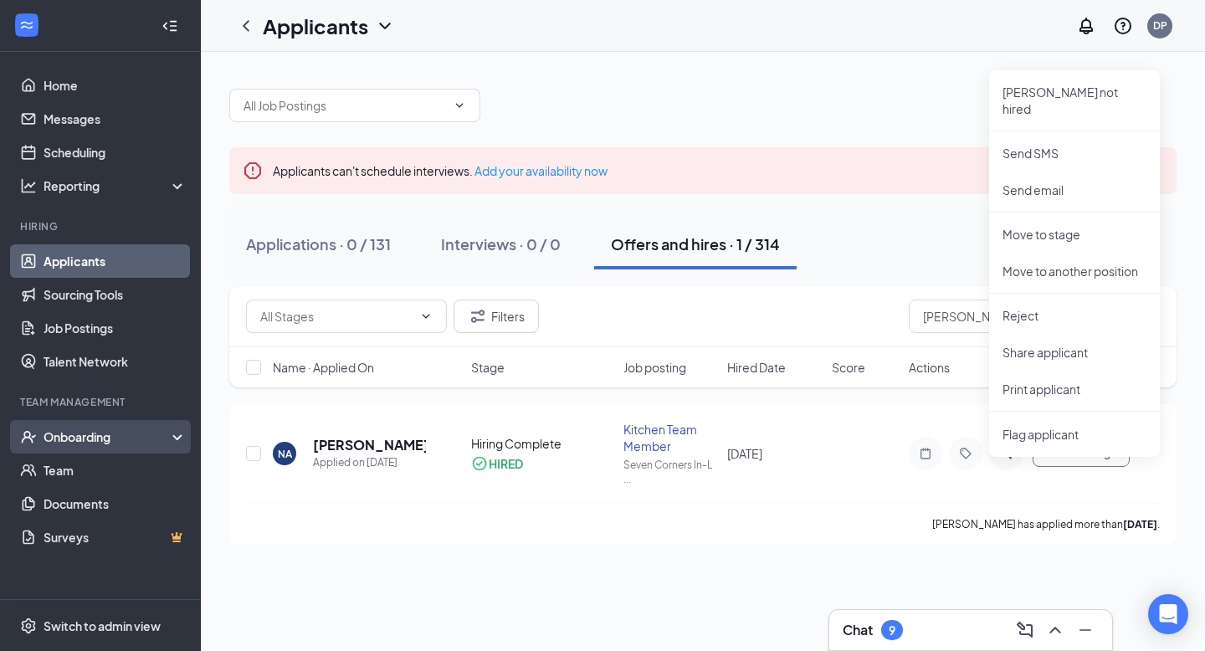
click at [123, 443] on div "Onboarding" at bounding box center [108, 436] width 129 height 17
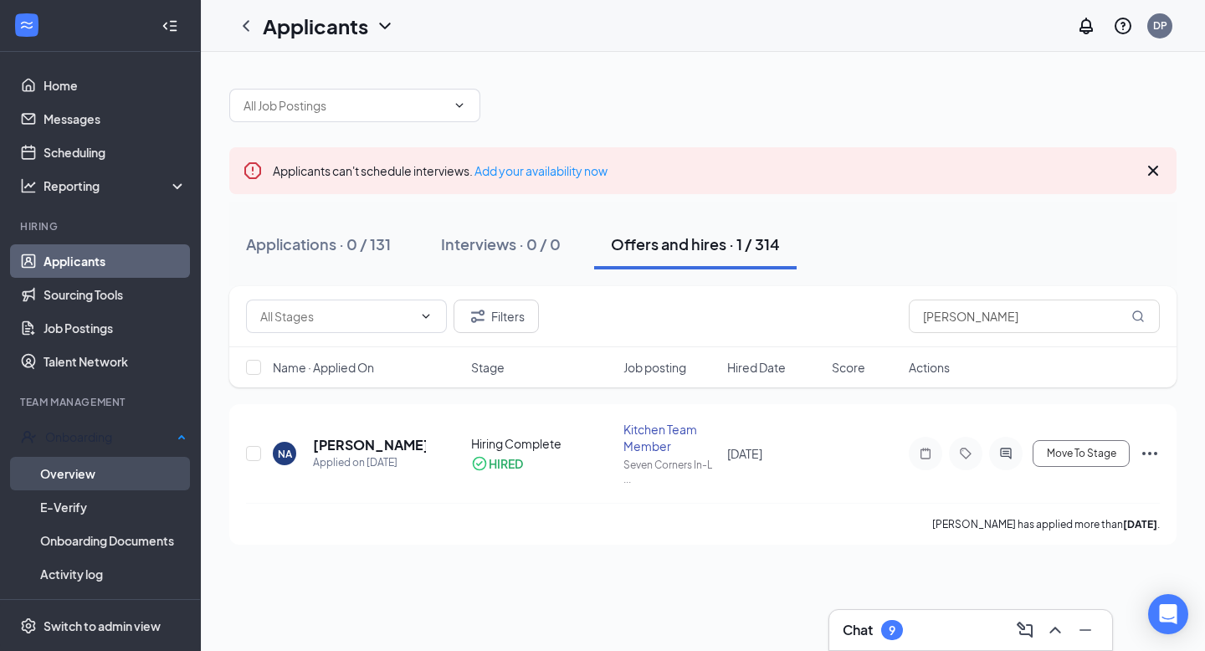
click at [141, 466] on link "Overview" at bounding box center [113, 473] width 146 height 33
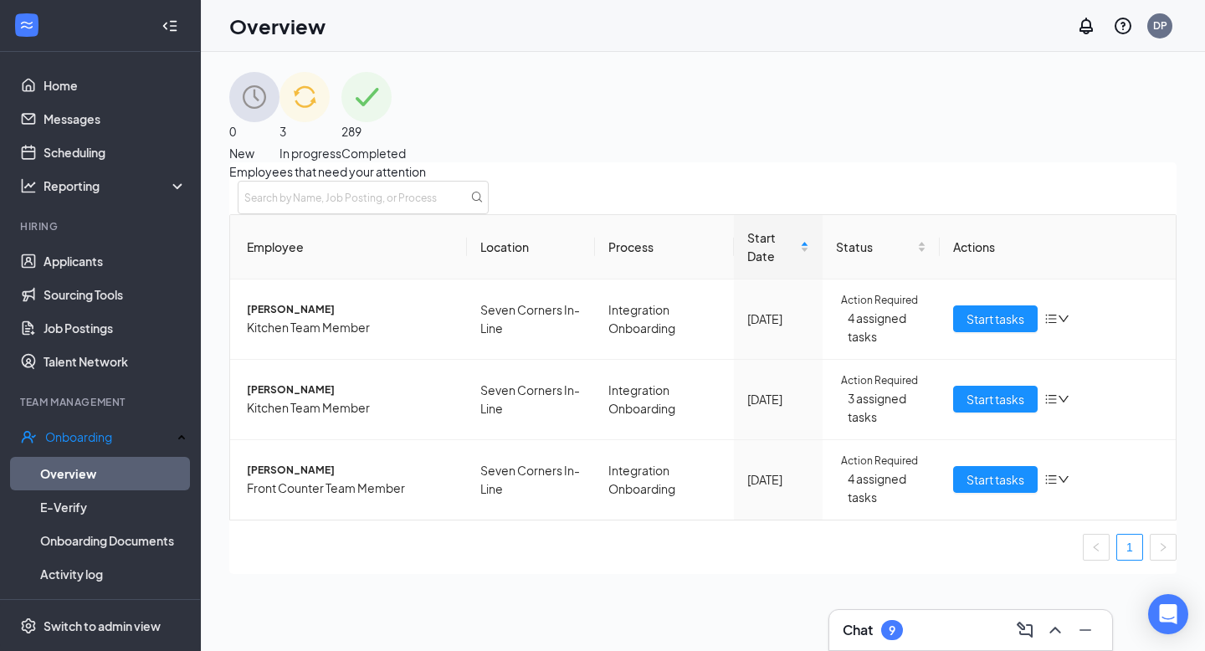
click at [341, 90] on div "3 In progress" at bounding box center [310, 117] width 62 height 90
click at [1058, 325] on icon "down" at bounding box center [1064, 319] width 12 height 12
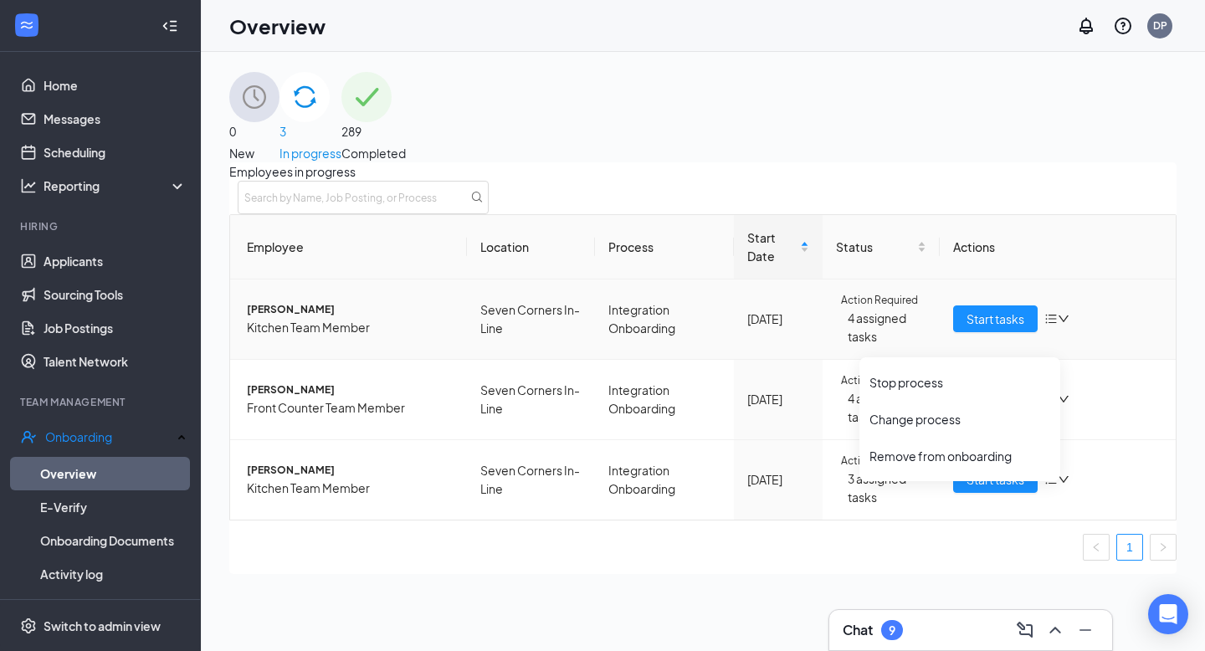
click at [1044, 325] on icon "bars" at bounding box center [1050, 318] width 13 height 13
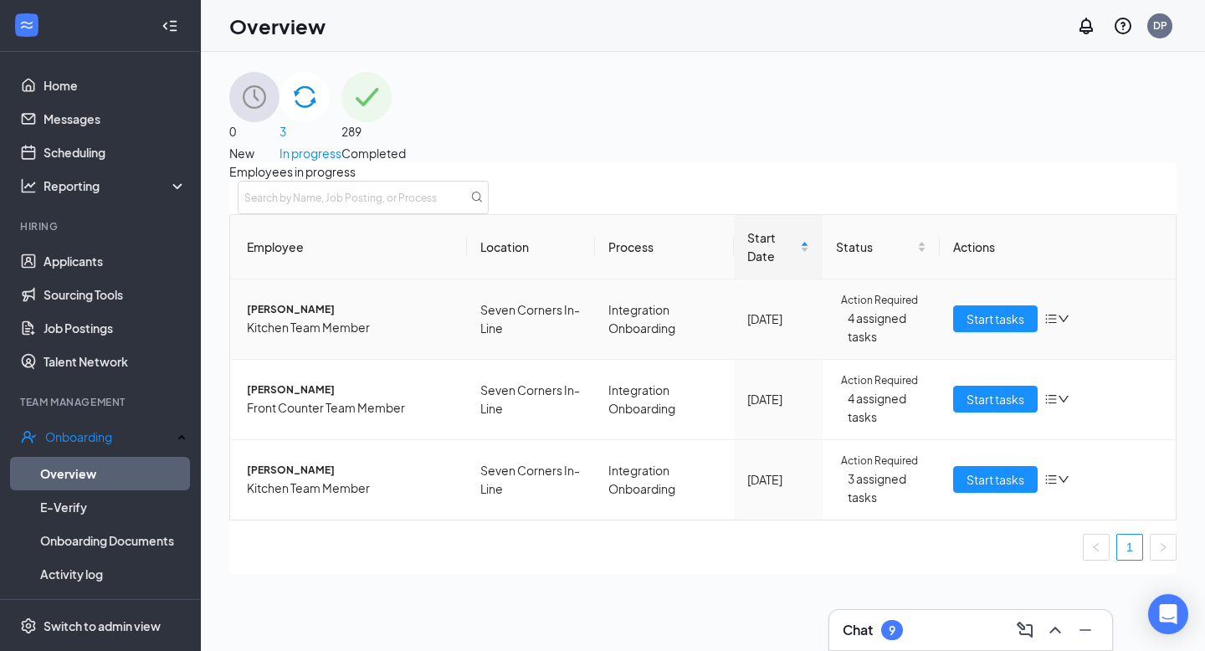
click at [389, 336] on span "Kitchen Team Member" at bounding box center [350, 327] width 207 height 18
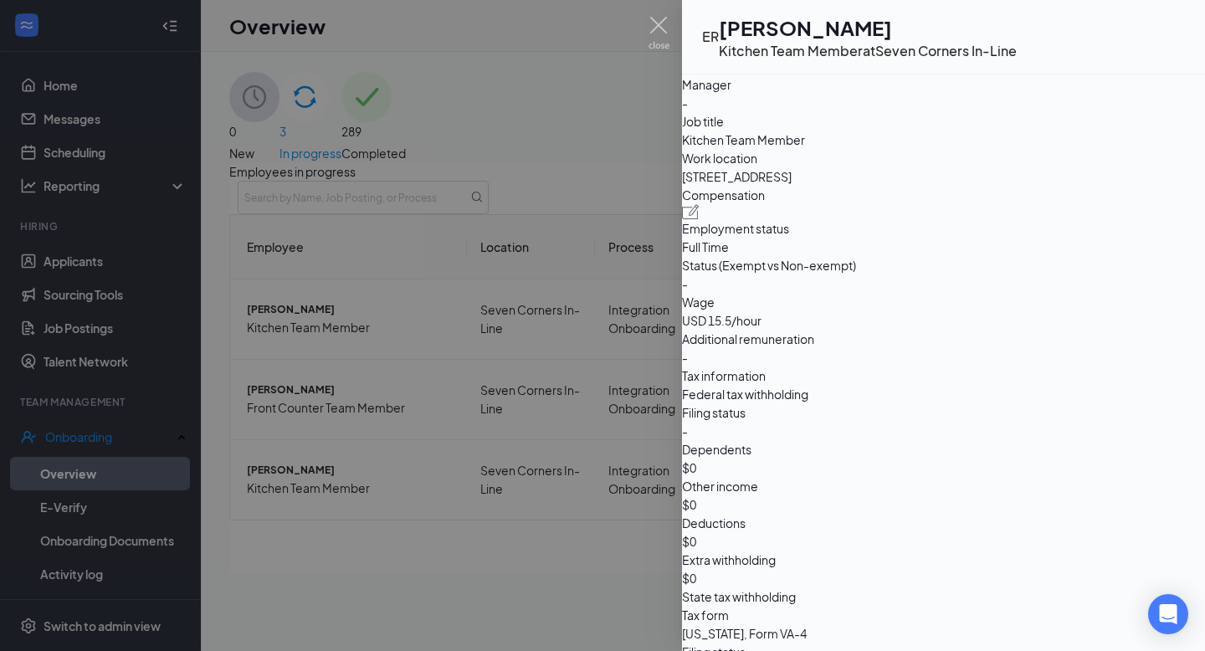
scroll to position [1298, 0]
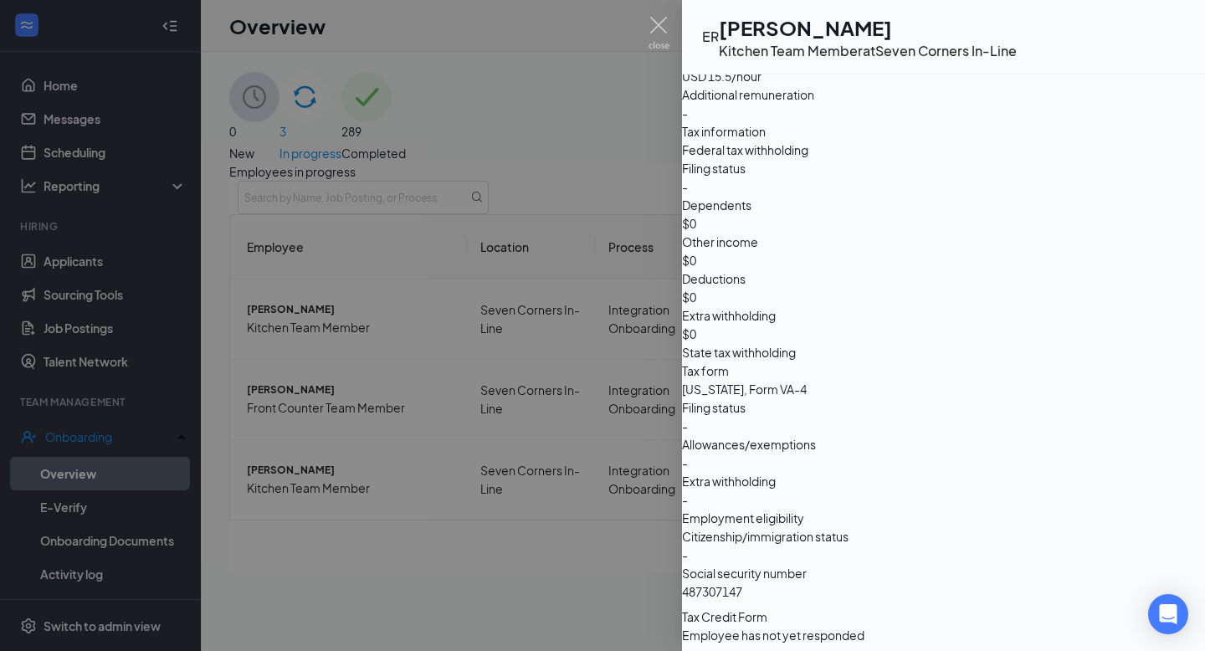
click at [274, 356] on div at bounding box center [602, 325] width 1205 height 651
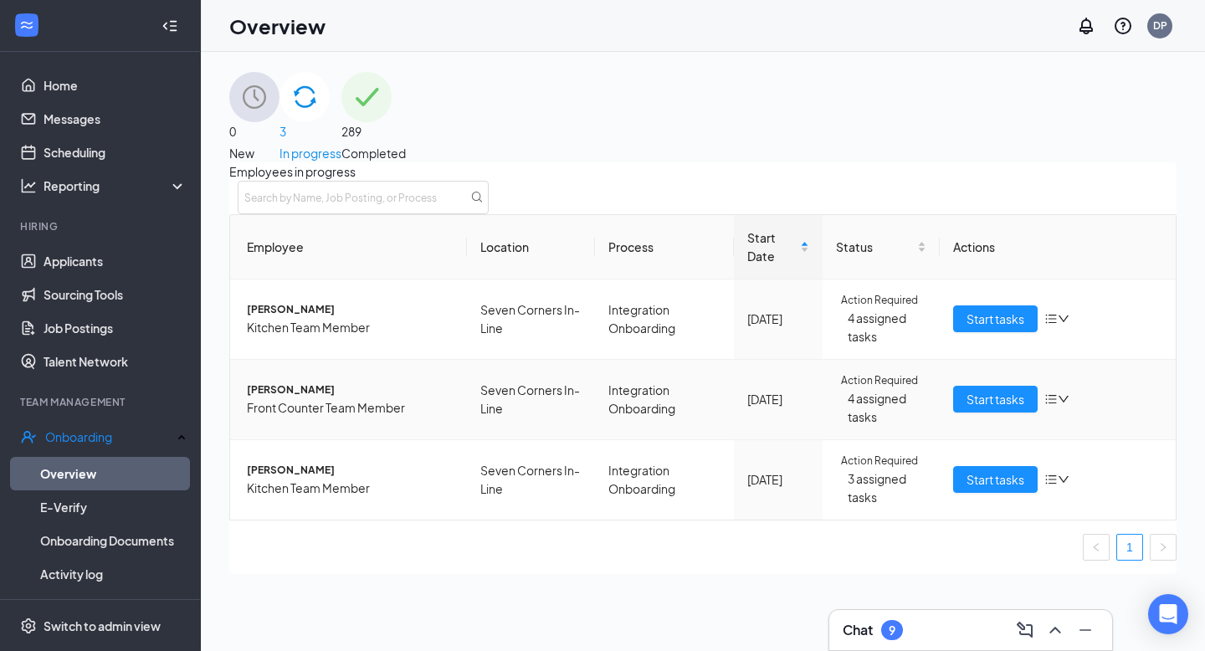
click at [346, 398] on span "[PERSON_NAME]" at bounding box center [350, 390] width 207 height 16
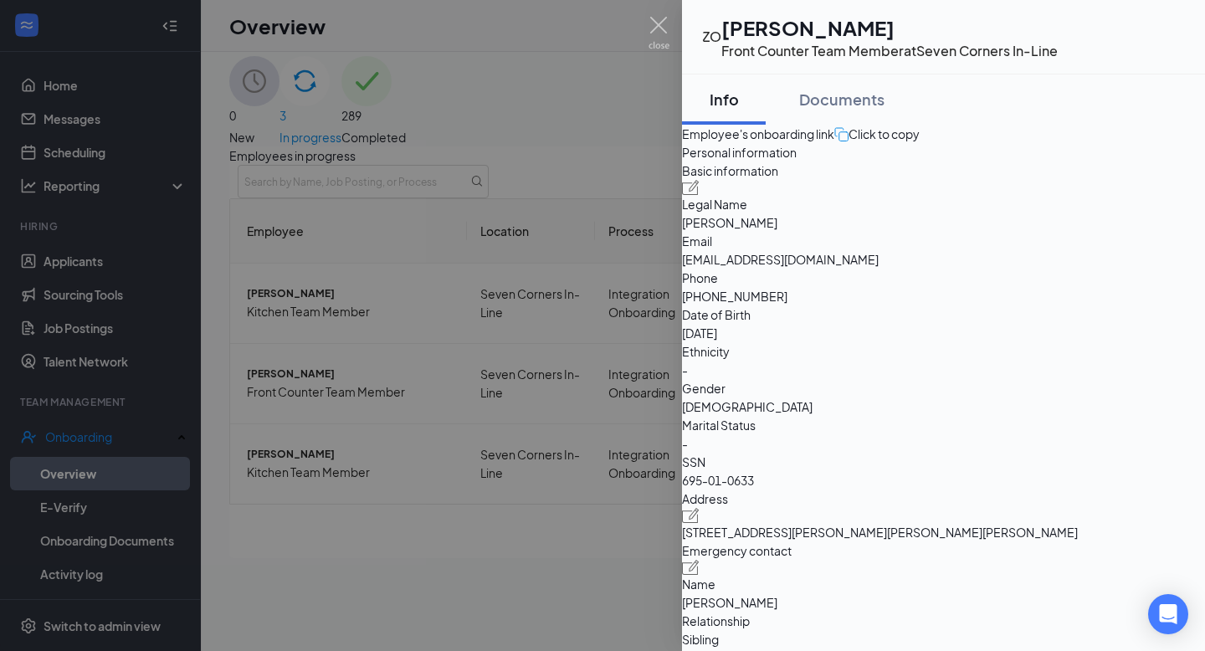
scroll to position [500, 0]
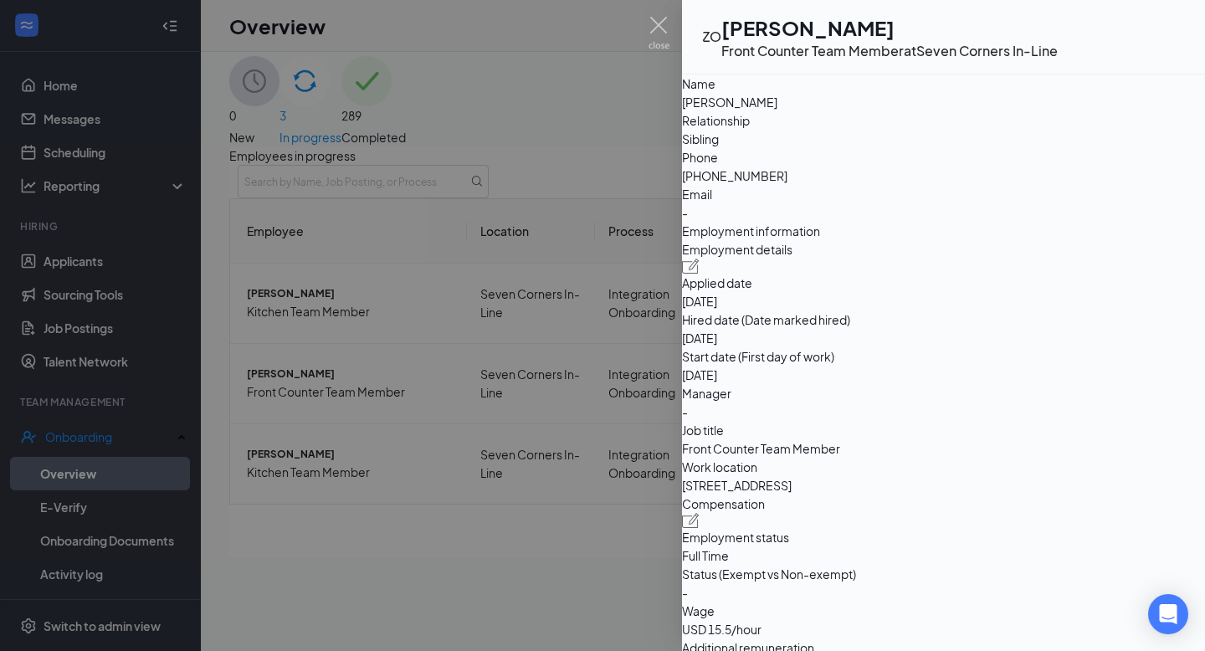
click at [658, 453] on div at bounding box center [602, 325] width 1205 height 651
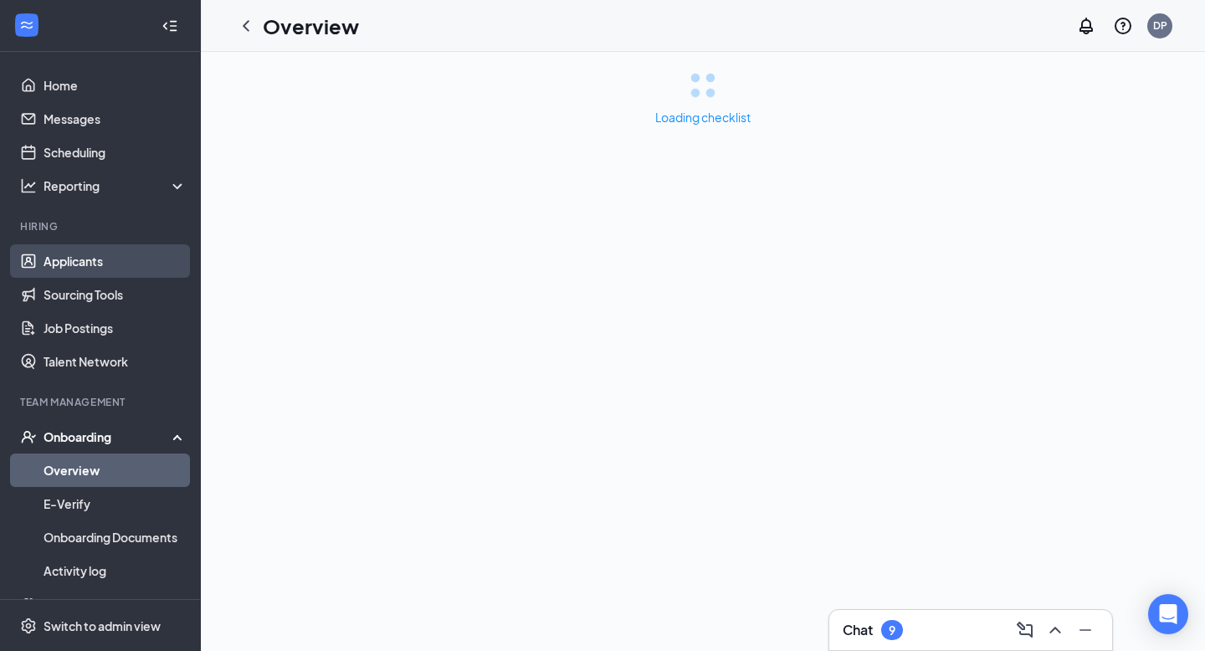
click at [98, 259] on link "Applicants" at bounding box center [115, 260] width 143 height 33
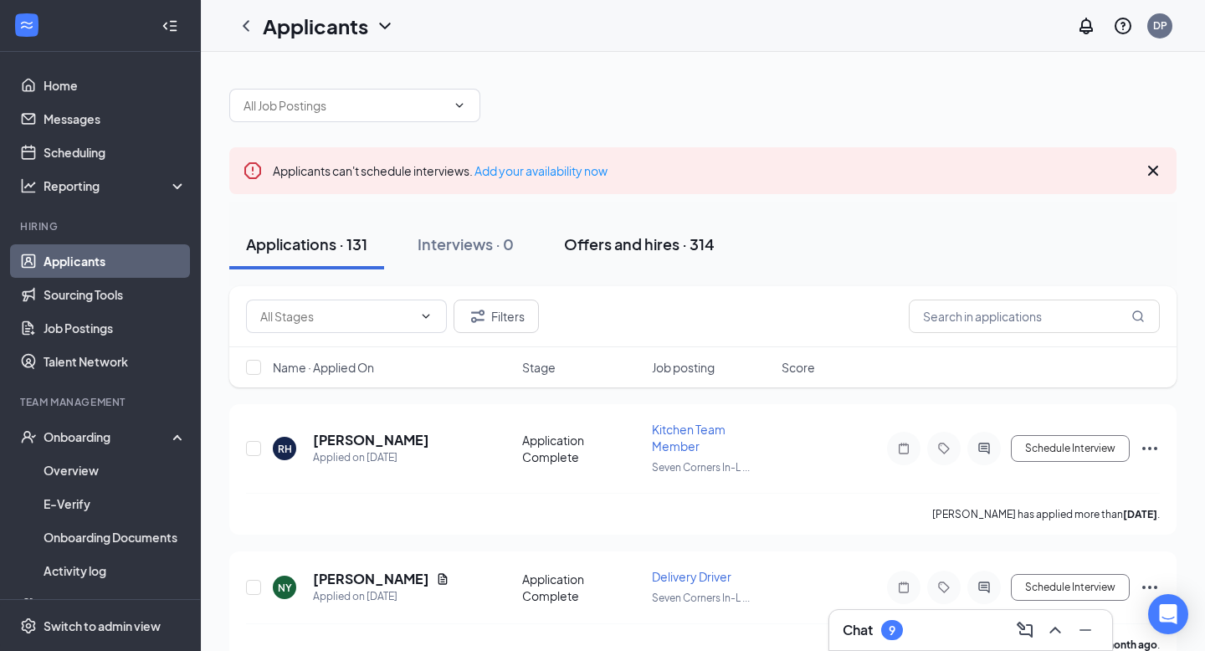
click at [616, 262] on button "Offers and hires · 314" at bounding box center [639, 244] width 184 height 50
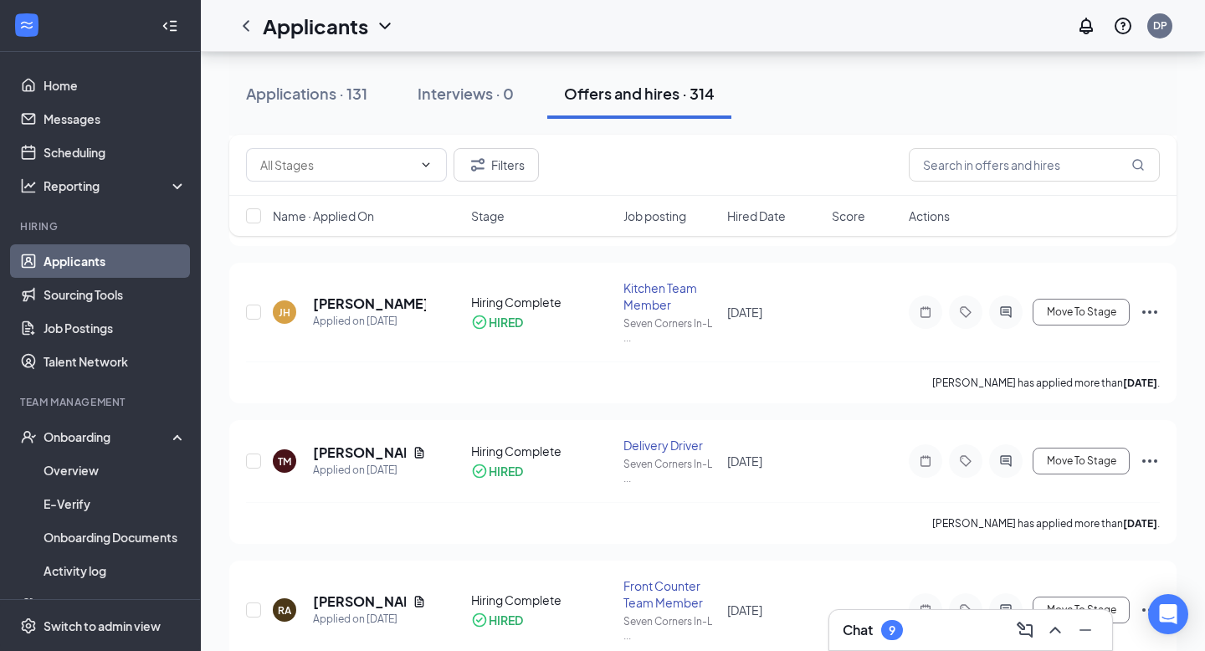
scroll to position [1486, 0]
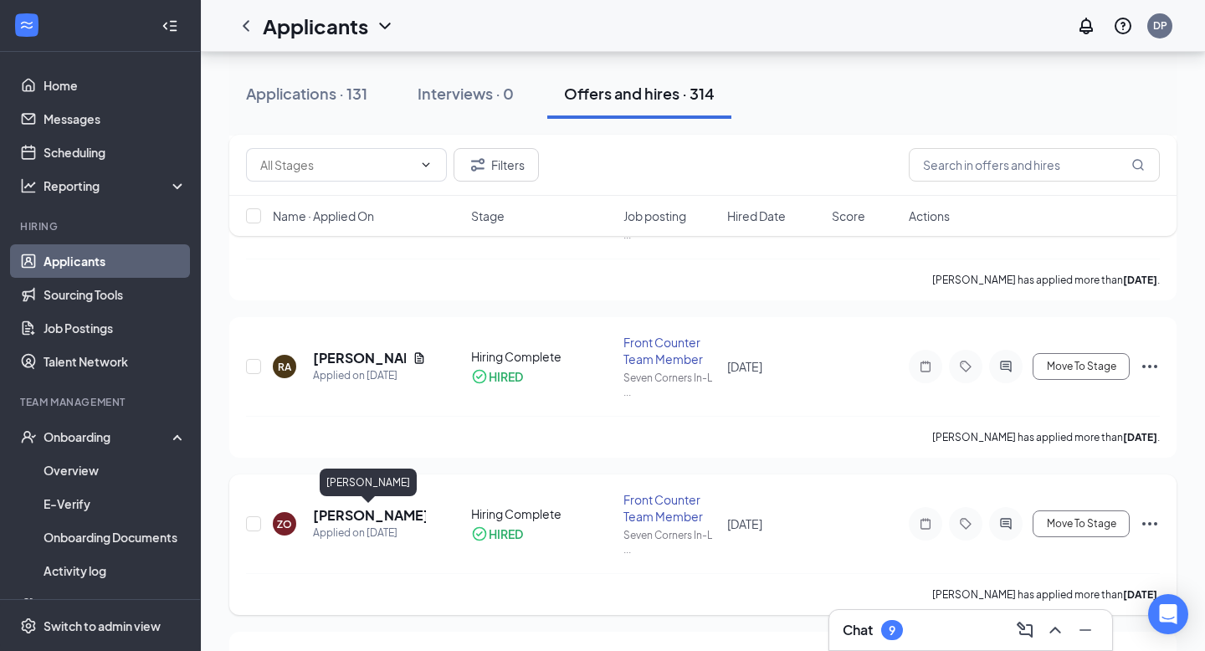
click at [358, 505] on div "ZO Zohra Ouriaghli Applied on Jul 5 Hiring Complete HIRED Front Counter Team Me…" at bounding box center [703, 532] width 914 height 82
click at [365, 515] on h5 "[PERSON_NAME]" at bounding box center [369, 515] width 113 height 18
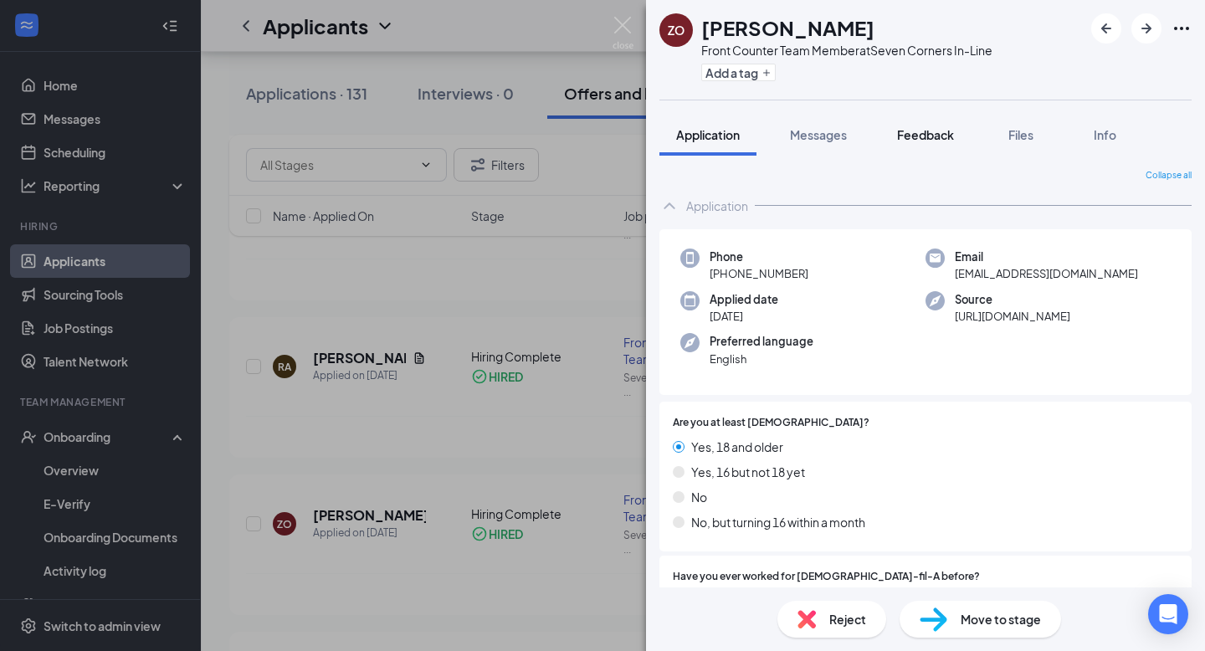
click at [918, 122] on button "Feedback" at bounding box center [925, 135] width 90 height 42
click at [1041, 125] on button "Files" at bounding box center [1020, 135] width 67 height 42
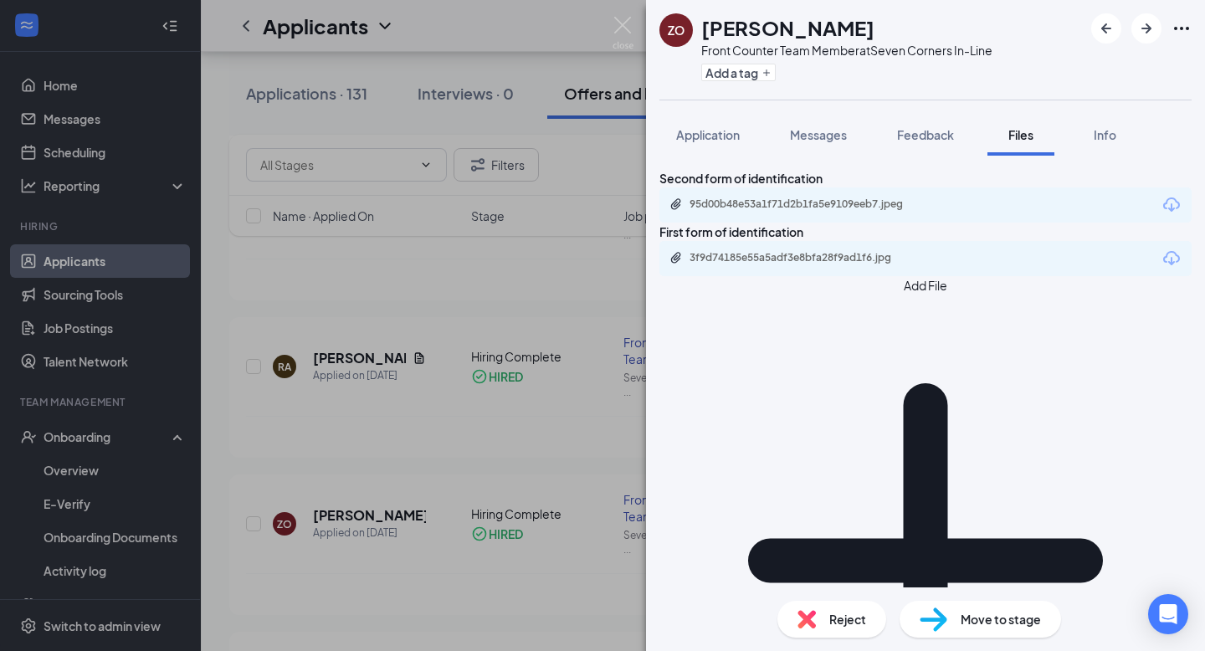
click at [836, 276] on div "3f9d74185e55a5adf3e8bfa28f9ad1f6.jpg" at bounding box center [925, 258] width 532 height 35
click at [836, 264] on div "3f9d74185e55a5adf3e8bfa28f9ad1f6.jpg" at bounding box center [806, 257] width 234 height 13
click at [821, 219] on div "95d00b48e53a1f71d2b1fa5e9109eeb7.jpeg" at bounding box center [925, 204] width 532 height 35
click at [1163, 265] on icon "Download" at bounding box center [1171, 258] width 17 height 14
click at [504, 146] on div "ZO Zohra Ouriaghli Front Counter Team Member at Seven Corners In-Line Add a tag…" at bounding box center [602, 325] width 1205 height 651
